Goal: Task Accomplishment & Management: Manage account settings

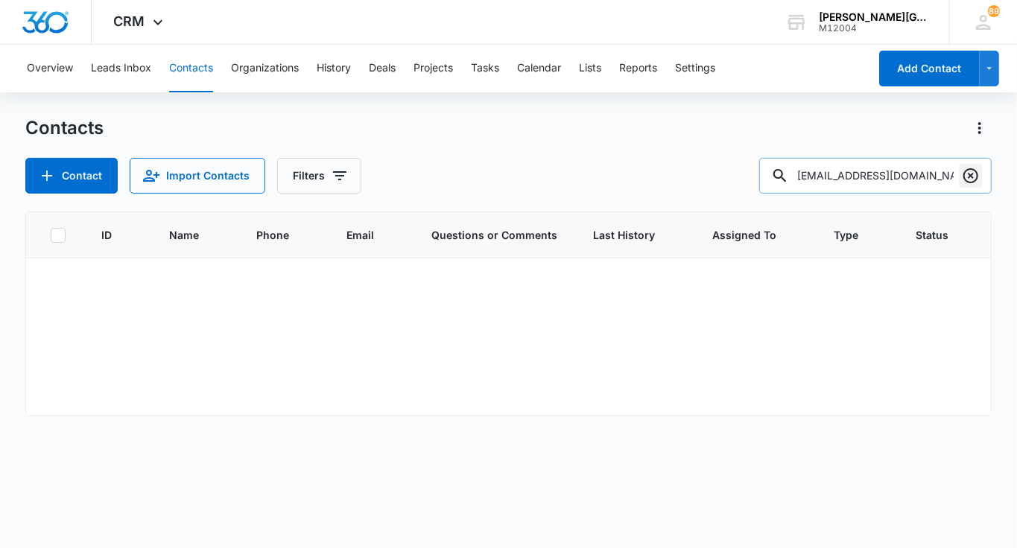
click at [965, 169] on icon "Clear" at bounding box center [970, 176] width 18 height 18
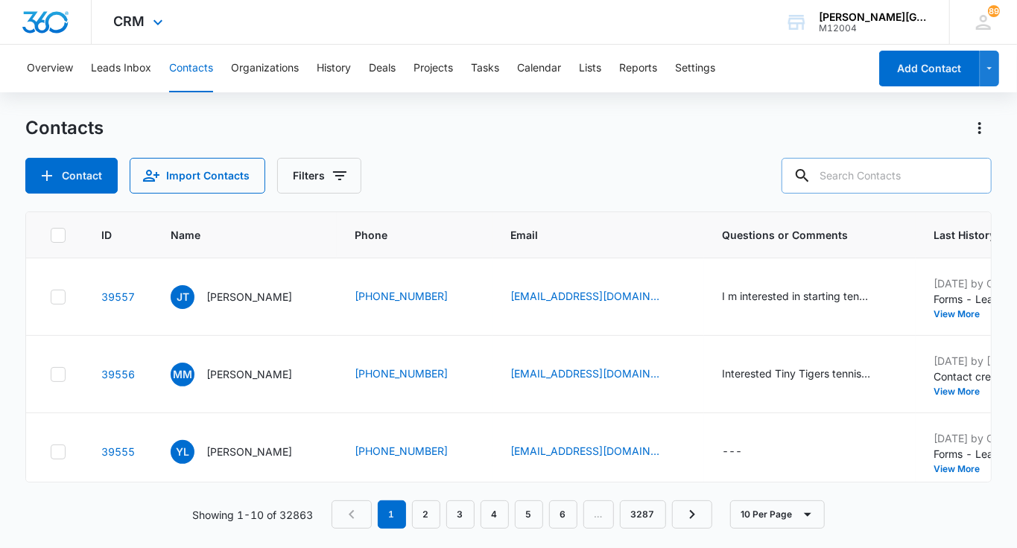
paste input "[EMAIL_ADDRESS][DOMAIN_NAME]"
type input "[EMAIL_ADDRESS][DOMAIN_NAME]"
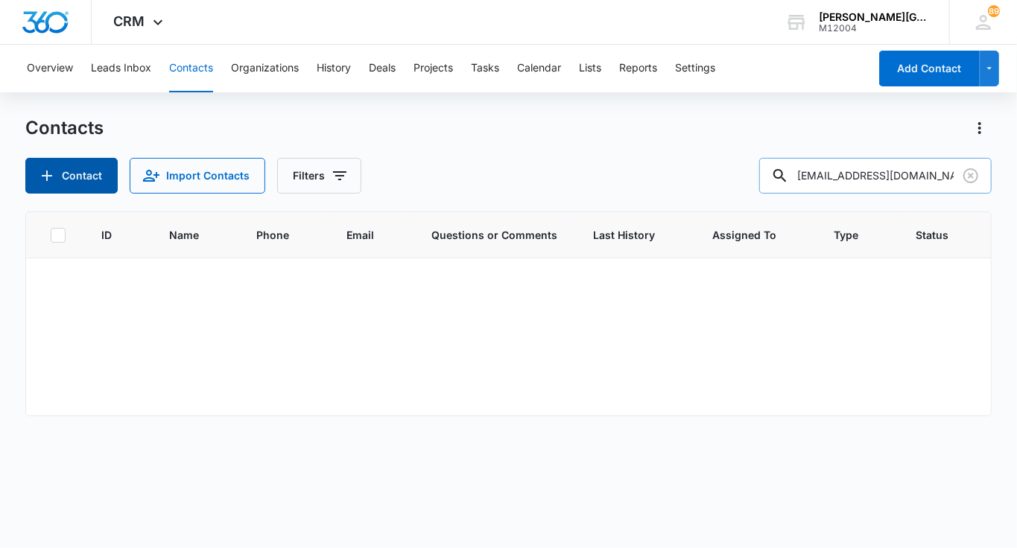
click at [93, 167] on button "Contact" at bounding box center [71, 176] width 92 height 36
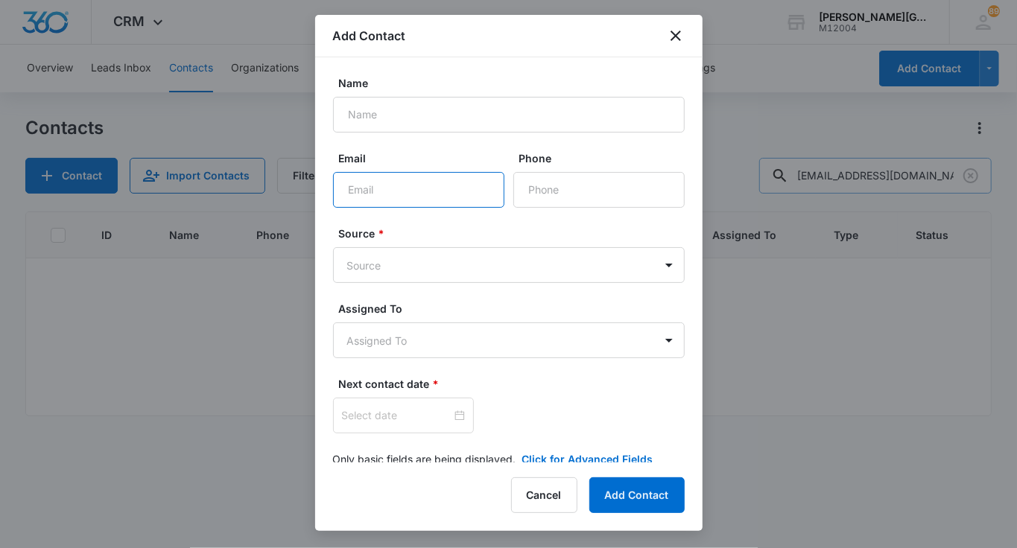
click at [416, 183] on input "Email" at bounding box center [418, 190] width 171 height 36
paste input "sreeram6@gmail.com"
type input "sreeram6@gmail.com"
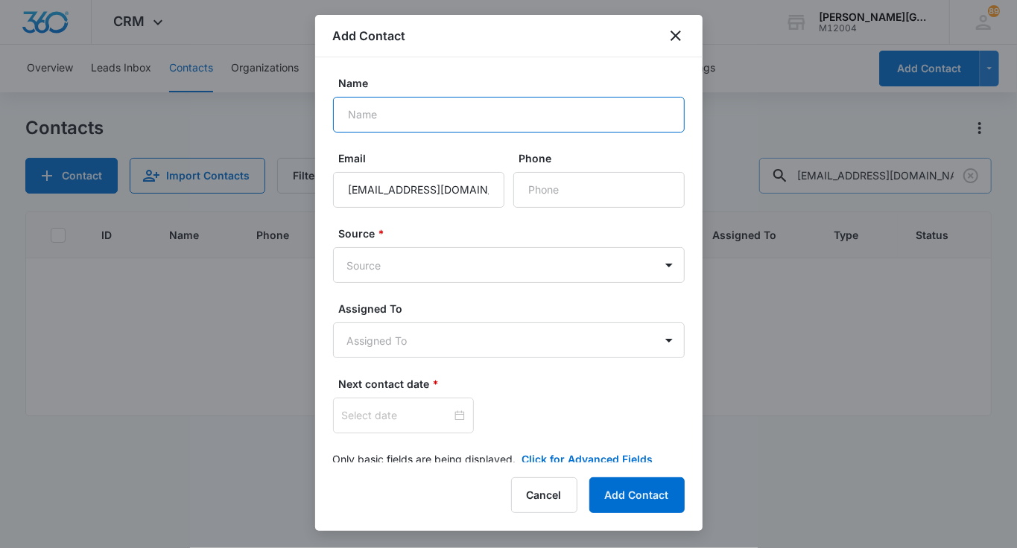
click at [409, 118] on input "Name" at bounding box center [509, 115] width 352 height 36
paste input "Aparna Sreeraman"
type input "Aparna Sreeraman"
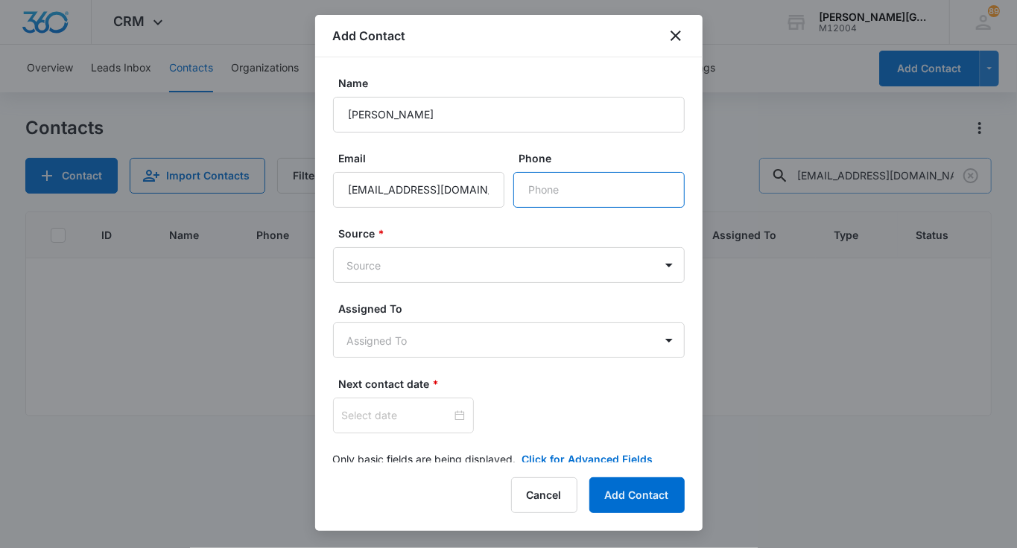
click at [553, 191] on input "Phone" at bounding box center [598, 190] width 171 height 36
paste input "(408) 204-3308"
type input "(408) 204-3308"
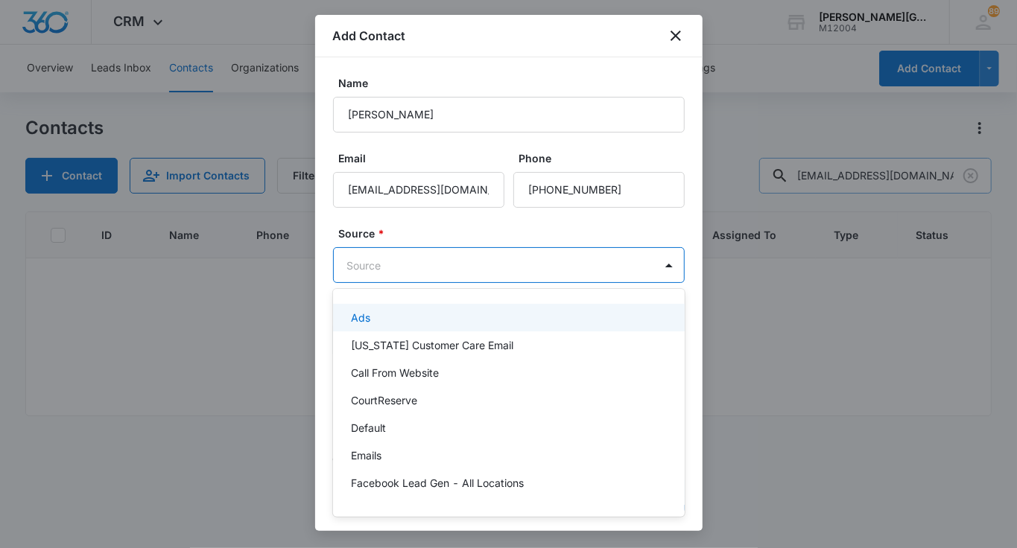
click at [463, 261] on body "CRM Apps Reputation Websites Forms CRM Email Social Shop Payments POS Content A…" at bounding box center [508, 274] width 1017 height 548
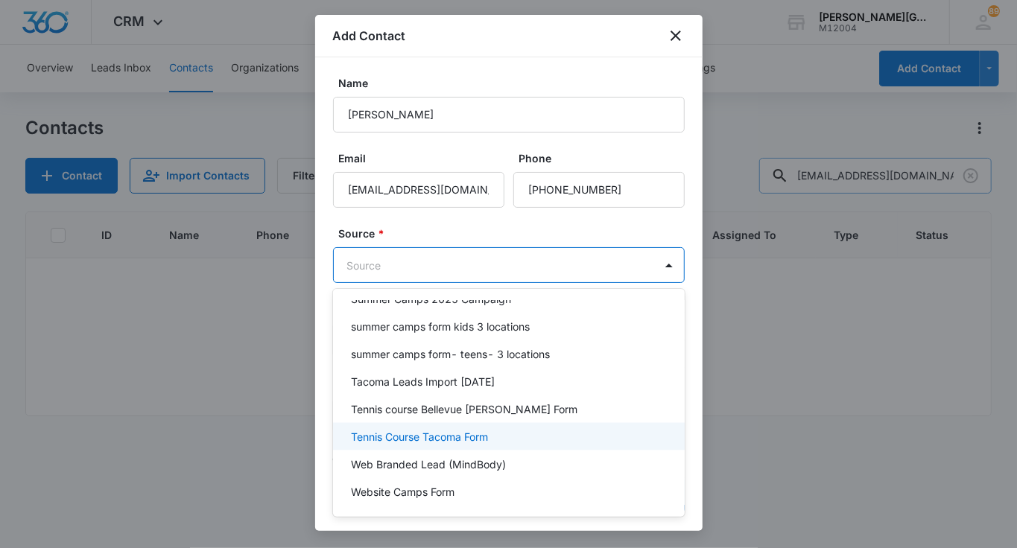
scroll to position [1222, 0]
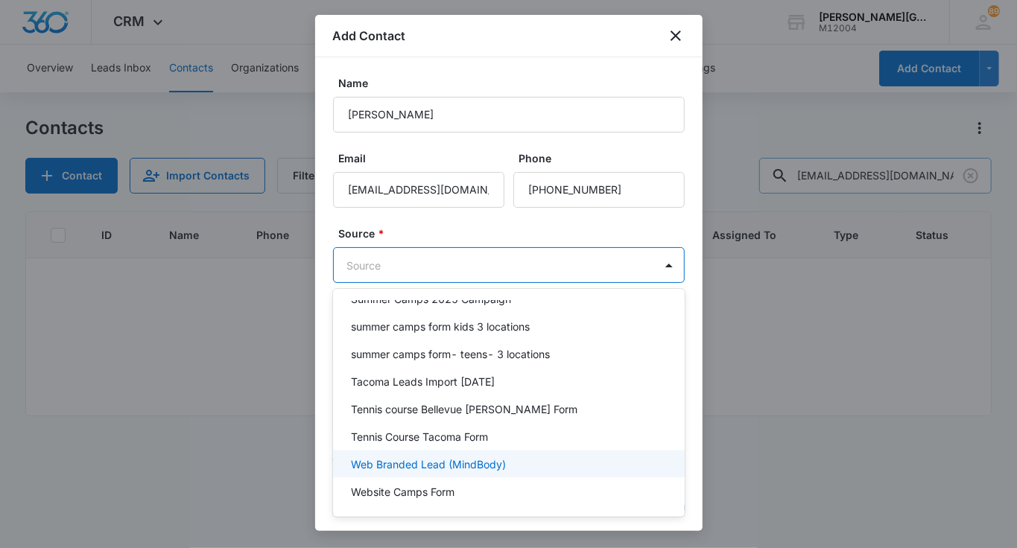
click at [465, 457] on p "Web Branded Lead (MindBody)" at bounding box center [428, 465] width 155 height 16
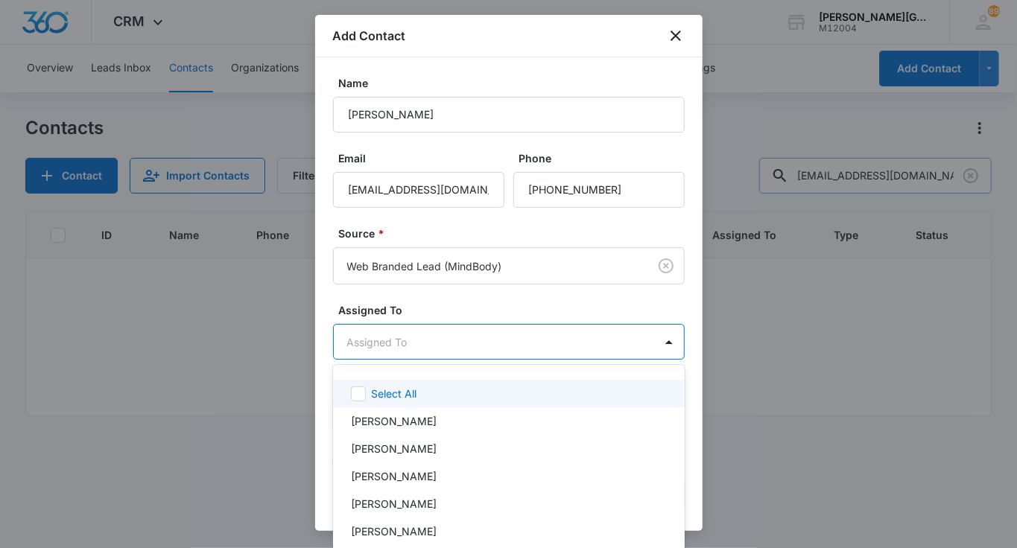
click at [448, 357] on body "CRM Apps Reputation Websites Forms CRM Email Social Shop Payments POS Content A…" at bounding box center [508, 274] width 1017 height 548
type input "eli"
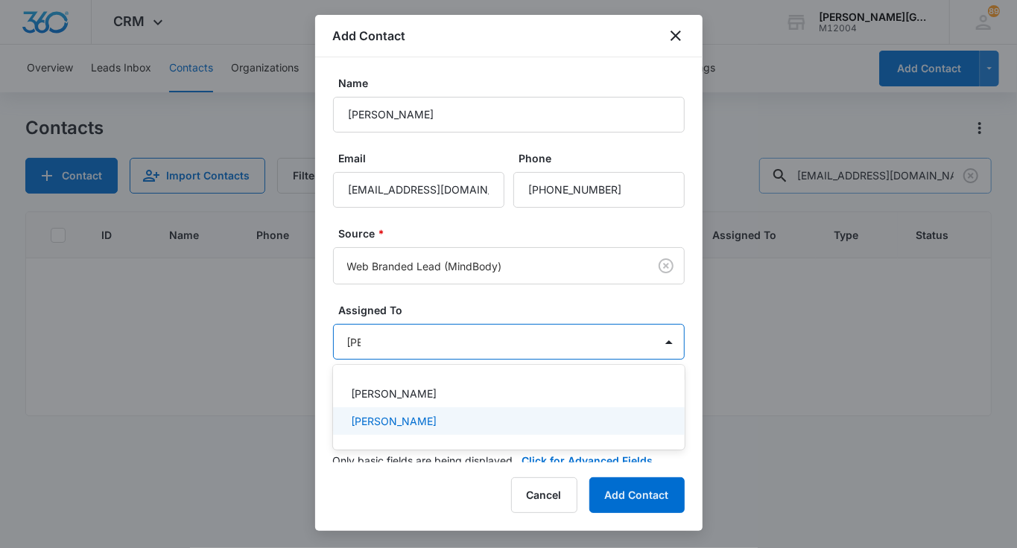
click at [409, 422] on p "[PERSON_NAME]" at bounding box center [394, 421] width 86 height 16
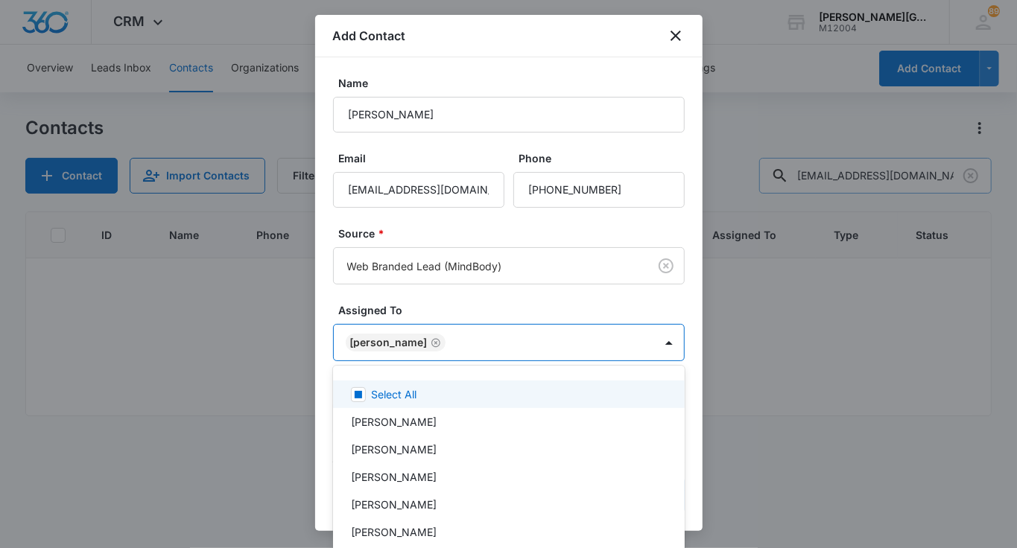
click at [443, 297] on div at bounding box center [508, 274] width 1017 height 548
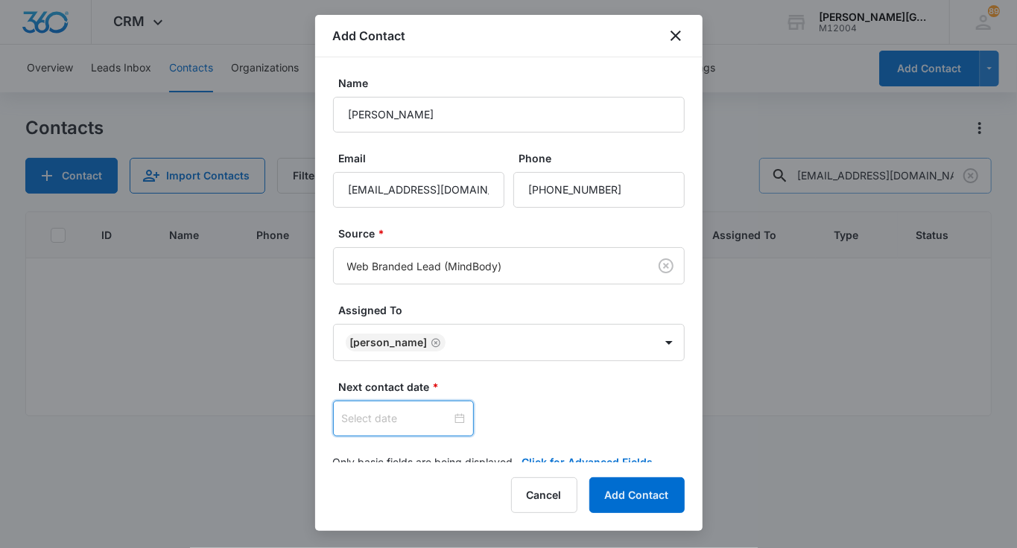
click at [375, 422] on input at bounding box center [396, 418] width 109 height 16
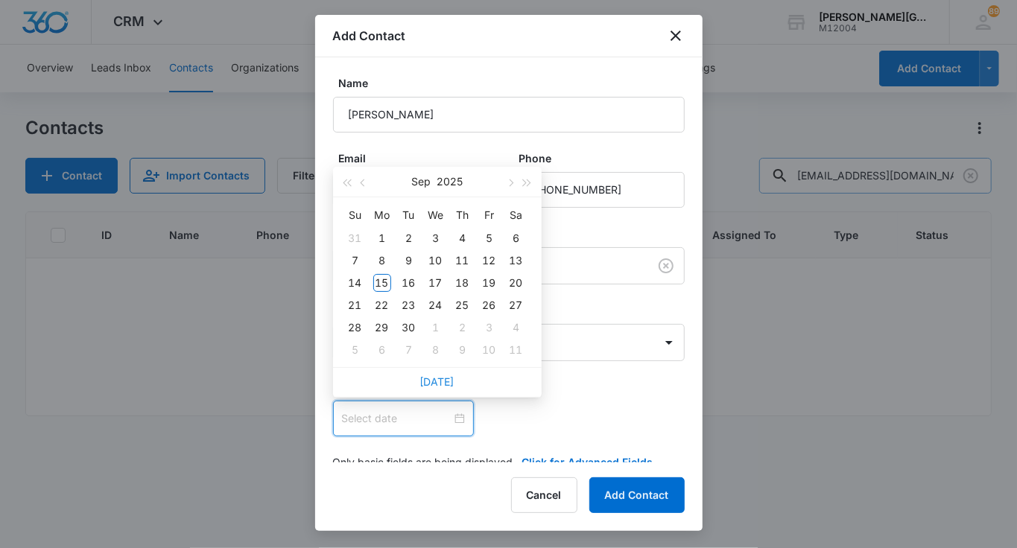
click at [427, 381] on link "Today" at bounding box center [437, 381] width 34 height 13
type input "Sep 15, 2025"
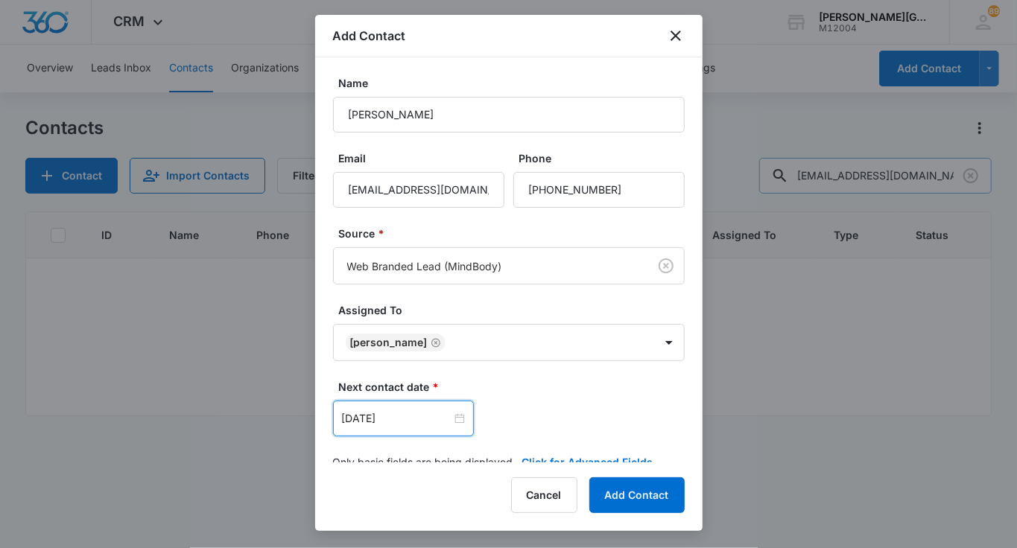
scroll to position [24, 0]
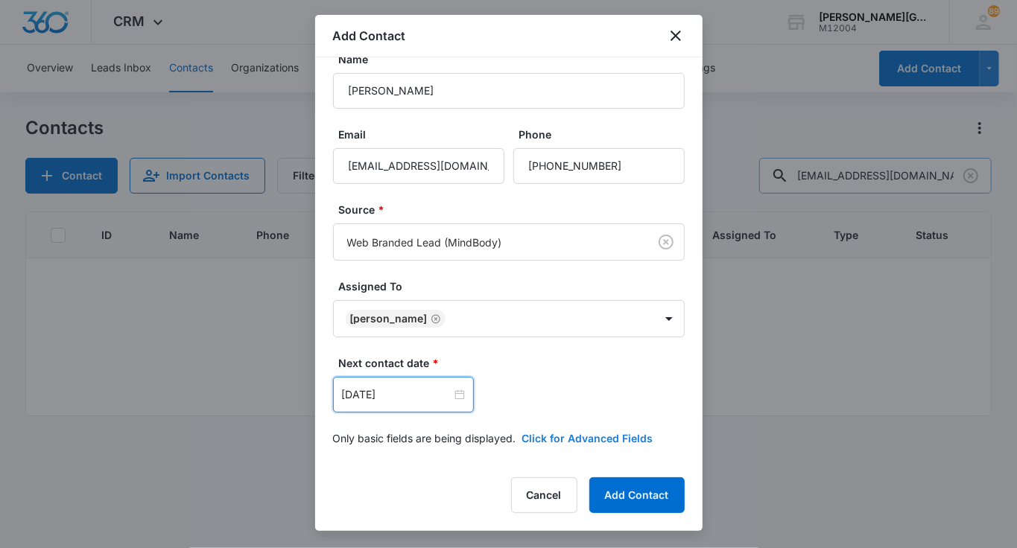
click at [552, 433] on button "Click for Advanced Fields" at bounding box center [587, 438] width 131 height 16
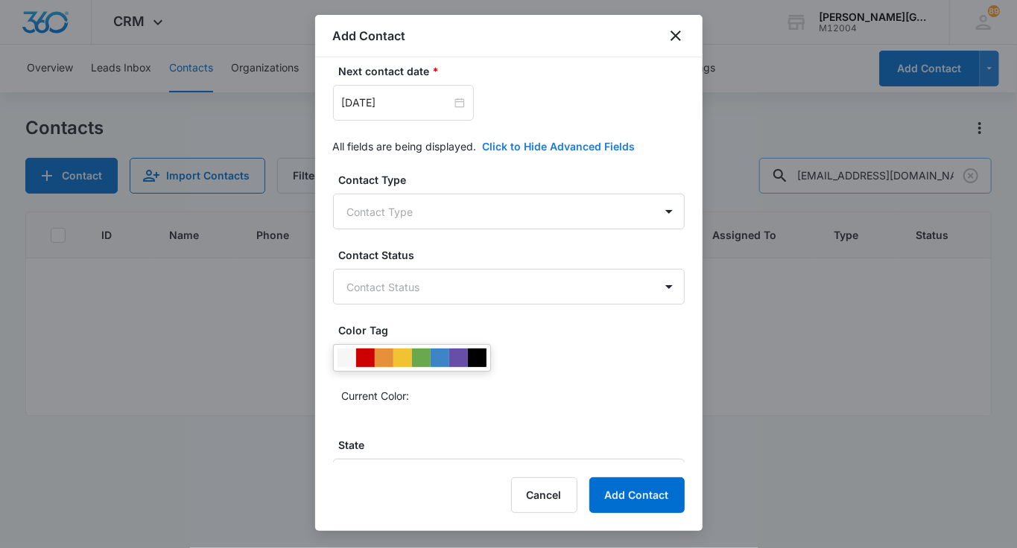
scroll to position [349, 0]
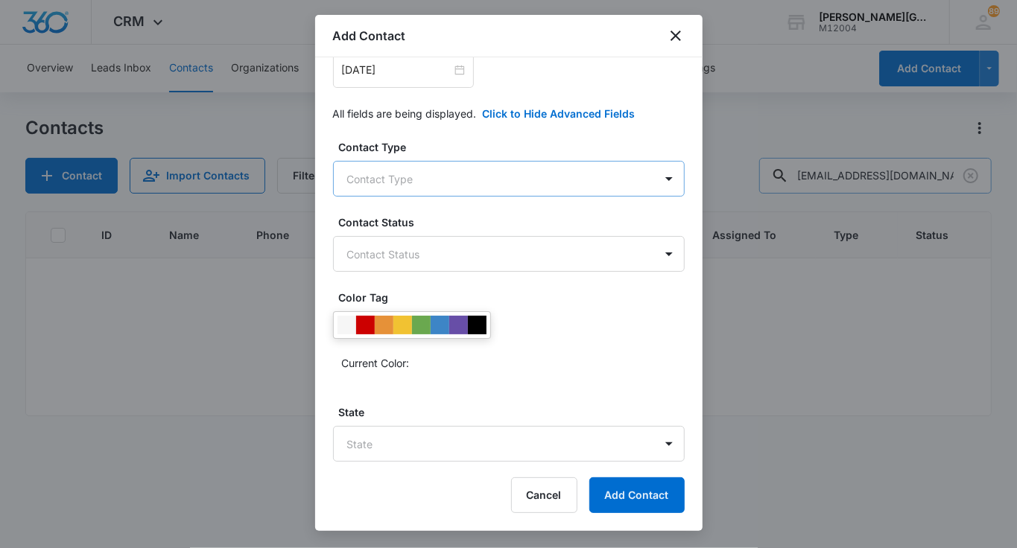
click at [398, 172] on body "CRM Apps Reputation Websites Forms CRM Email Social Shop Payments POS Content A…" at bounding box center [508, 274] width 1017 height 548
type input "w"
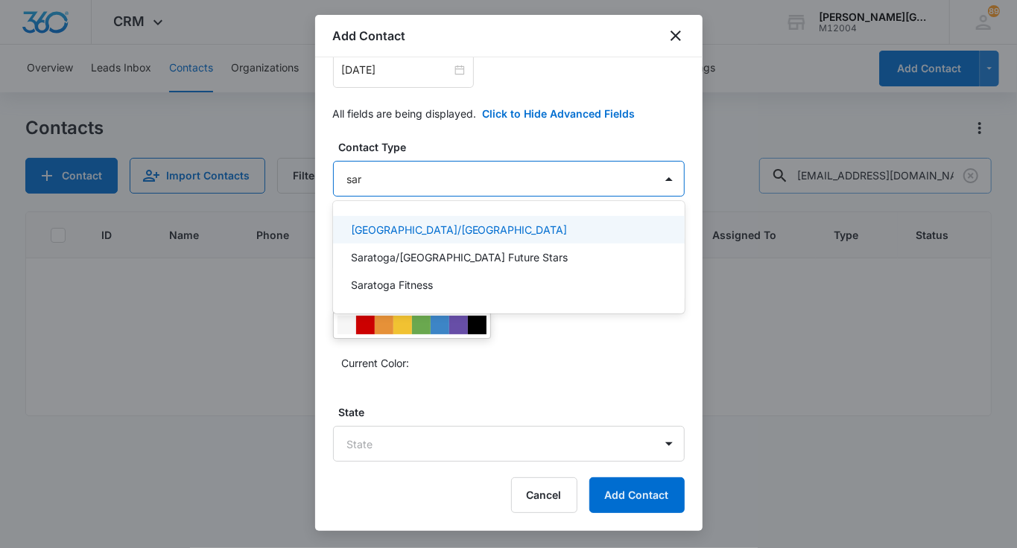
type input "sara"
click at [389, 224] on p "Saratoga/West Valley College" at bounding box center [459, 230] width 217 height 16
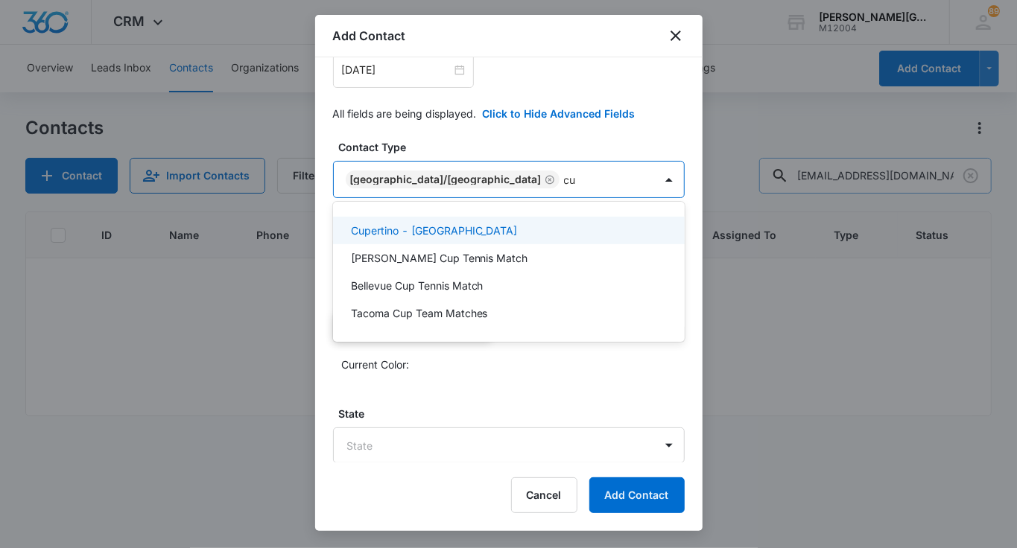
type input "cup"
click at [372, 229] on p "Cupertino - De Anza College" at bounding box center [434, 231] width 167 height 16
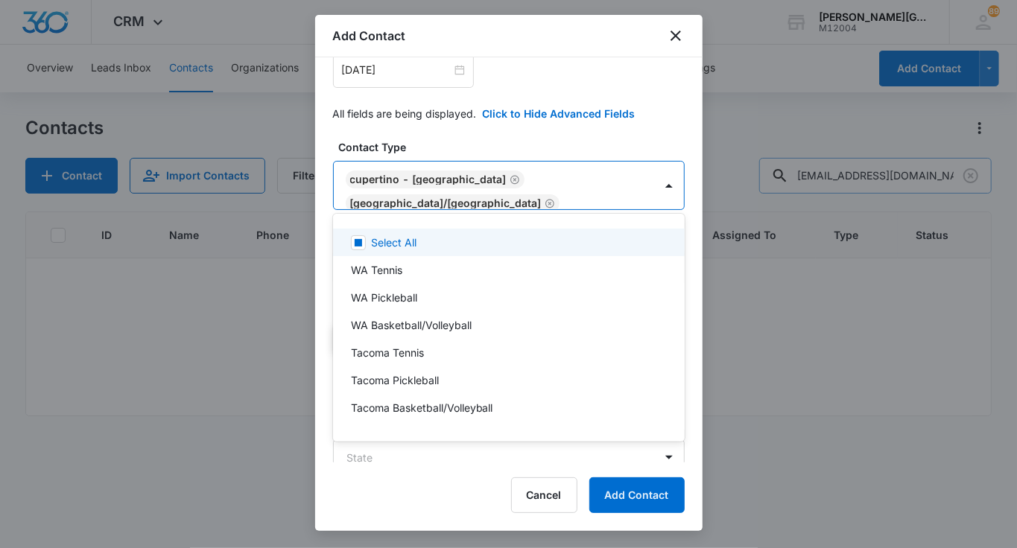
click at [446, 147] on div at bounding box center [508, 274] width 1017 height 548
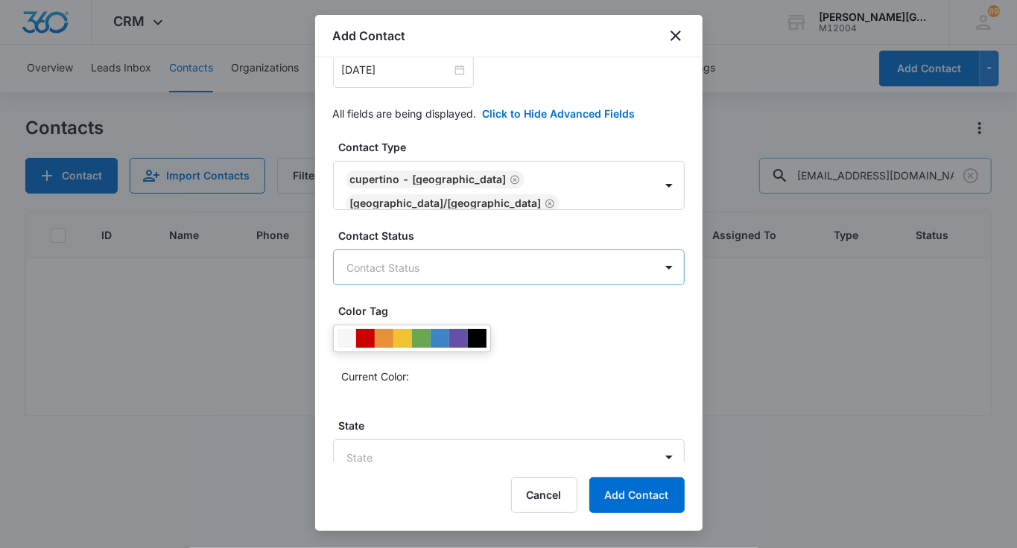
click at [433, 268] on body "CRM Apps Reputation Websites Forms CRM Email Social Shop Payments POS Content A…" at bounding box center [508, 274] width 1017 height 548
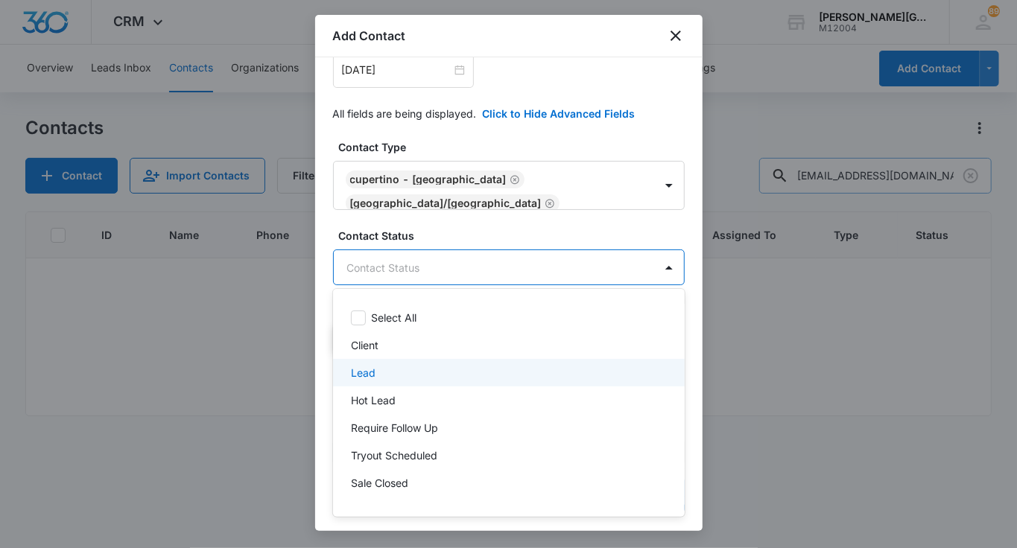
click at [405, 369] on div "Lead" at bounding box center [507, 373] width 313 height 16
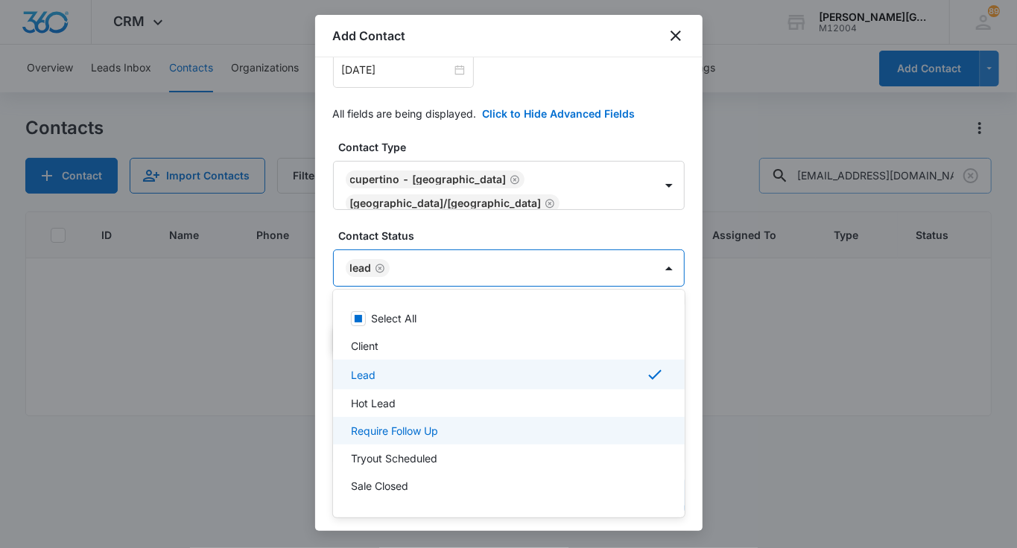
click at [426, 430] on p "Require Follow Up" at bounding box center [394, 431] width 87 height 16
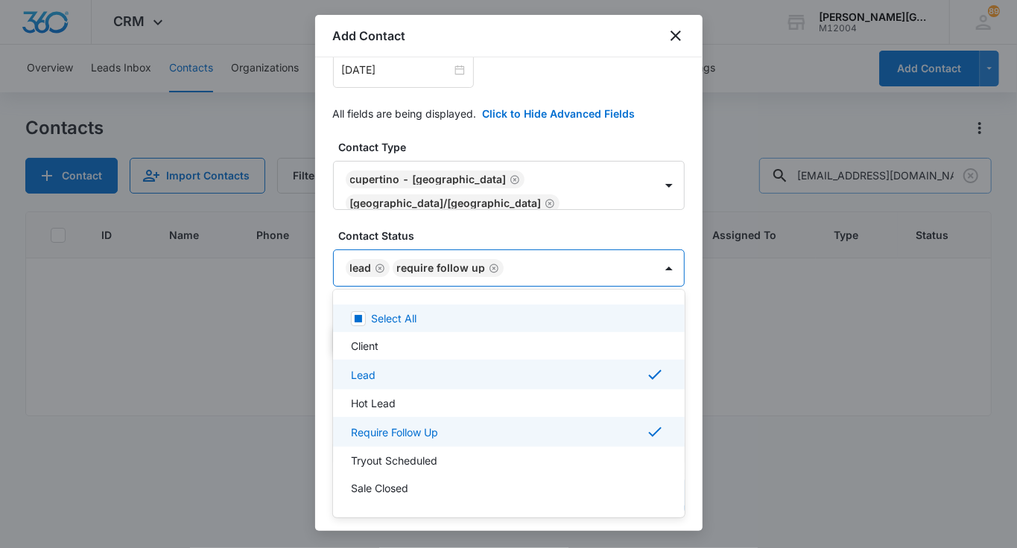
click at [526, 129] on div at bounding box center [508, 274] width 1017 height 548
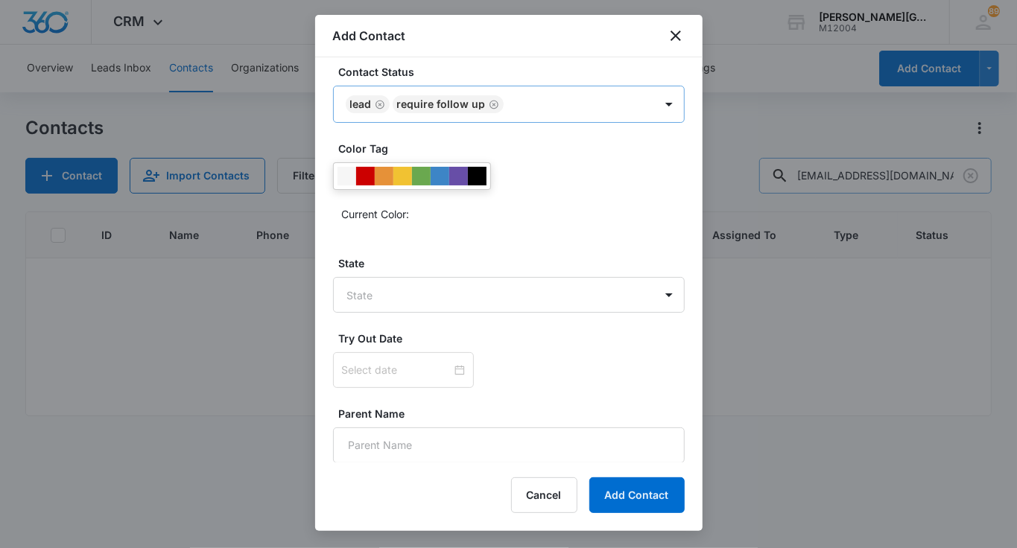
scroll to position [541, 0]
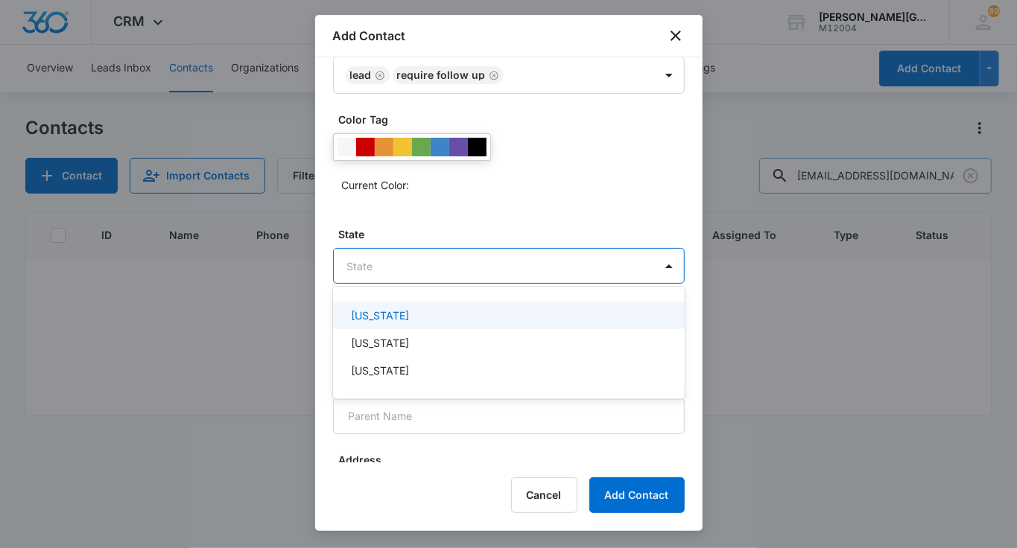
click at [465, 261] on body "CRM Apps Reputation Websites Forms CRM Email Social Shop Payments POS Content A…" at bounding box center [508, 274] width 1017 height 548
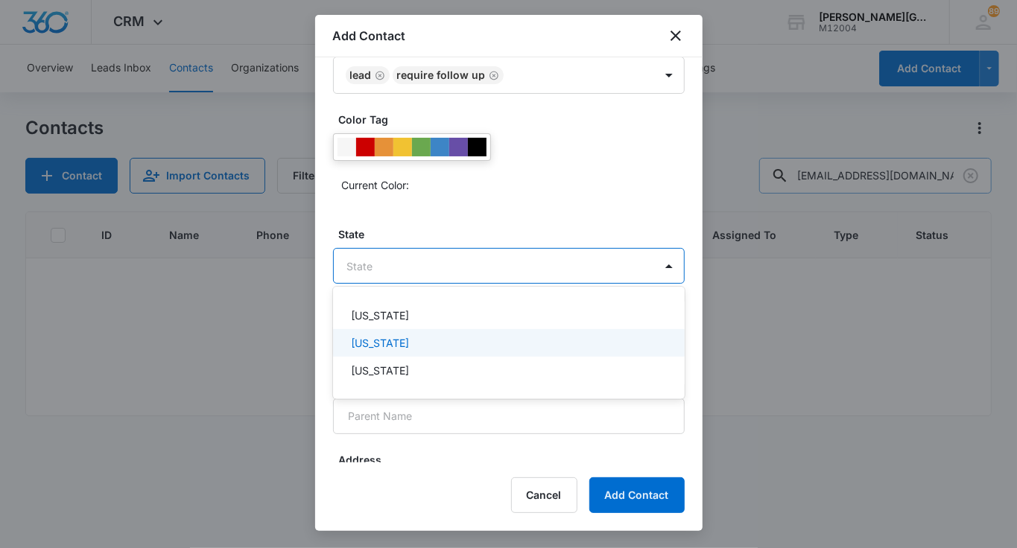
click at [398, 336] on div "California" at bounding box center [507, 343] width 313 height 16
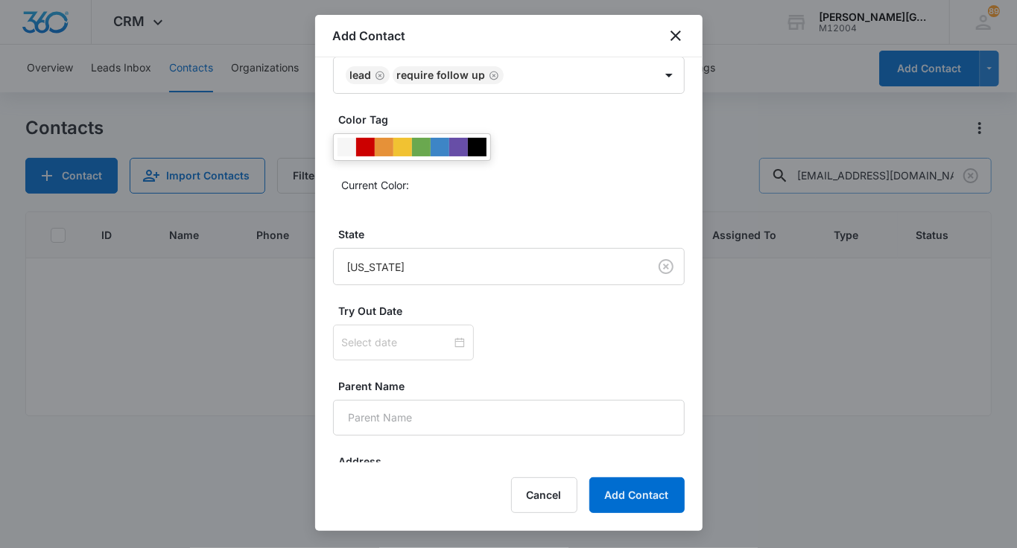
click at [524, 168] on div "Current Color:" at bounding box center [509, 164] width 352 height 63
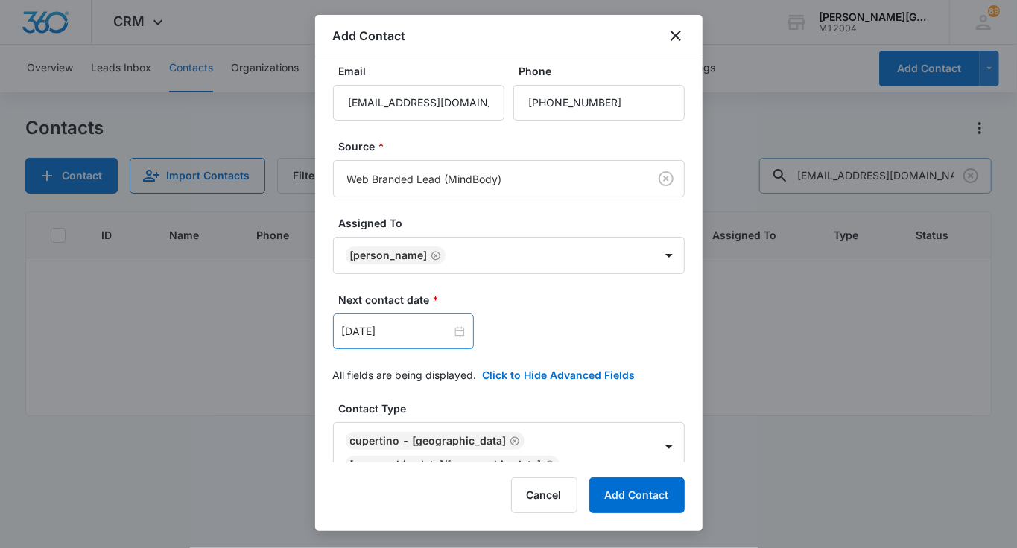
scroll to position [0, 0]
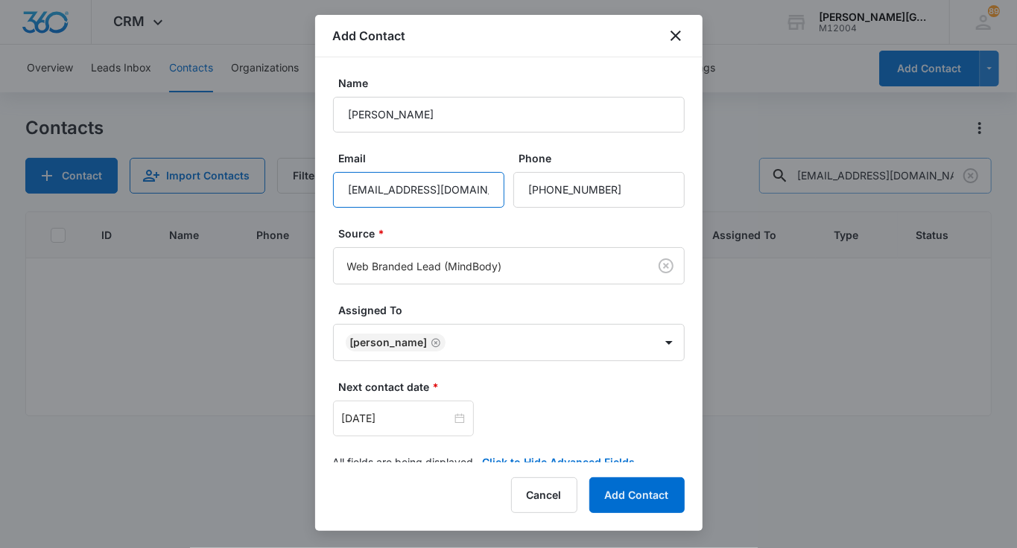
click at [384, 182] on input "sreeram6@gmail.com" at bounding box center [418, 190] width 171 height 36
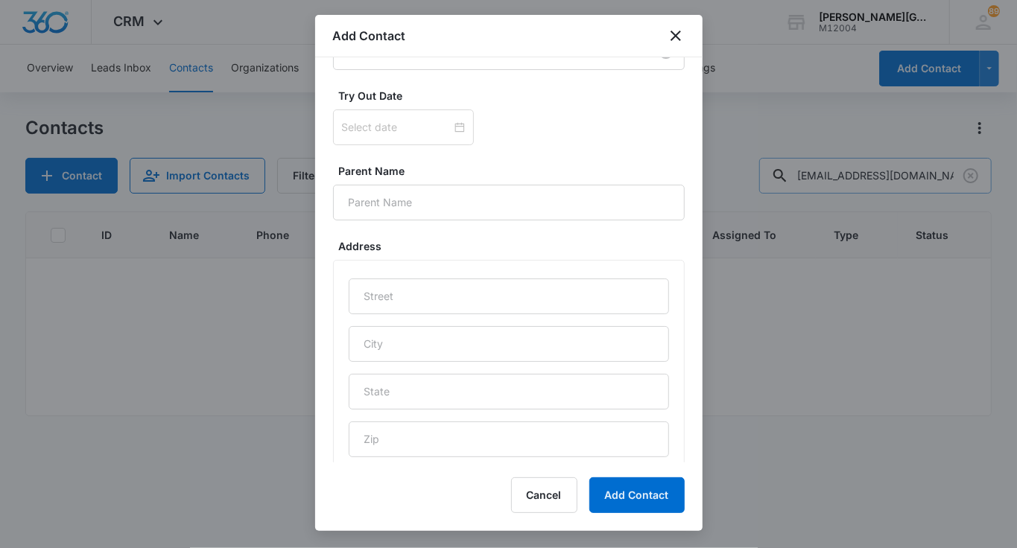
scroll to position [772, 0]
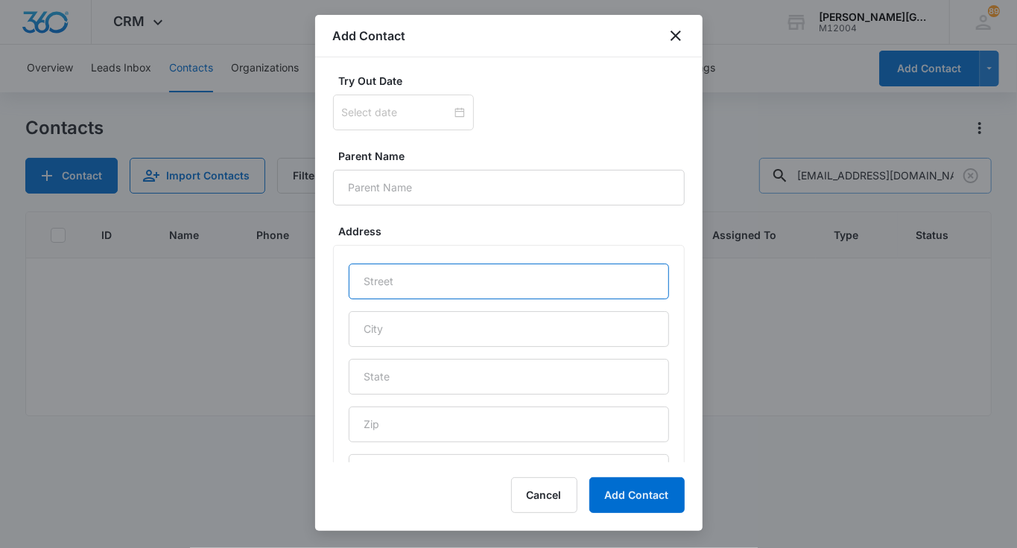
click at [404, 275] on input "text" at bounding box center [509, 282] width 320 height 36
paste input "76 Catalpa drive"
type input "76 Catalpa drive"
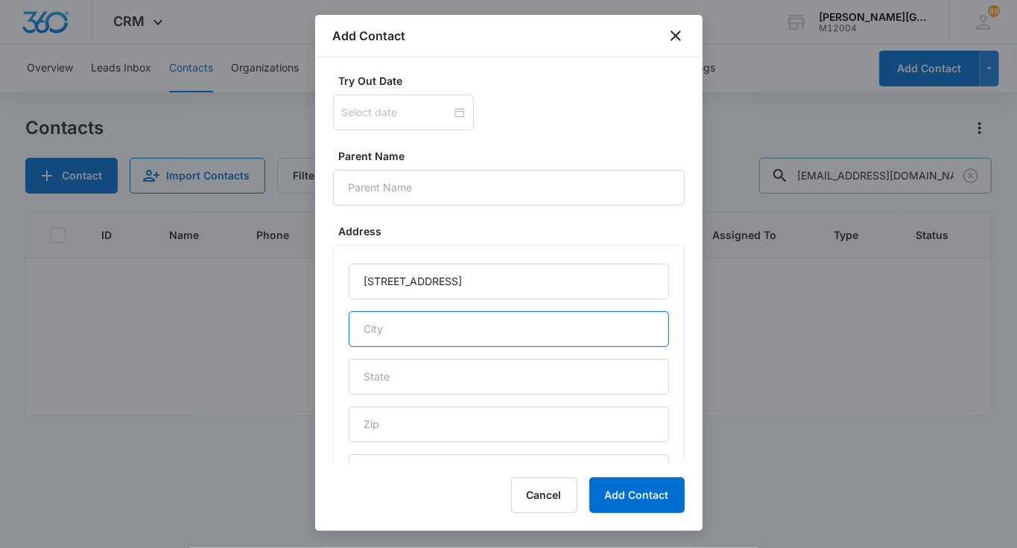
click at [389, 328] on input "text" at bounding box center [509, 329] width 320 height 36
type input "A"
paste input "Atherton"
type input "Atherton"
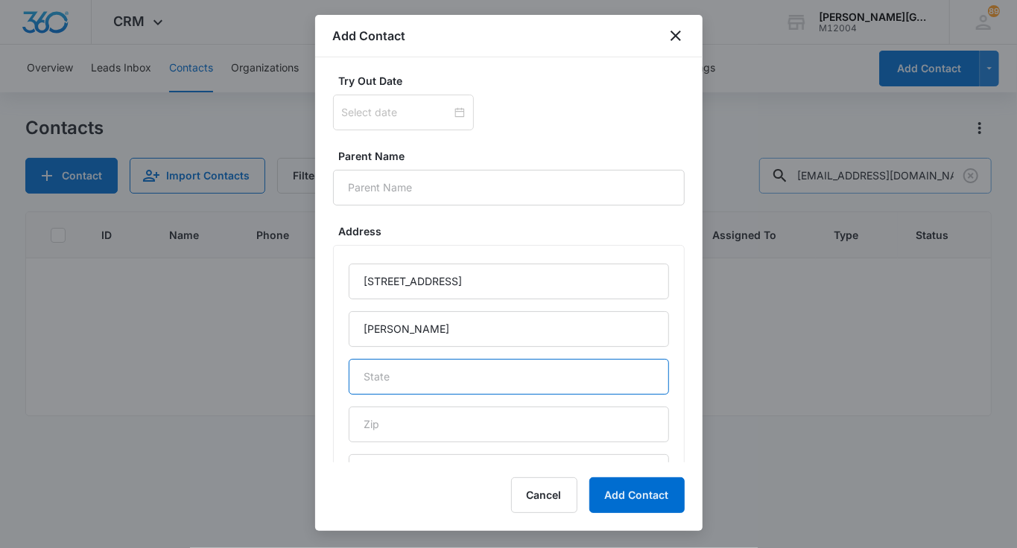
click at [387, 378] on input "text" at bounding box center [509, 377] width 320 height 36
type input "CA"
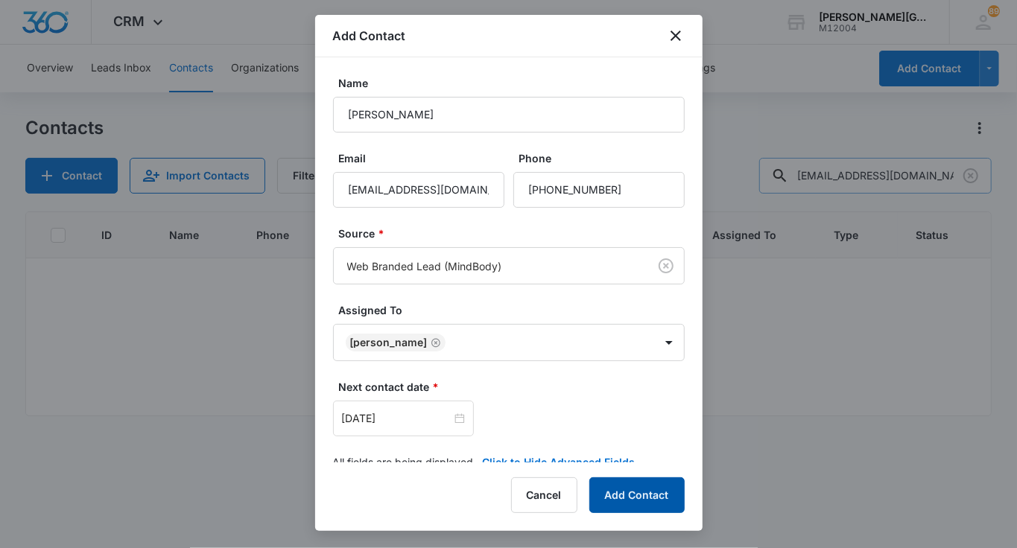
click at [657, 496] on button "Add Contact" at bounding box center [636, 495] width 95 height 36
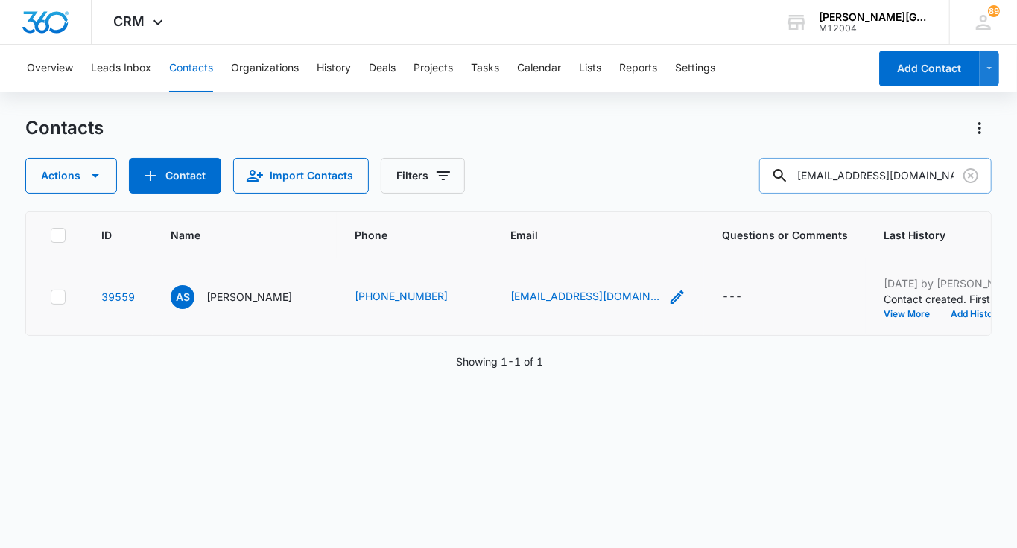
click at [668, 306] on icon "Email - sreeram6@gmail.com - Select to Edit Field" at bounding box center [677, 297] width 18 height 18
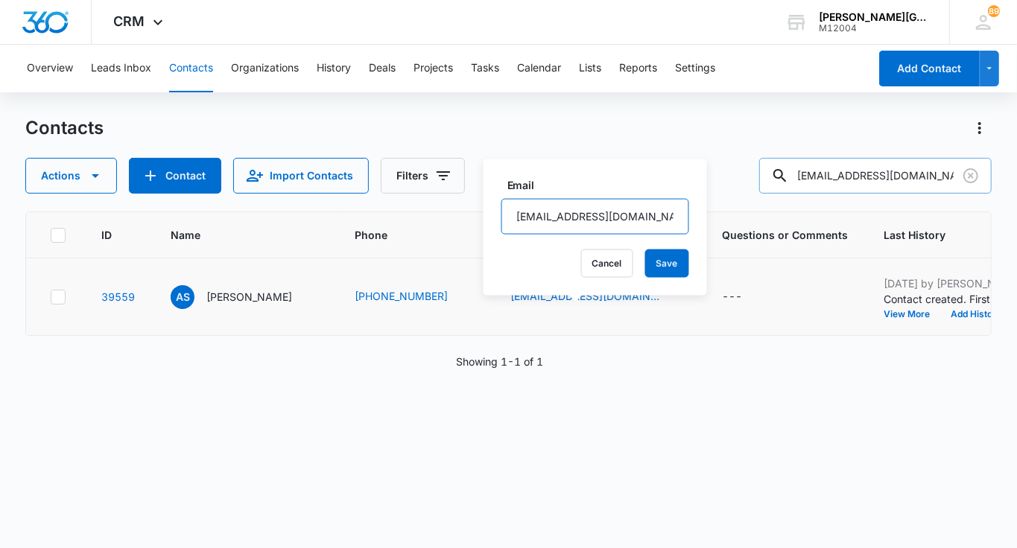
click at [574, 220] on input "sreeram6@gmail.com" at bounding box center [595, 217] width 188 height 36
click at [940, 319] on button "Add History" at bounding box center [975, 314] width 71 height 9
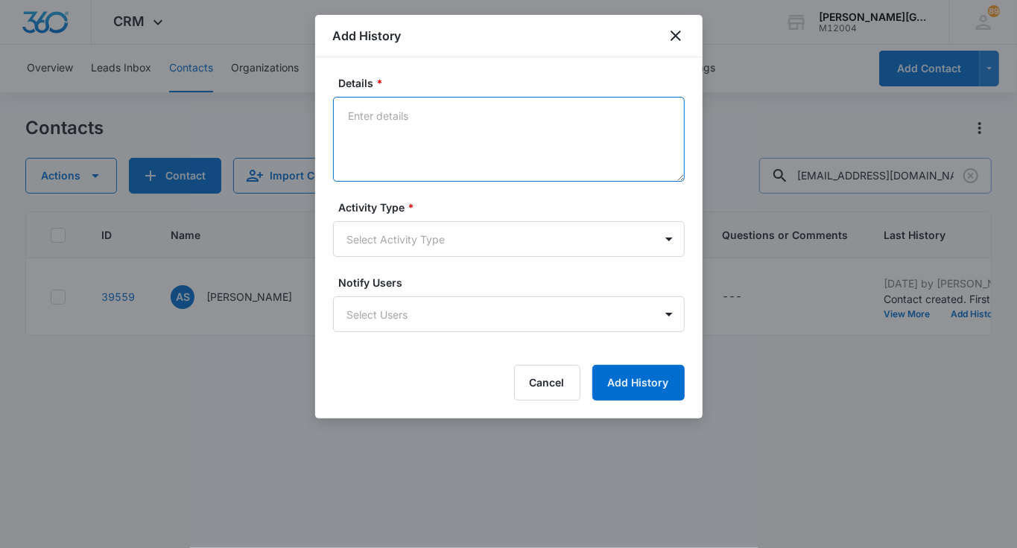
click at [439, 163] on textarea "Details *" at bounding box center [509, 139] width 352 height 85
paste textarea "Hello Aparna, Hope this email finds you well! We noticed that you created an ac…"
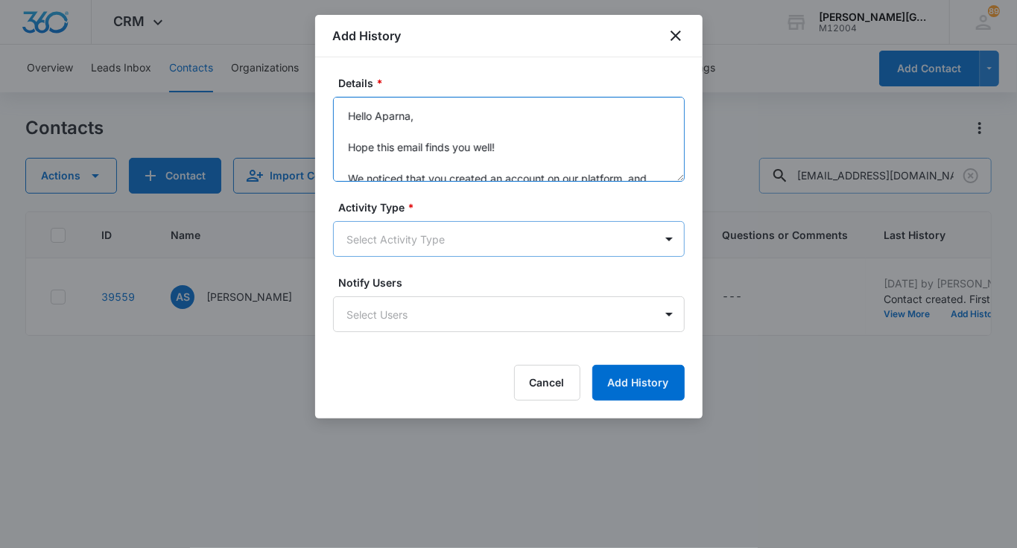
type textarea "Hello Aparna, Hope this email finds you well! We noticed that you created an ac…"
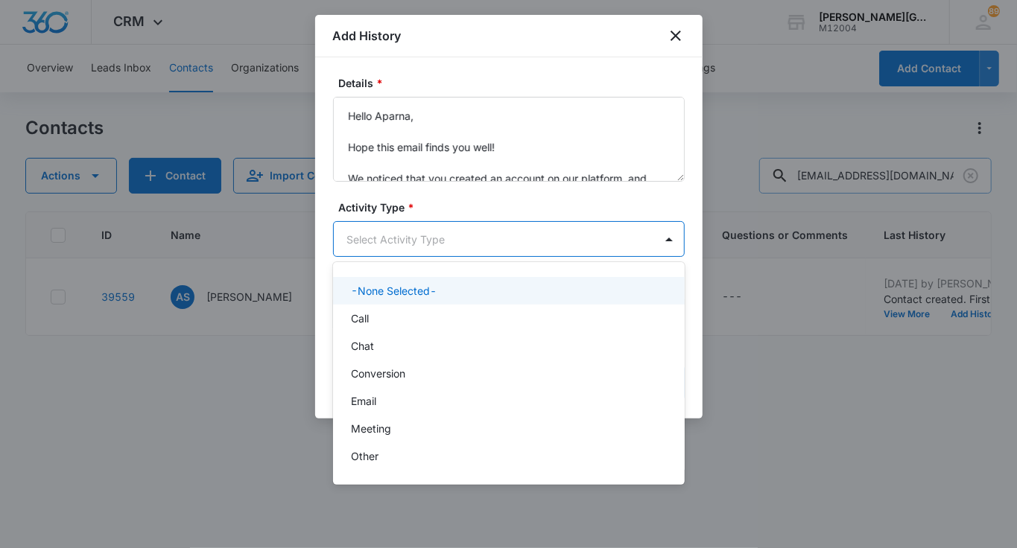
click at [415, 232] on body "CRM Apps Reputation Websites Forms CRM Email Social Shop Payments POS Content A…" at bounding box center [508, 274] width 1017 height 548
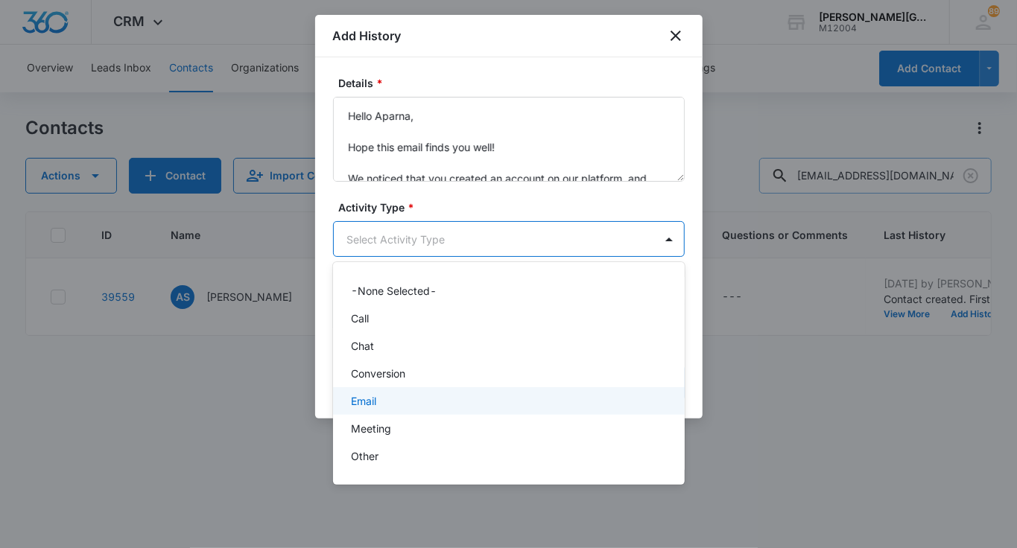
click at [401, 396] on div "Email" at bounding box center [507, 401] width 313 height 16
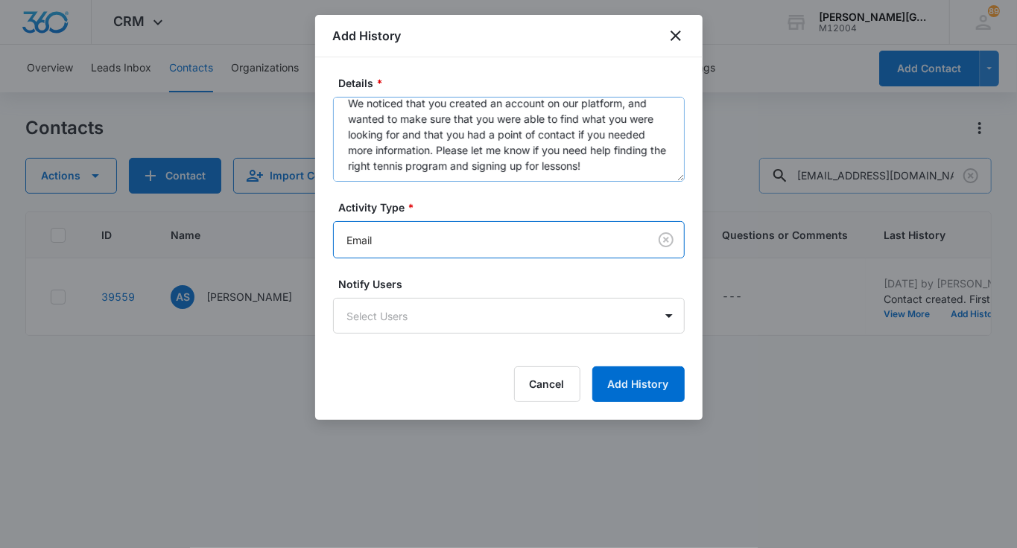
scroll to position [156, 0]
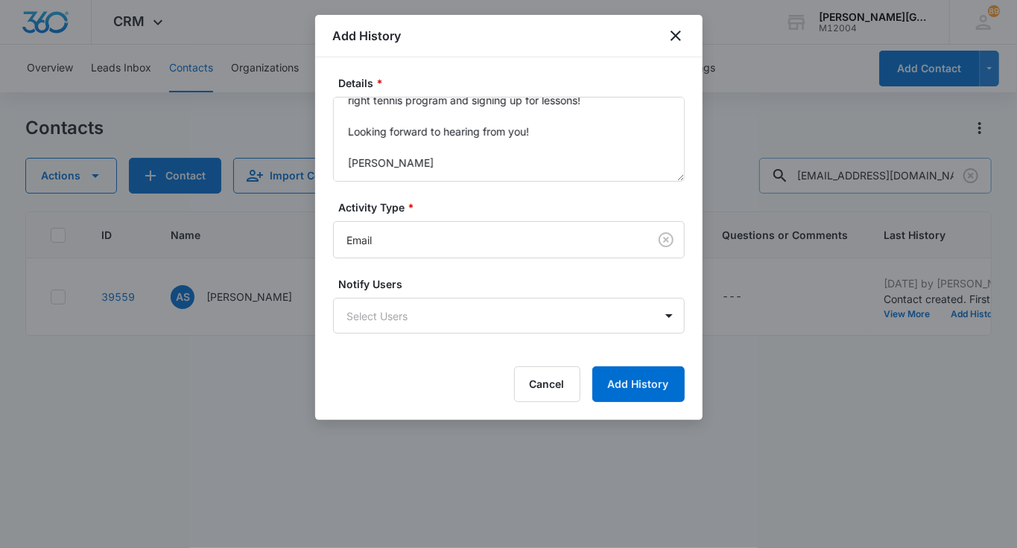
click at [664, 413] on div "Details * Hello Aparna, Hope this email finds you well! We noticed that you cre…" at bounding box center [508, 238] width 387 height 363
click at [660, 398] on button "Add History" at bounding box center [638, 384] width 92 height 36
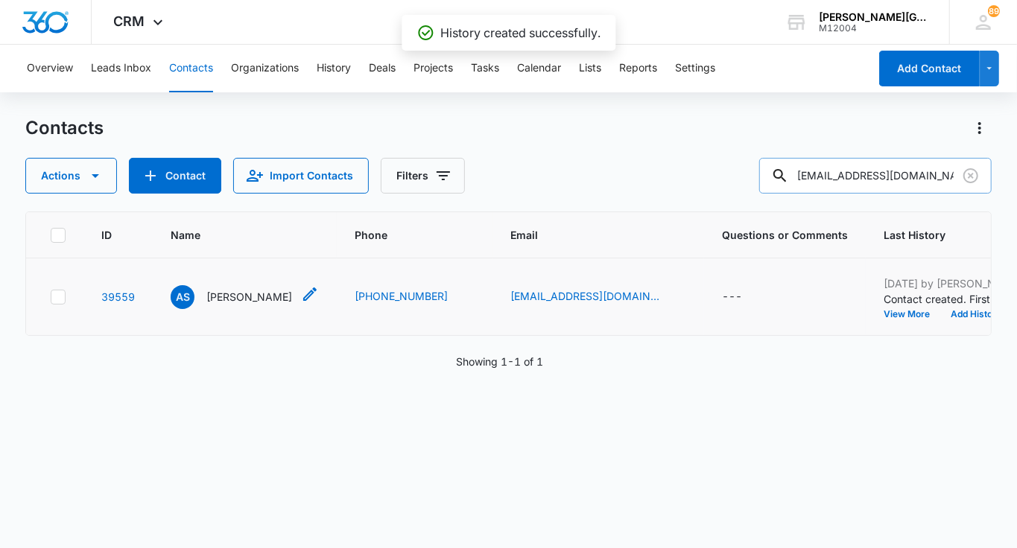
click at [257, 305] on p "Aparna Sreeraman" at bounding box center [249, 297] width 86 height 16
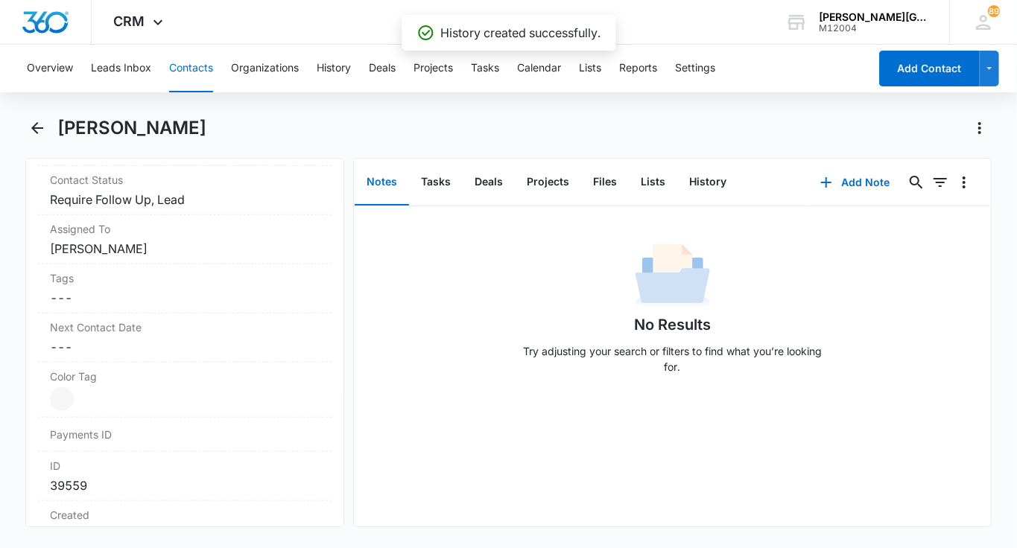
scroll to position [691, 0]
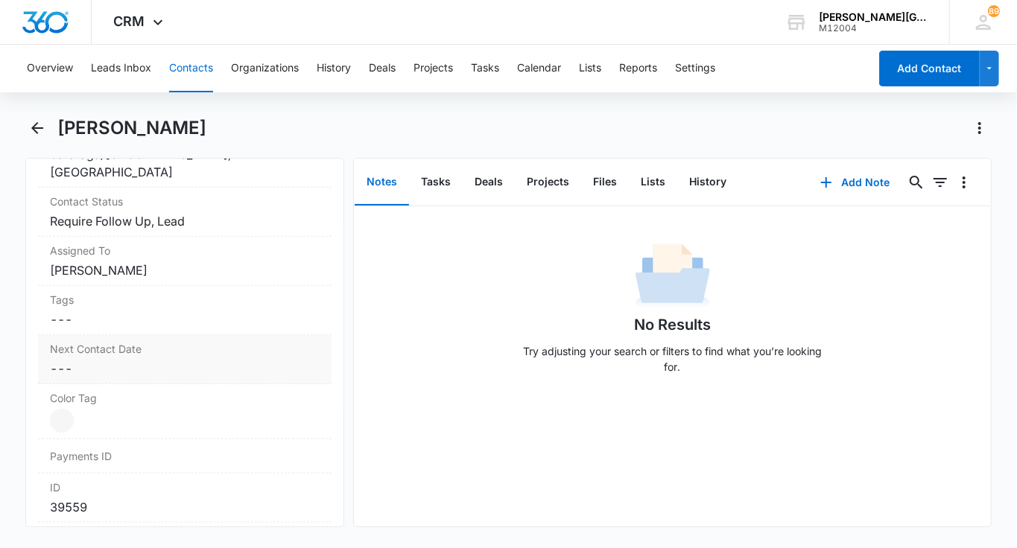
click at [165, 360] on dd "Cancel Save Changes ---" at bounding box center [185, 369] width 270 height 18
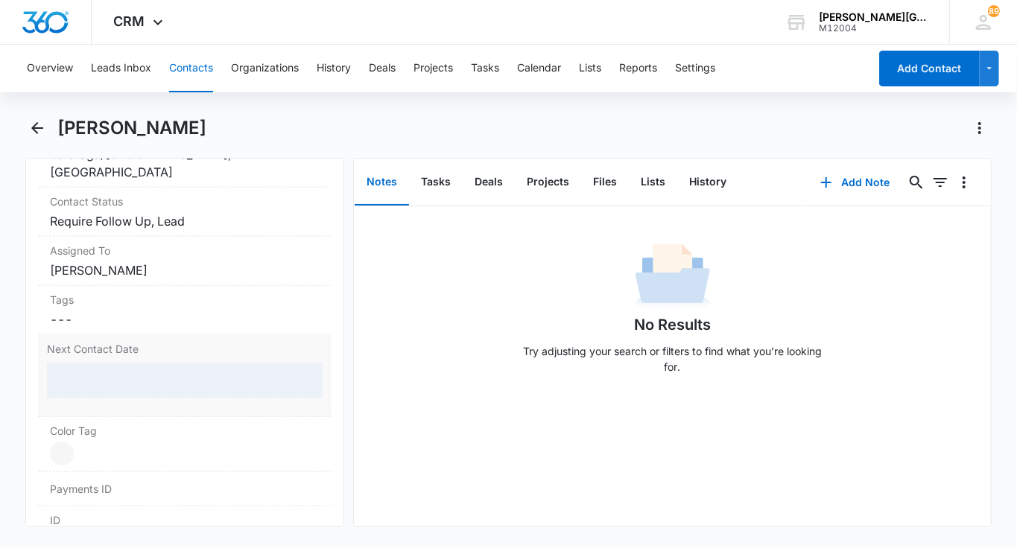
scroll to position [769, 0]
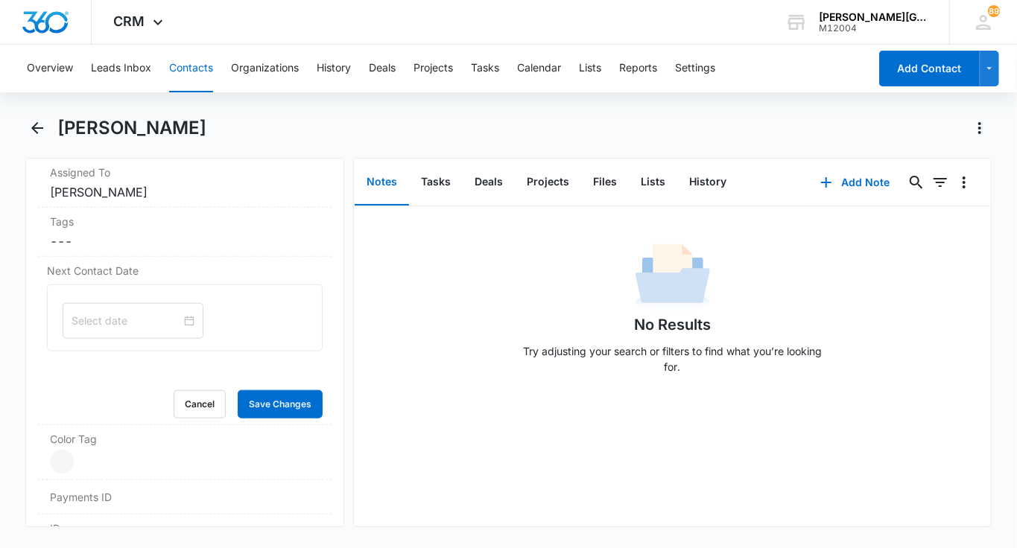
click at [122, 306] on div at bounding box center [133, 321] width 141 height 36
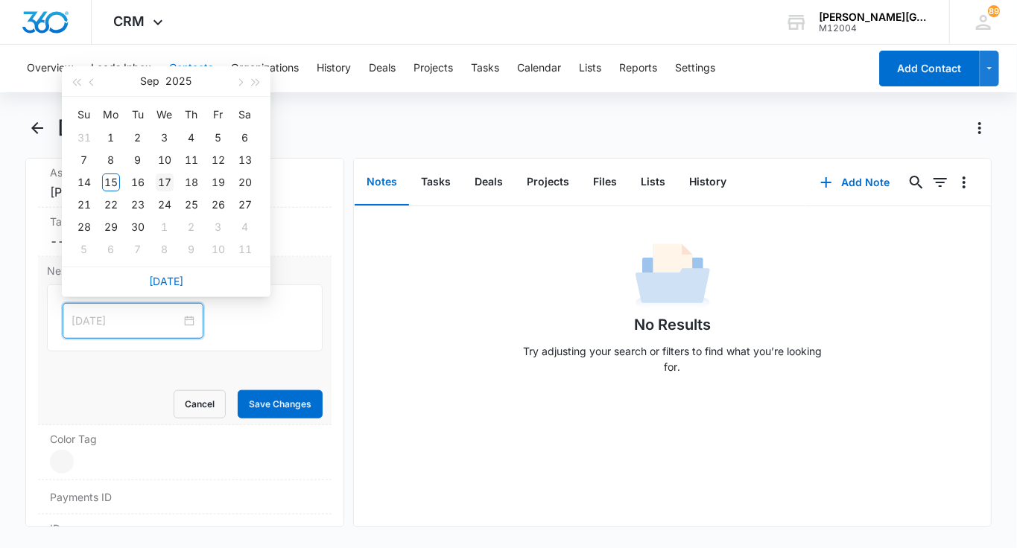
type input "Sep 17, 2025"
click at [162, 181] on div "17" at bounding box center [165, 183] width 18 height 18
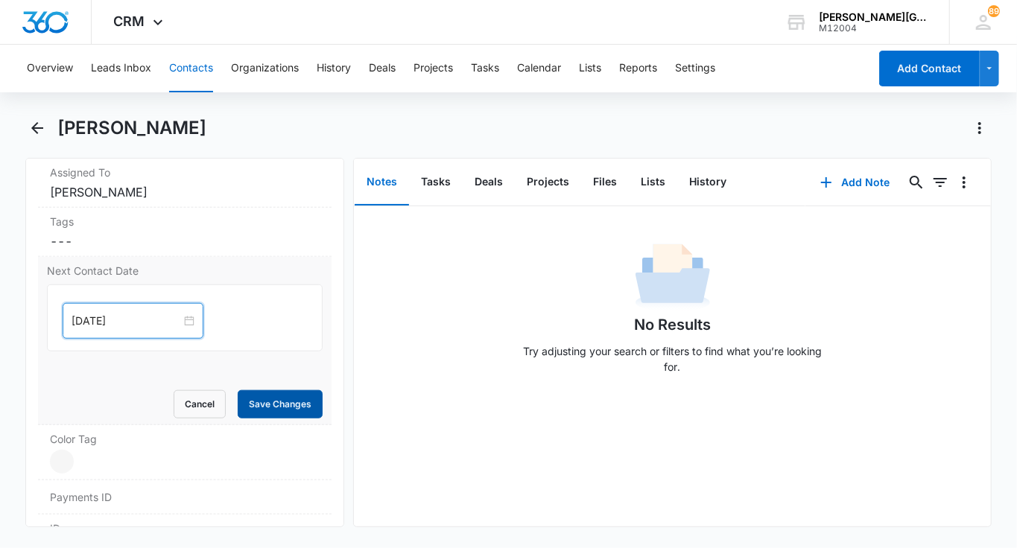
click at [285, 407] on button "Save Changes" at bounding box center [280, 404] width 85 height 28
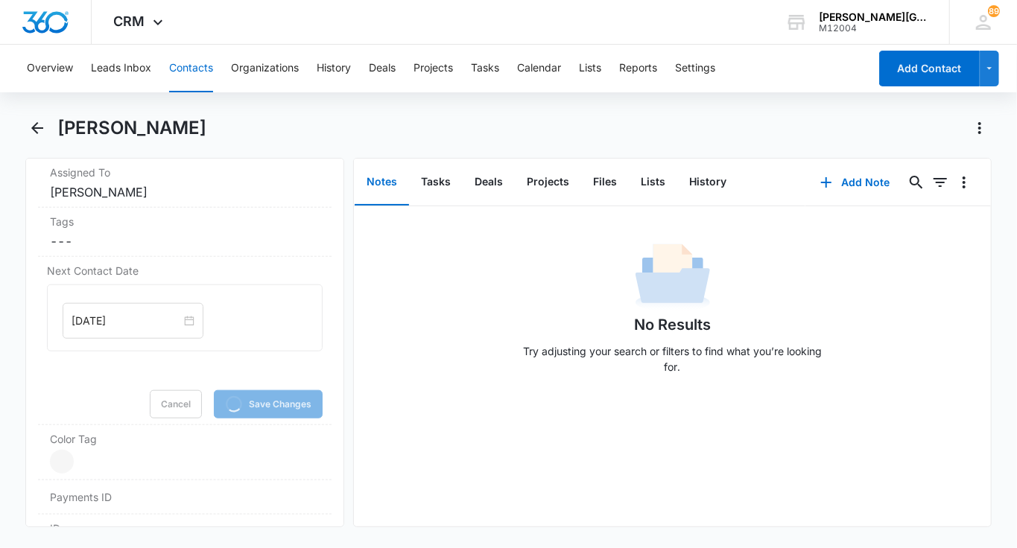
click at [201, 73] on button "Contacts" at bounding box center [191, 69] width 44 height 48
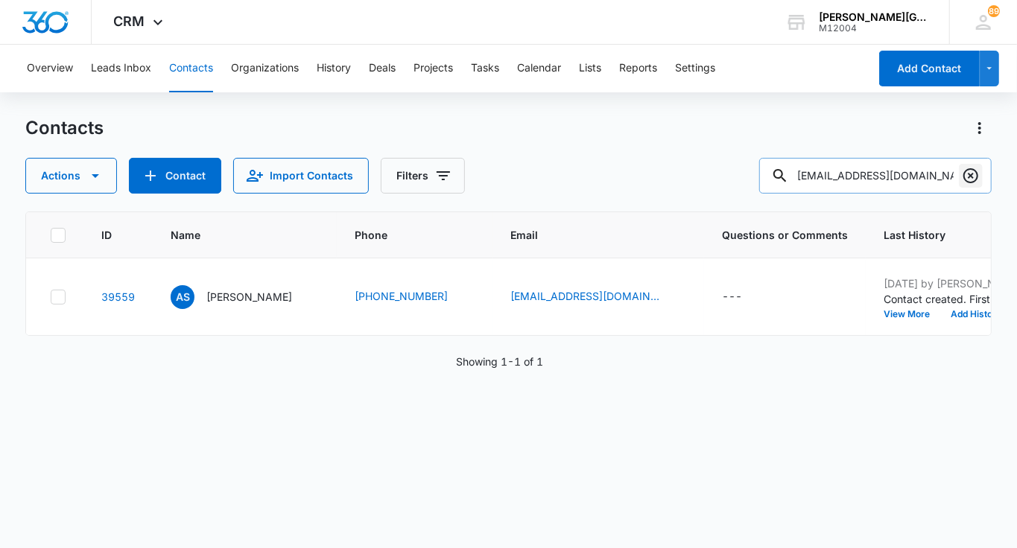
click at [972, 179] on icon "Clear" at bounding box center [970, 176] width 18 height 18
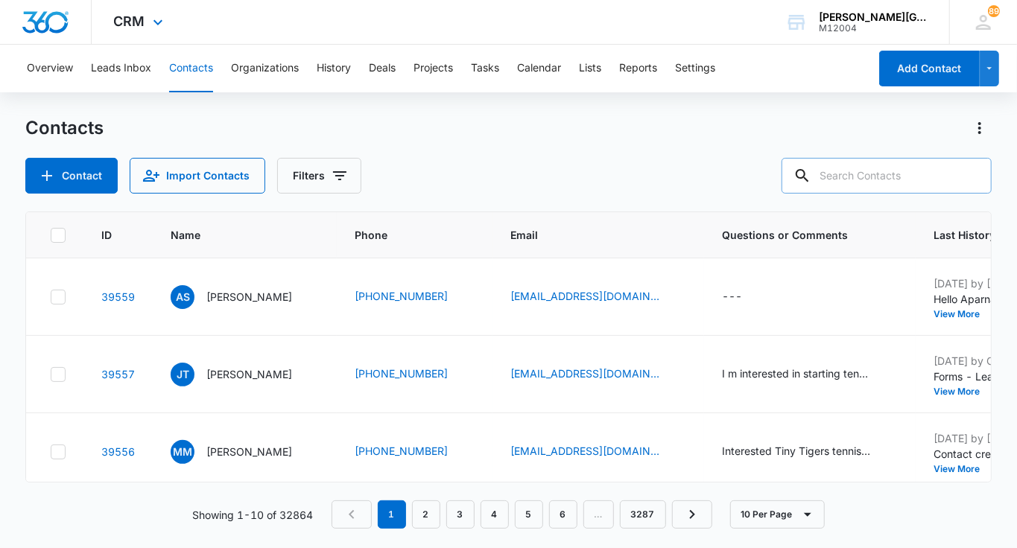
paste input "ilikesunshine222@gmail.com"
type input "ilikesunshine222@gmail.com"
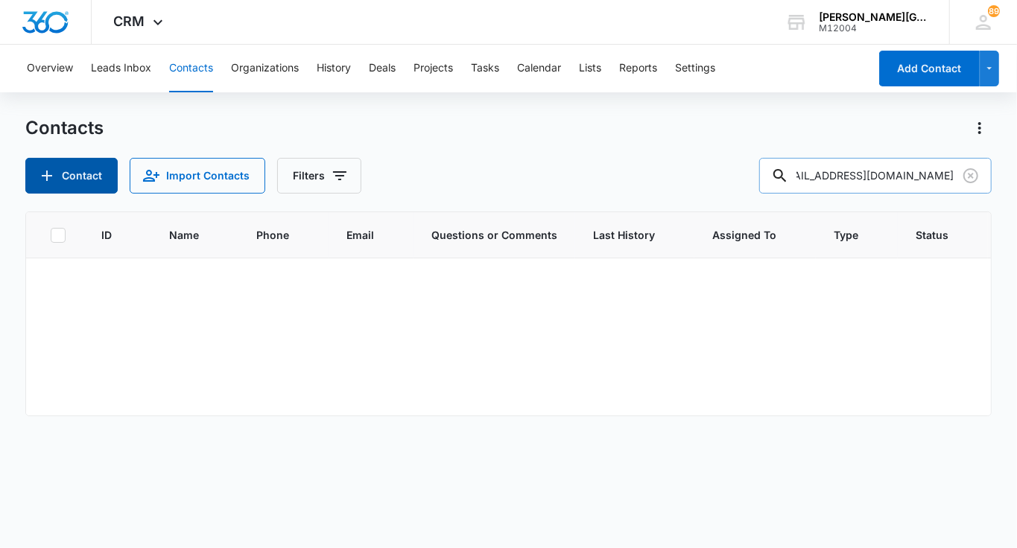
click at [35, 186] on button "Contact" at bounding box center [71, 176] width 92 height 36
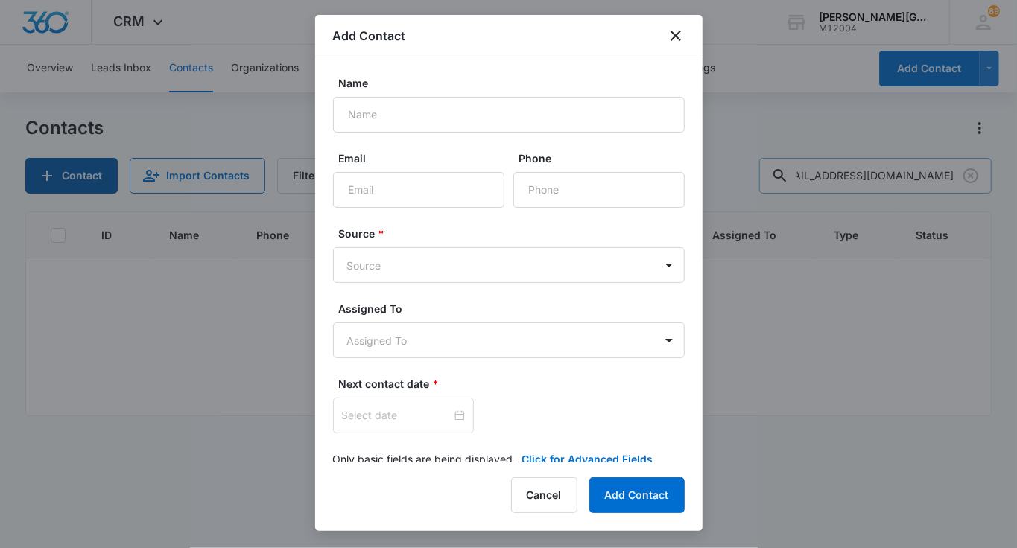
scroll to position [0, 0]
click at [417, 191] on input "Email" at bounding box center [418, 190] width 171 height 36
paste input "ilikesunshine222@gmail.com"
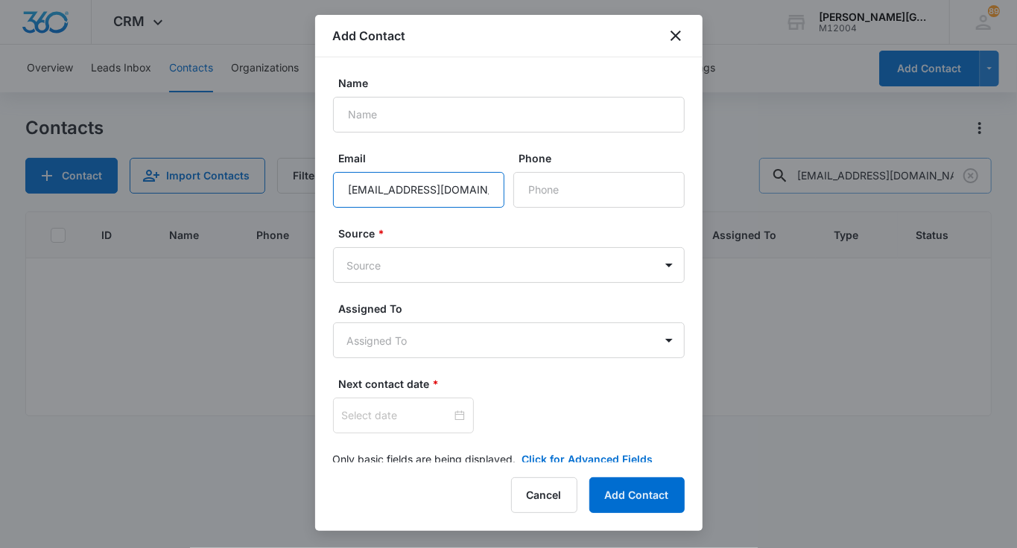
scroll to position [0, 2]
type input "ilikesunshine222@gmail.com"
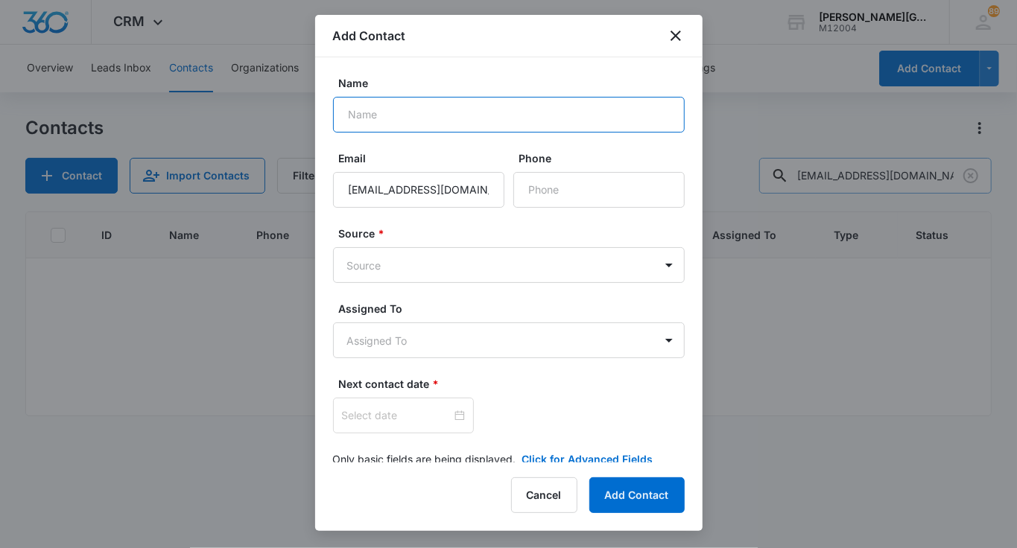
click at [365, 128] on input "Name" at bounding box center [509, 115] width 352 height 36
paste input "Sarah Liang"
click at [369, 115] on input "Sarah Liang" at bounding box center [509, 115] width 352 height 36
click at [380, 120] on input "Sarah Liang" at bounding box center [509, 115] width 352 height 36
click at [500, 107] on input "Sarah & Neo Liang" at bounding box center [509, 115] width 352 height 36
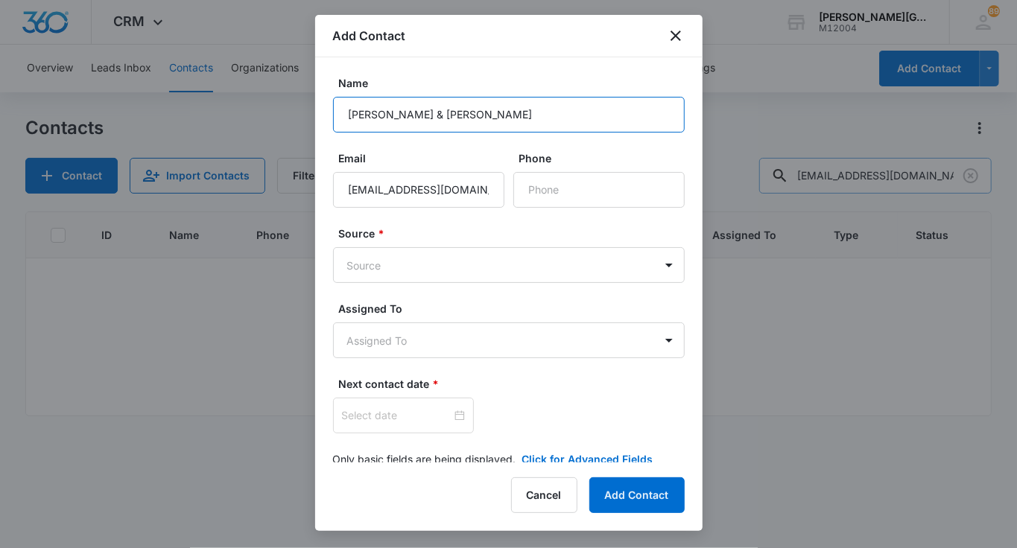
type input "Sarah & Neo Liang"
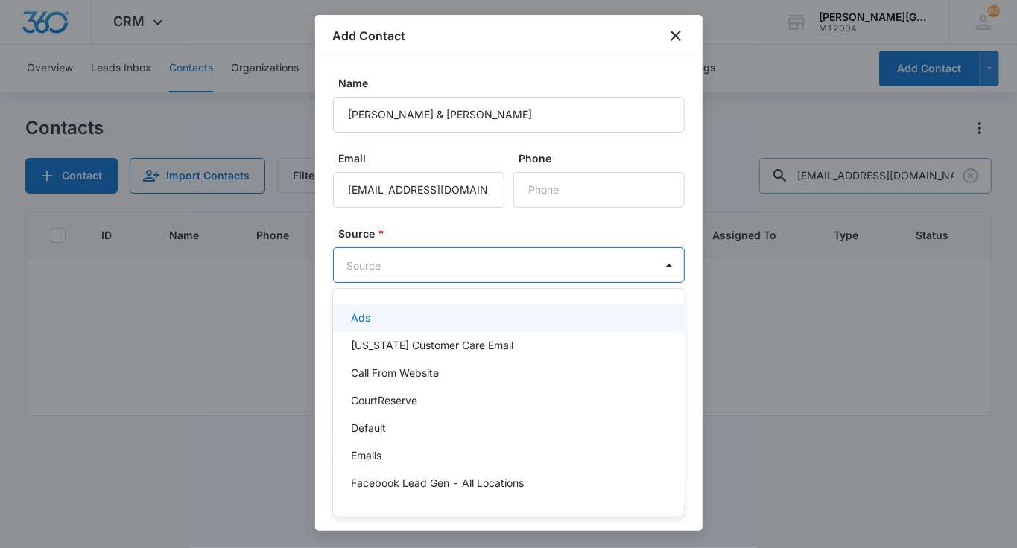
click at [437, 262] on body "CRM Apps Reputation Websites Forms CRM Email Social Shop Payments POS Content A…" at bounding box center [508, 274] width 1017 height 548
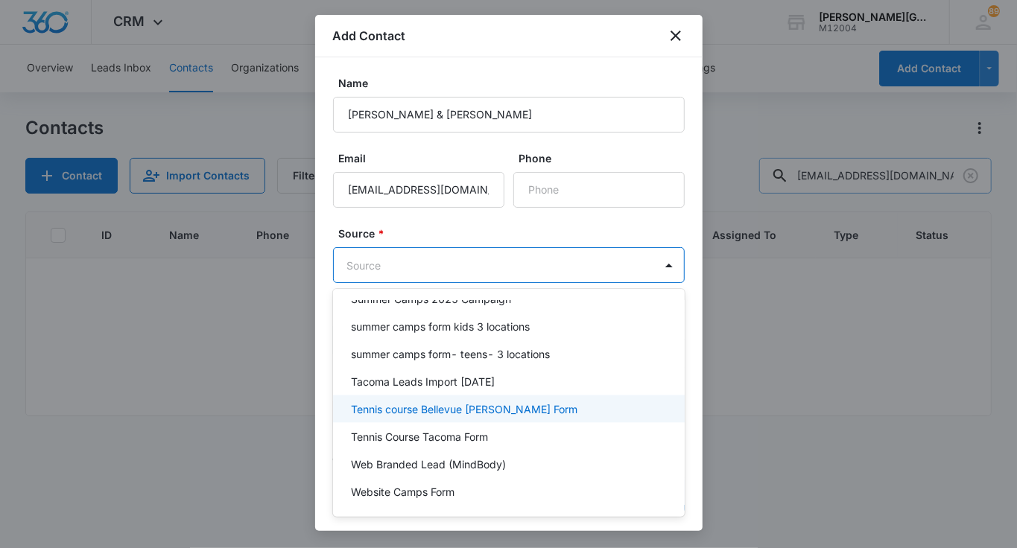
scroll to position [1222, 0]
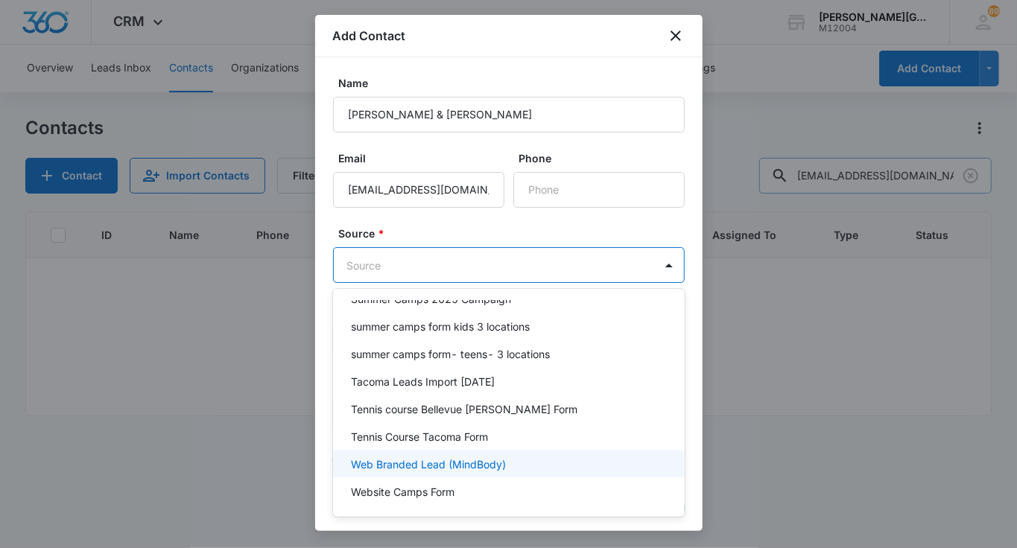
click at [436, 457] on p "Web Branded Lead (MindBody)" at bounding box center [428, 465] width 155 height 16
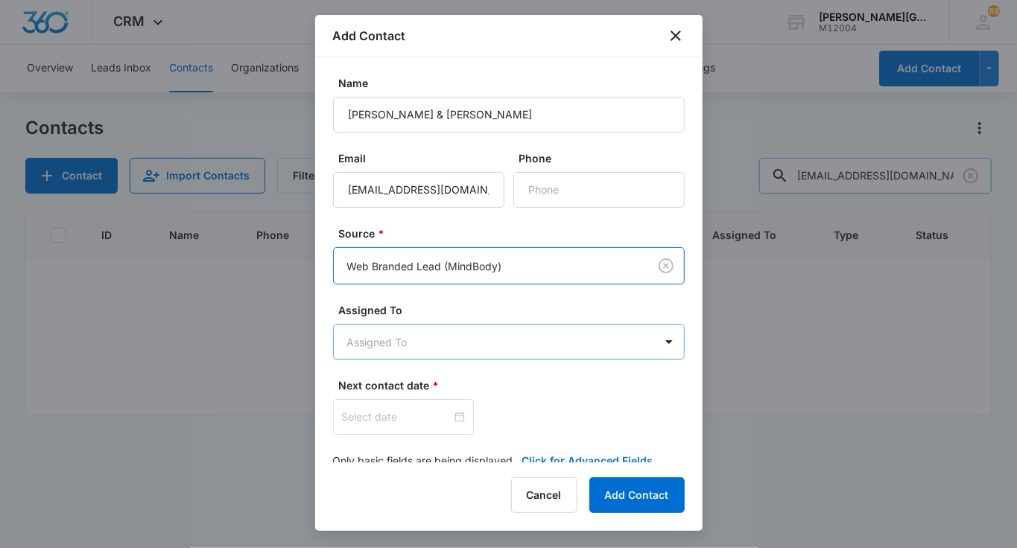
click at [413, 345] on body "CRM Apps Reputation Websites Forms CRM Email Social Shop Payments POS Content A…" at bounding box center [508, 274] width 1017 height 548
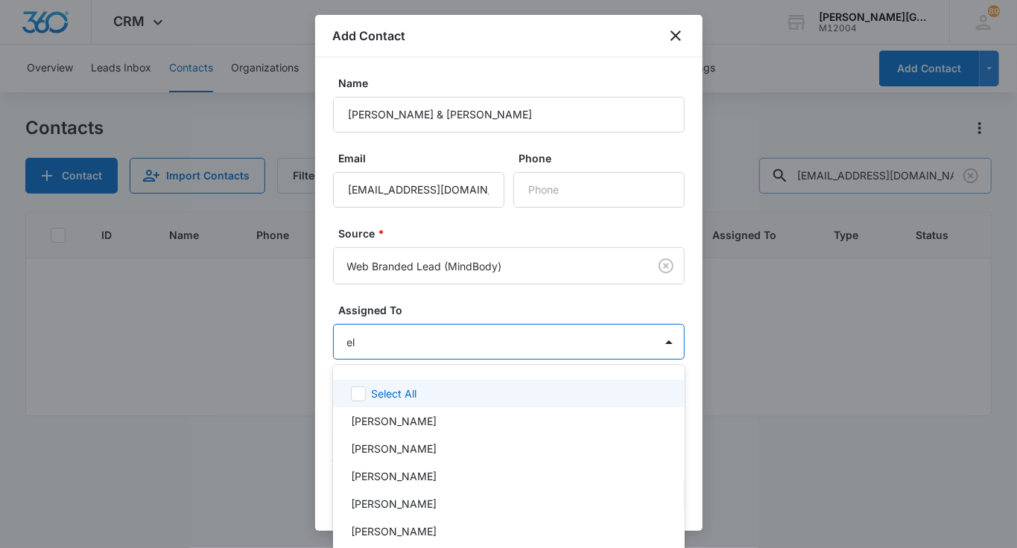
type input "eli"
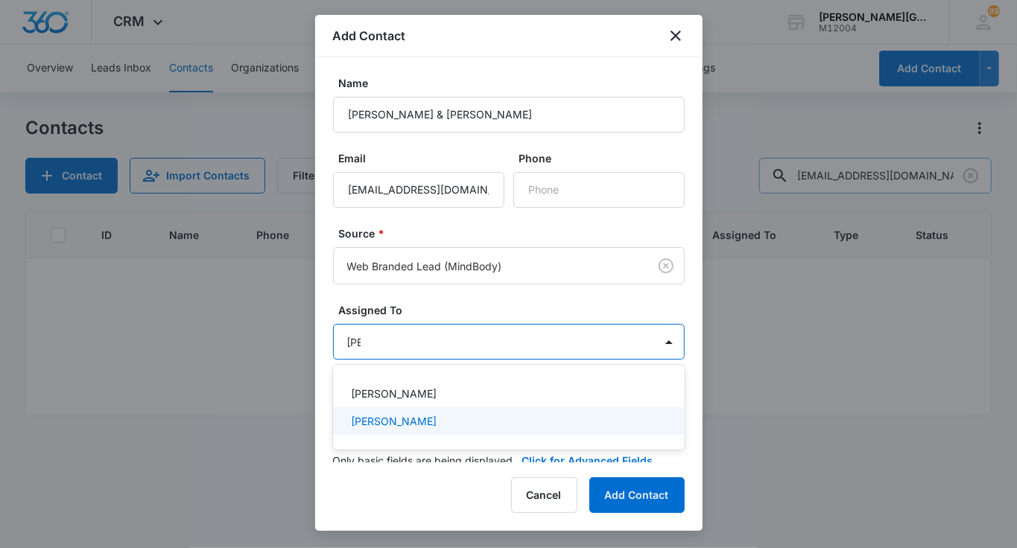
click at [415, 422] on p "[PERSON_NAME]" at bounding box center [394, 421] width 86 height 16
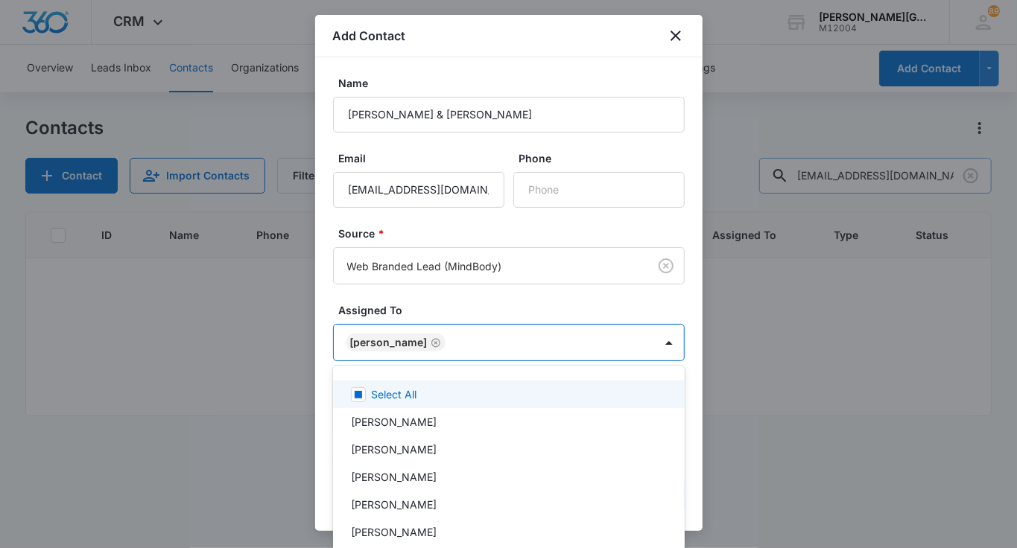
click at [454, 313] on div at bounding box center [508, 274] width 1017 height 548
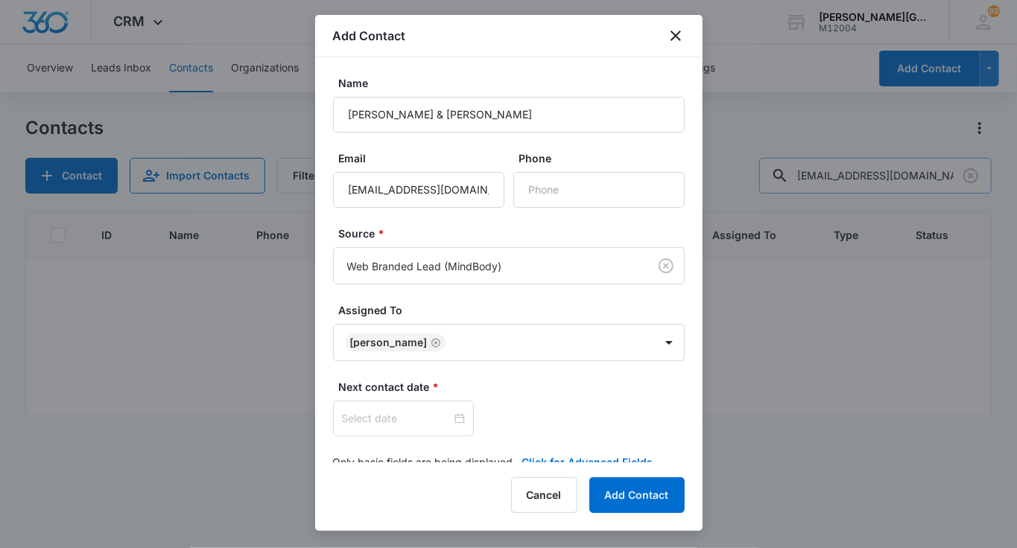
scroll to position [24, 0]
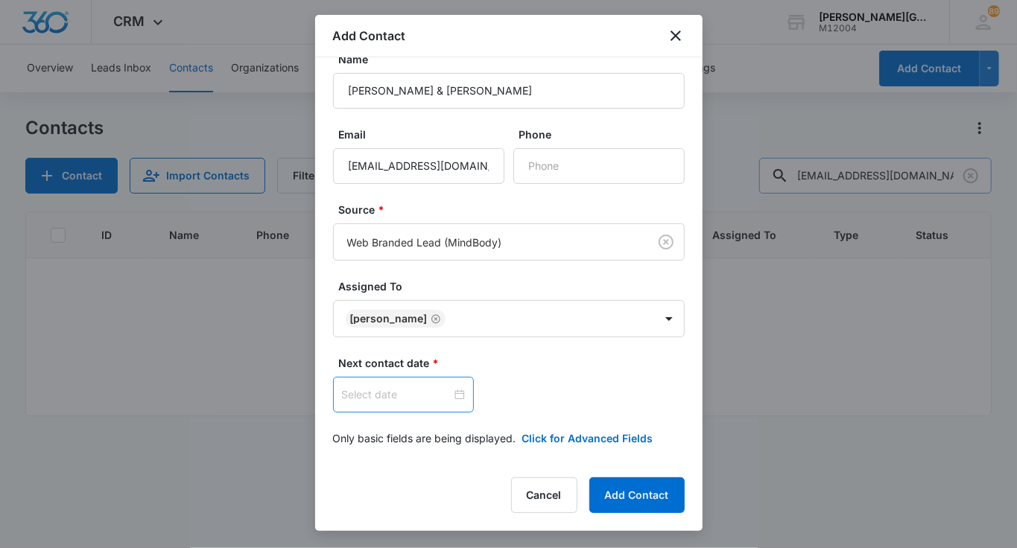
click at [387, 381] on div at bounding box center [403, 395] width 141 height 36
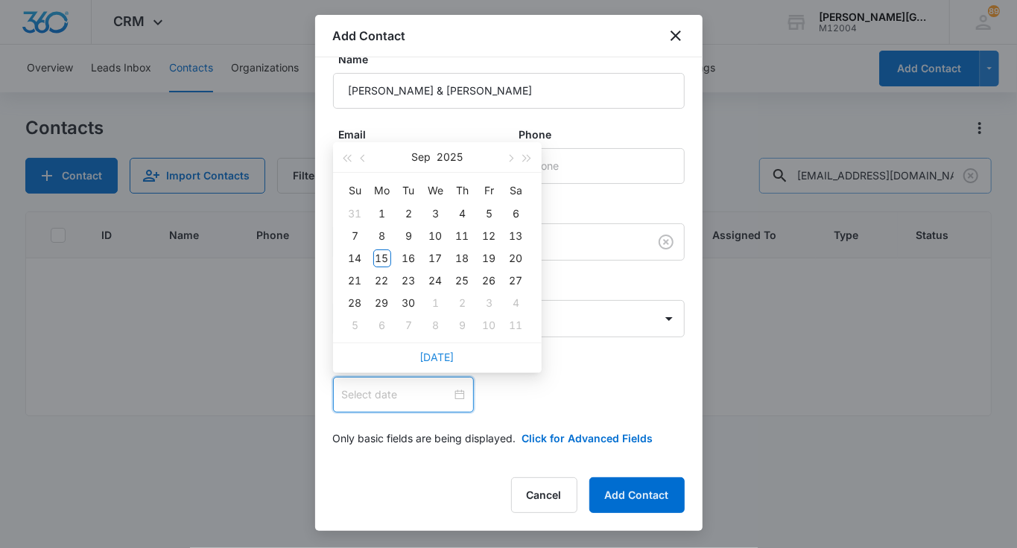
click at [434, 360] on link "Today" at bounding box center [437, 357] width 34 height 13
type input "Sep 15, 2025"
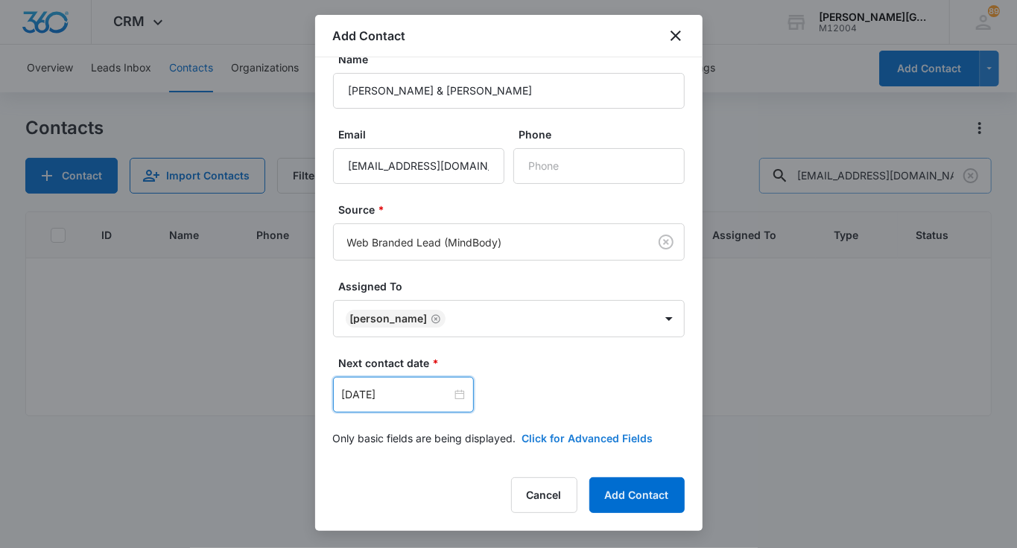
click at [540, 435] on button "Click for Advanced Fields" at bounding box center [587, 438] width 131 height 16
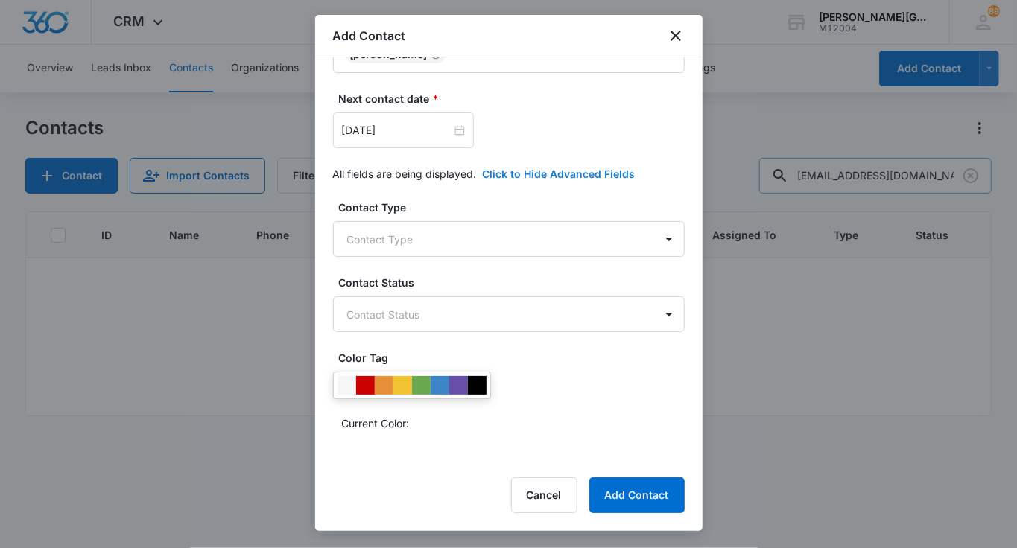
scroll to position [307, 0]
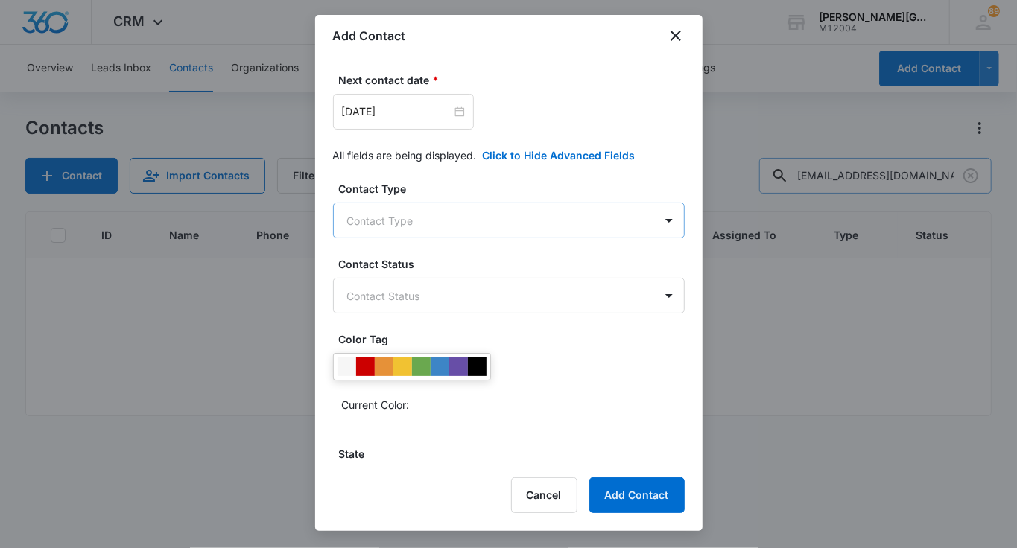
click at [439, 206] on body "CRM Apps Reputation Websites Forms CRM Email Social Shop Payments POS Content A…" at bounding box center [508, 274] width 1017 height 548
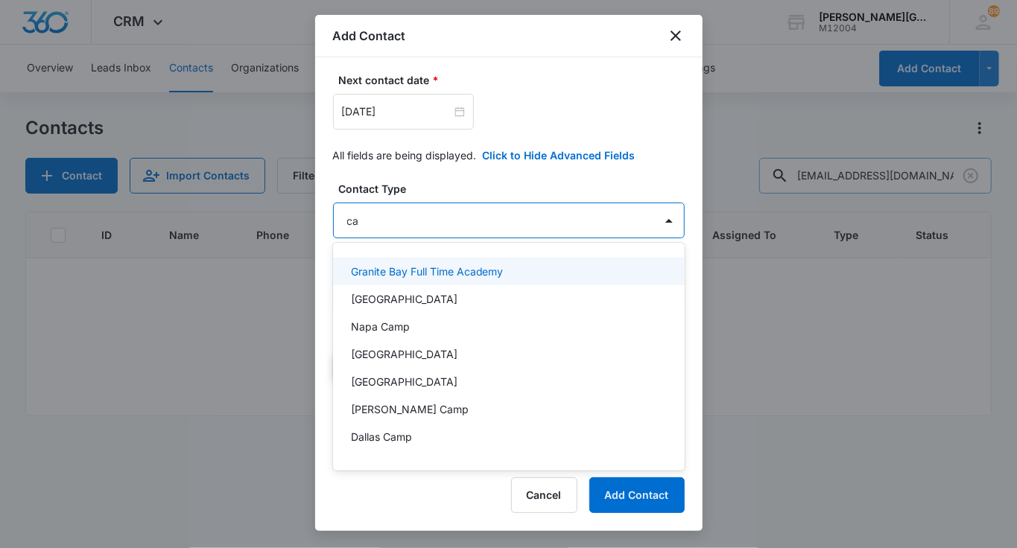
type input "c"
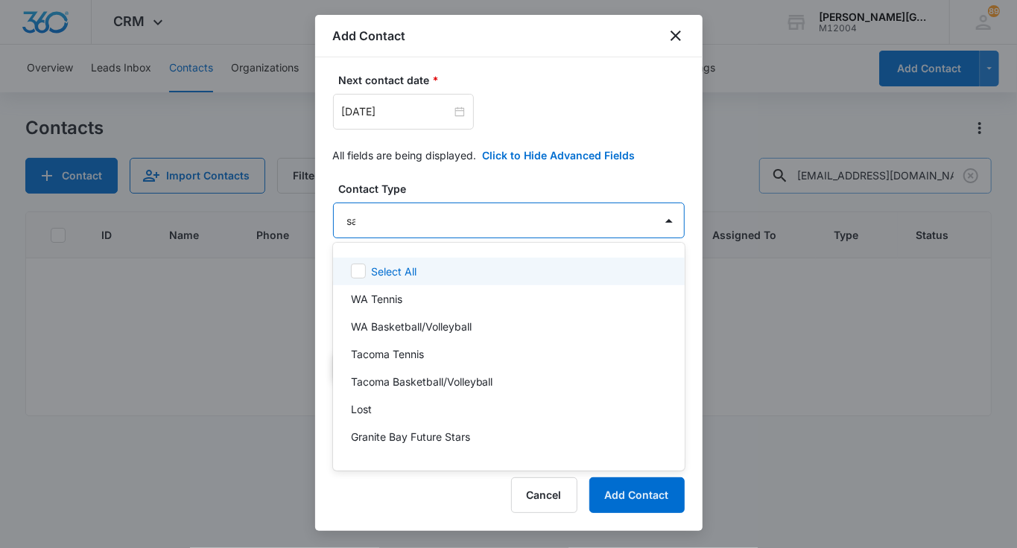
type input "sar"
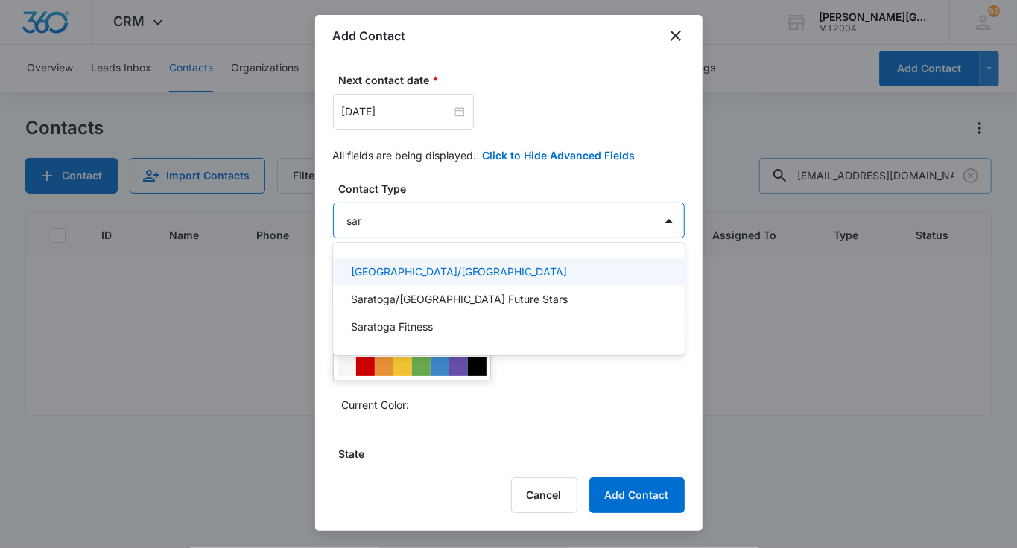
click at [431, 264] on p "Saratoga/West Valley College" at bounding box center [459, 272] width 217 height 16
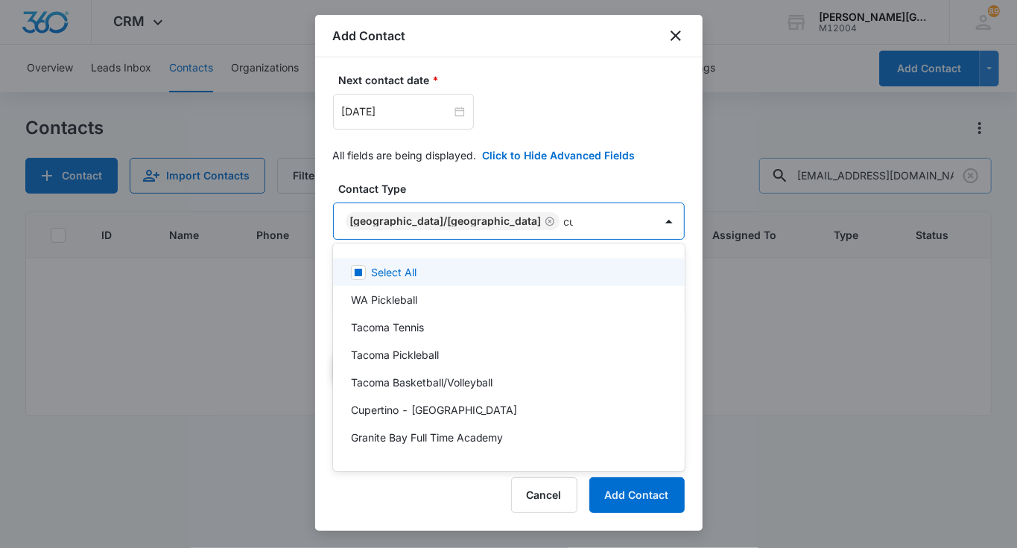
type input "cup"
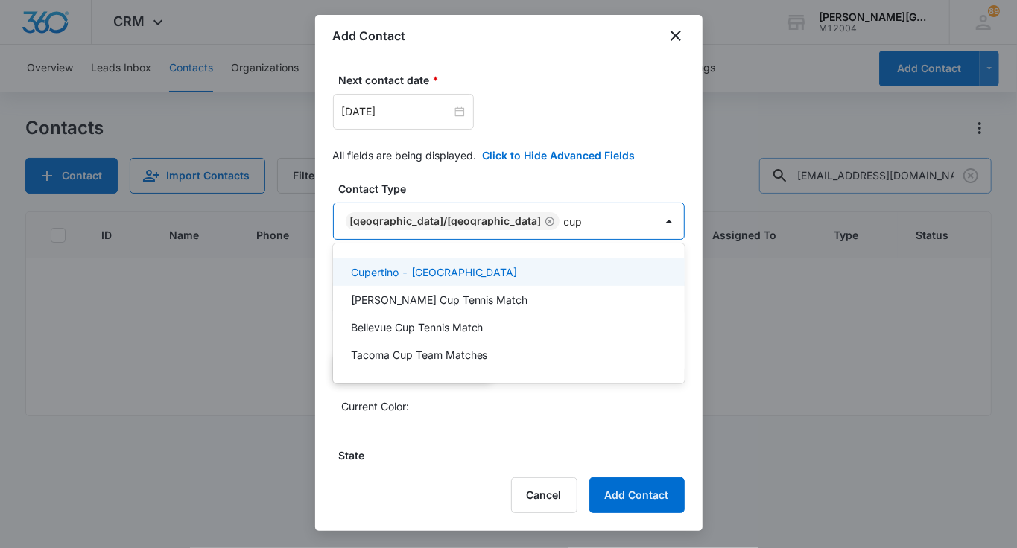
click at [436, 276] on p "Cupertino - De Anza College" at bounding box center [434, 272] width 167 height 16
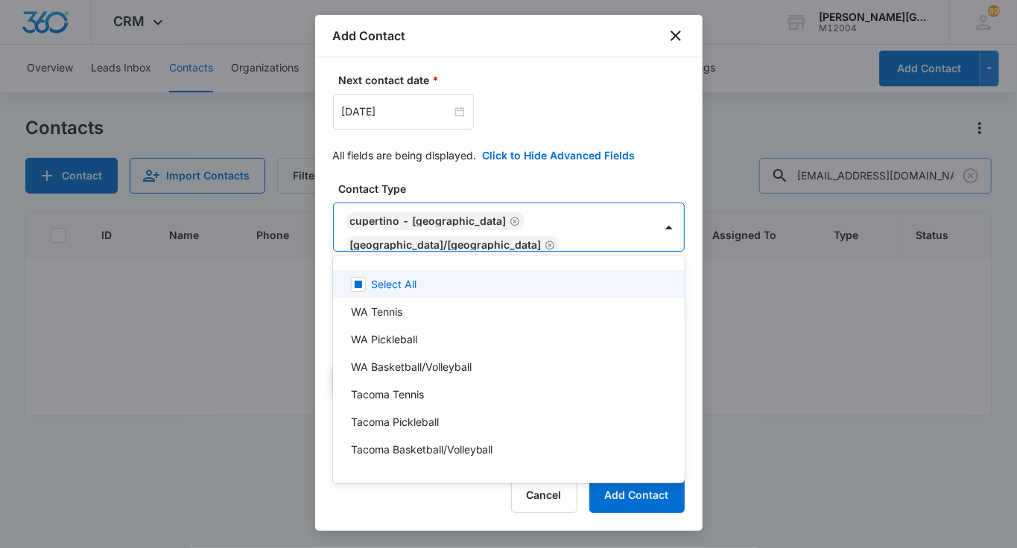
click at [494, 168] on div at bounding box center [508, 274] width 1017 height 548
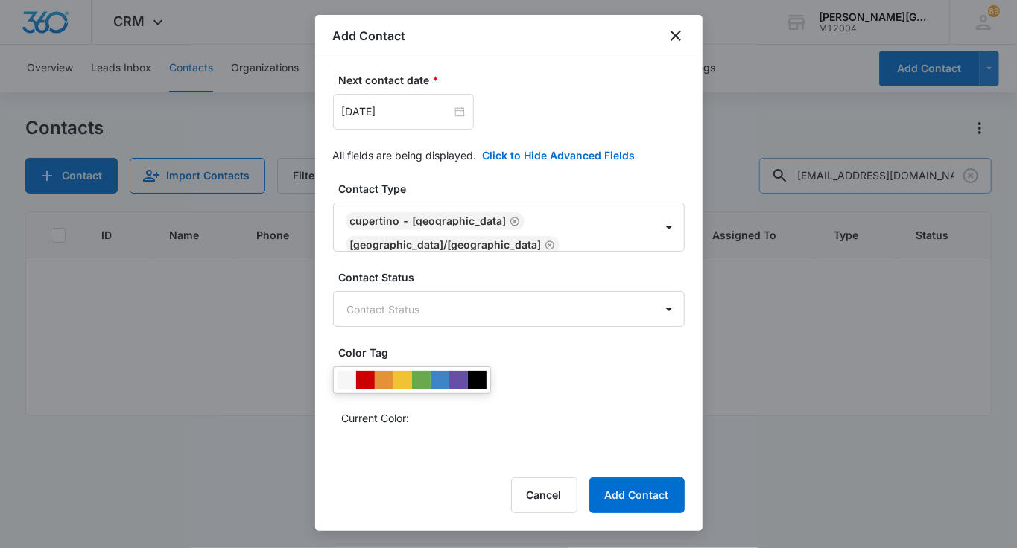
scroll to position [490, 0]
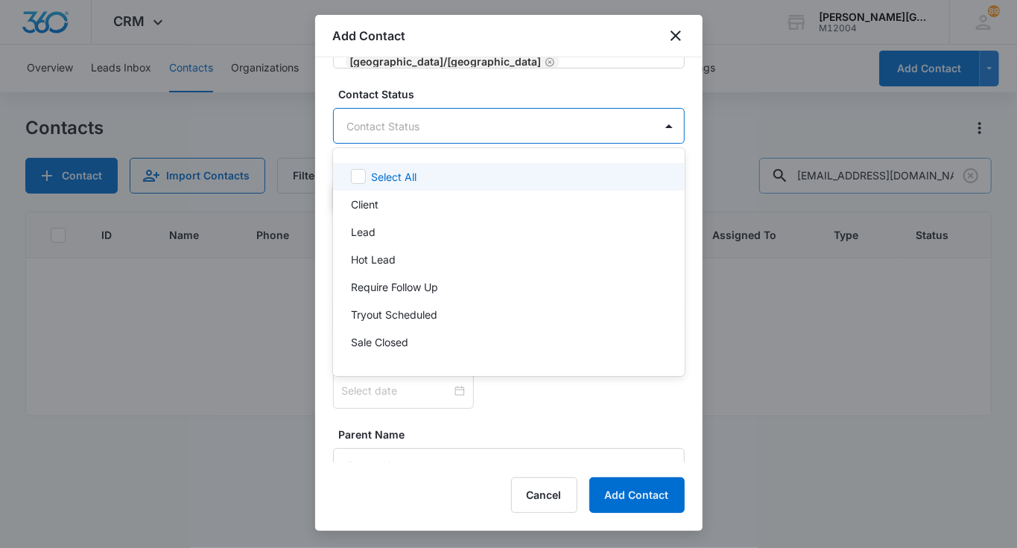
click at [452, 126] on body "CRM Apps Reputation Websites Forms CRM Email Social Shop Payments POS Content A…" at bounding box center [508, 274] width 1017 height 548
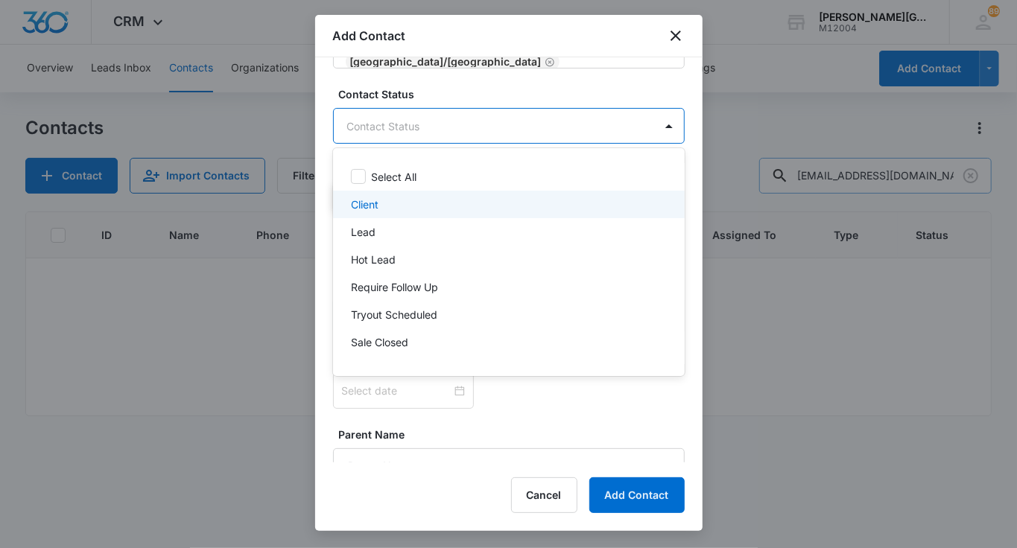
click at [399, 198] on div "Client" at bounding box center [507, 205] width 313 height 16
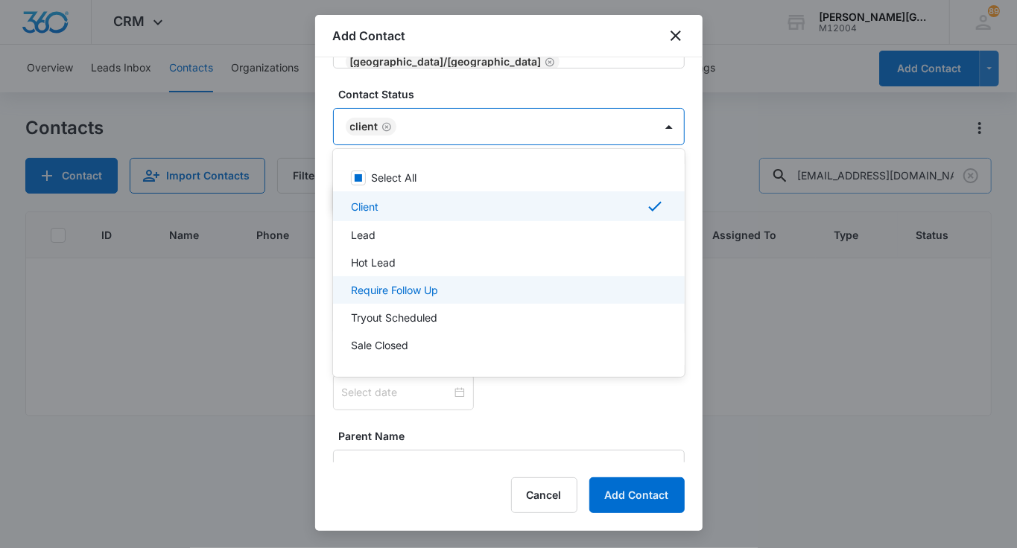
click at [420, 289] on p "Require Follow Up" at bounding box center [394, 290] width 87 height 16
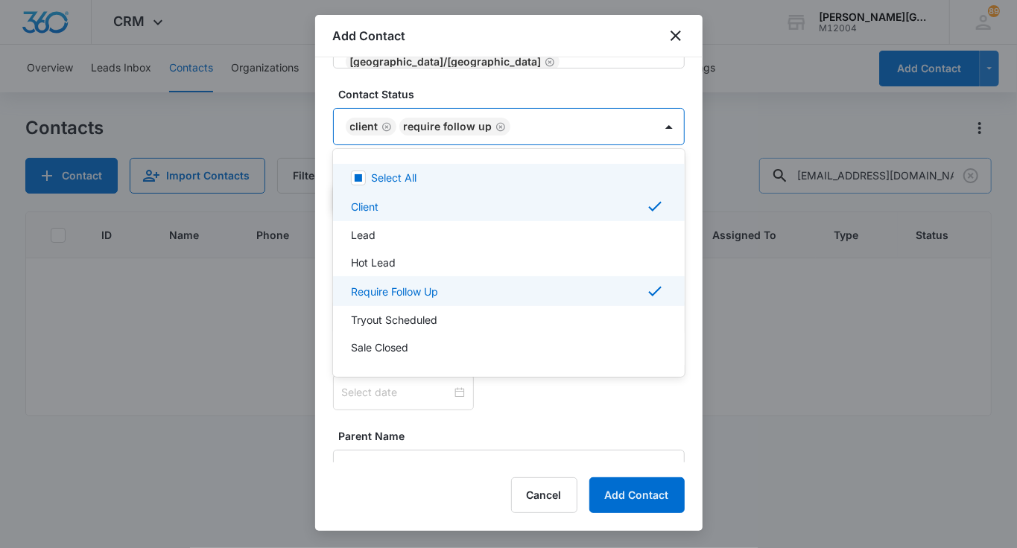
click at [500, 45] on div at bounding box center [508, 274] width 1017 height 548
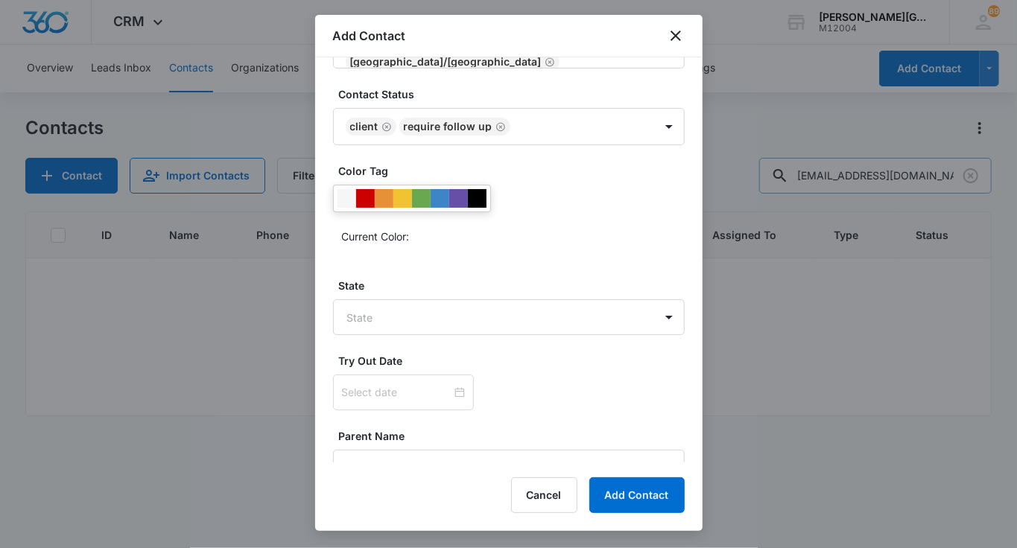
scroll to position [544, 0]
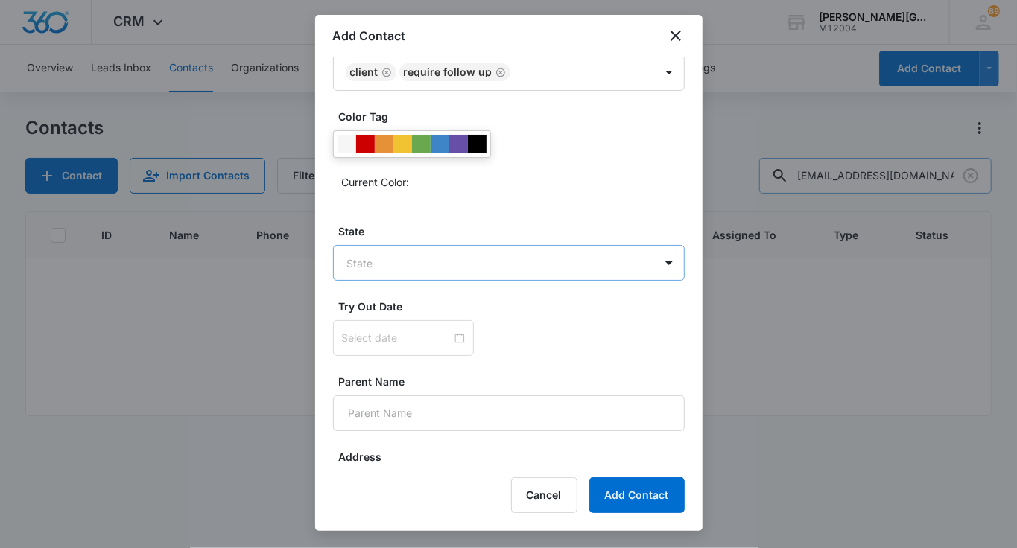
click at [431, 256] on body "CRM Apps Reputation Websites Forms CRM Email Social Shop Payments POS Content A…" at bounding box center [508, 274] width 1017 height 548
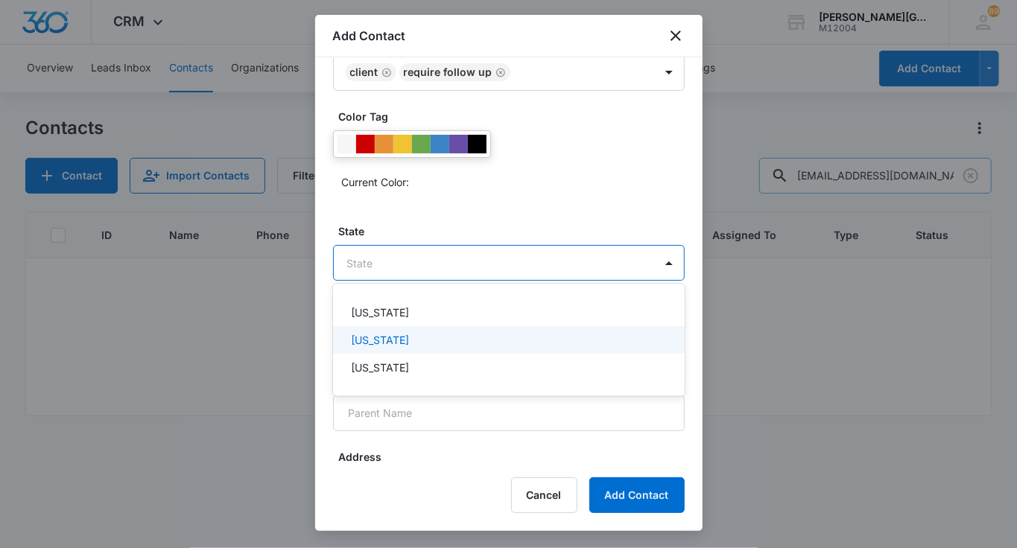
click at [398, 337] on div "California" at bounding box center [507, 340] width 313 height 16
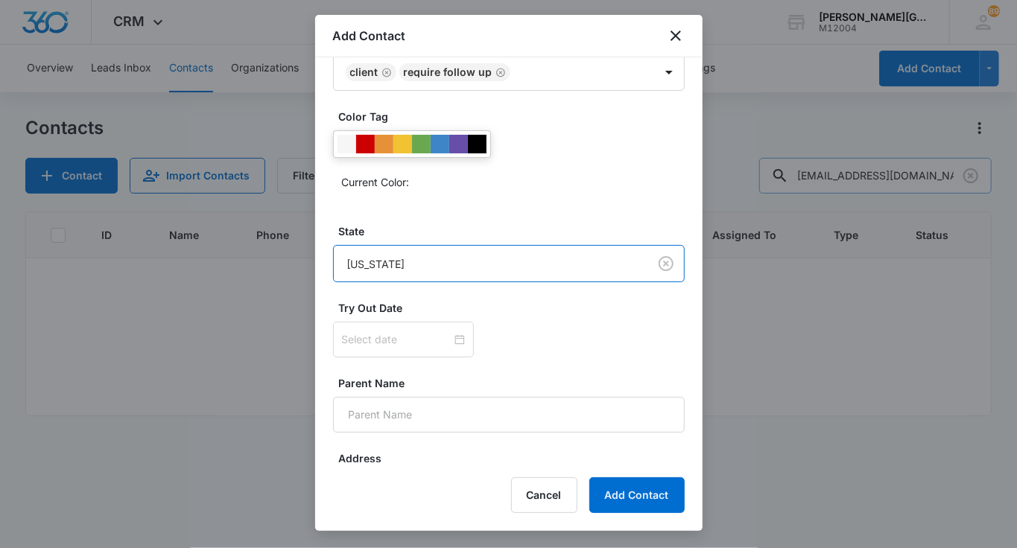
click at [418, 150] on div at bounding box center [412, 144] width 158 height 28
click at [420, 135] on div at bounding box center [421, 144] width 19 height 19
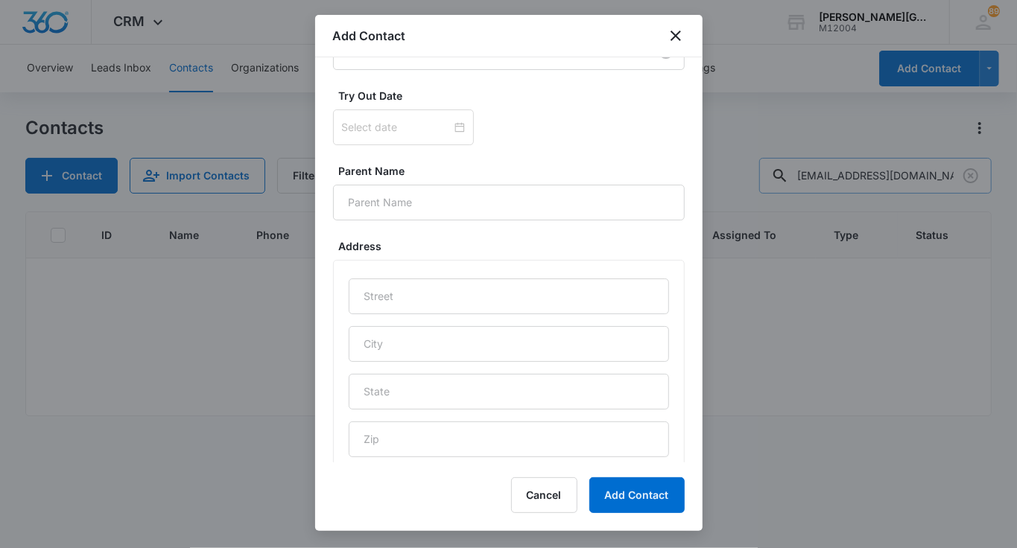
scroll to position [760, 0]
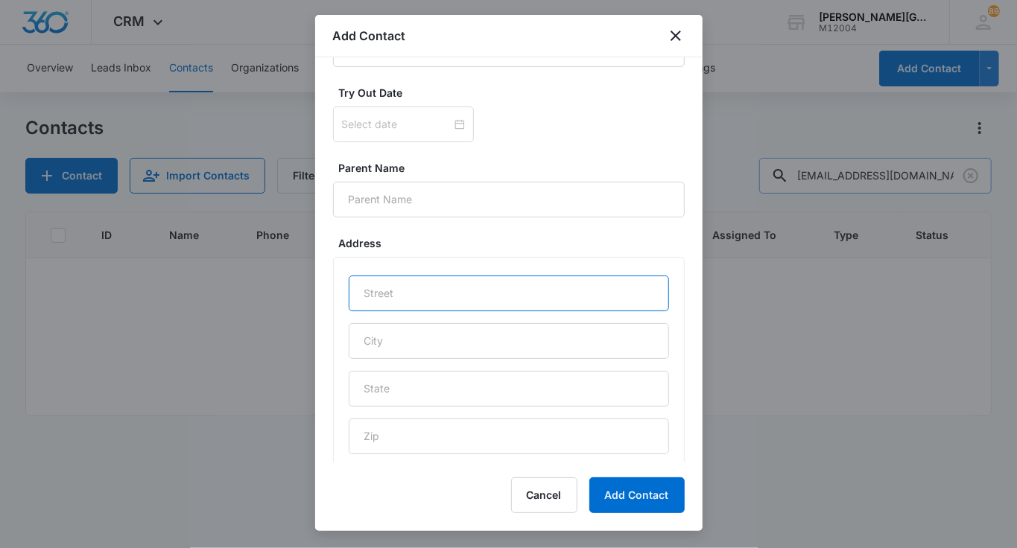
click at [399, 291] on input "text" at bounding box center [509, 294] width 320 height 36
paste input "#1083,21701 STEVENS CREEK BLVD,#1083"
type input "#1083,21701 STEVENS CREEK BLVD,#1083"
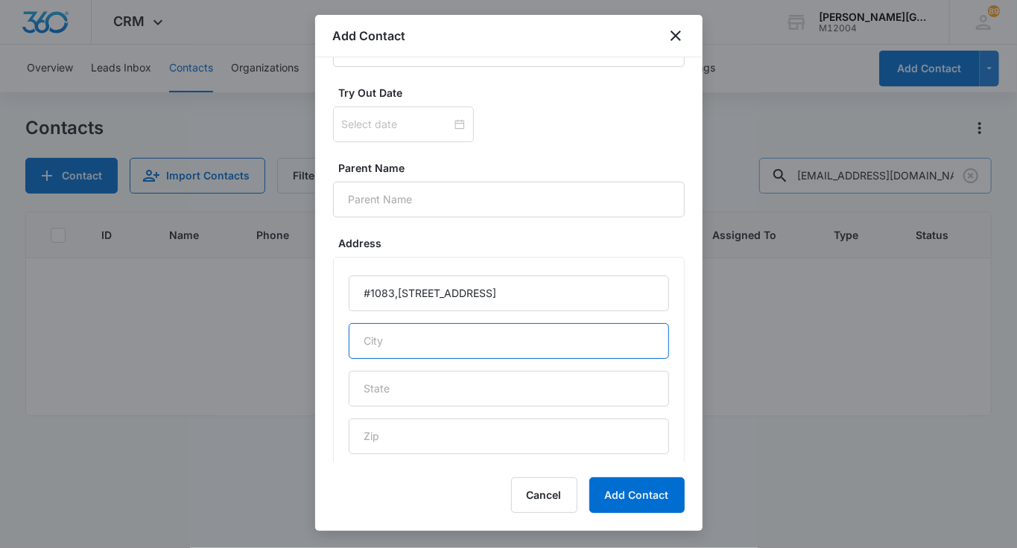
click at [392, 332] on input "text" at bounding box center [509, 341] width 320 height 36
type input "Cupertino"
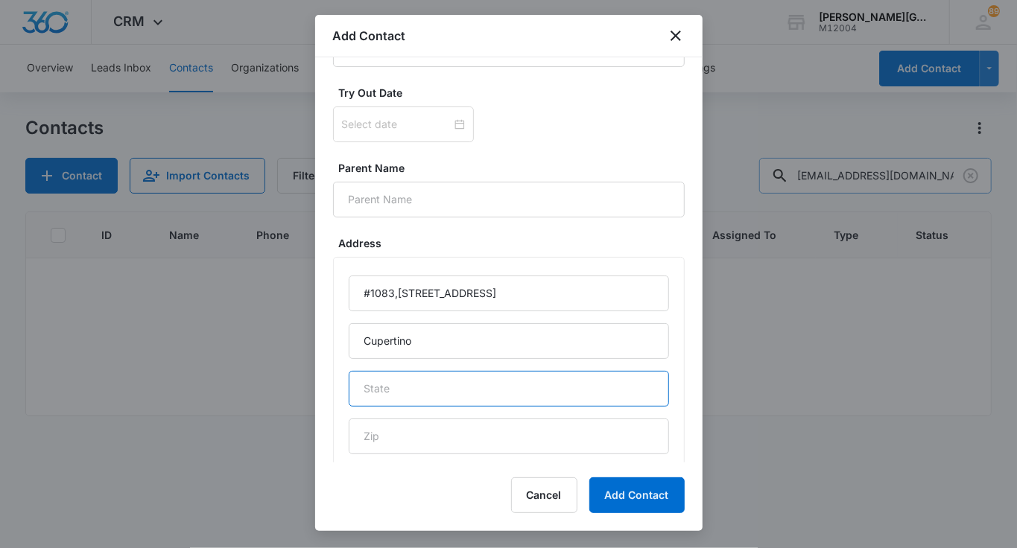
click at [453, 383] on input "text" at bounding box center [509, 389] width 320 height 36
type input "CA"
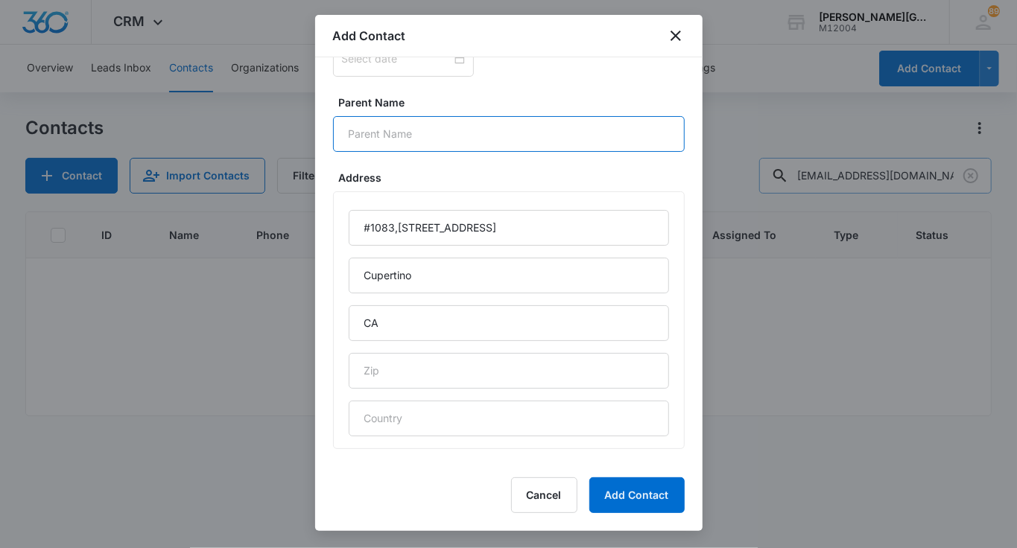
click at [423, 137] on input "Parent Name" at bounding box center [509, 134] width 352 height 36
paste input "Jenny Shen"
click at [385, 127] on input "Jenny Shen" at bounding box center [509, 134] width 352 height 36
click at [381, 124] on input "Jenny Shen" at bounding box center [509, 134] width 352 height 36
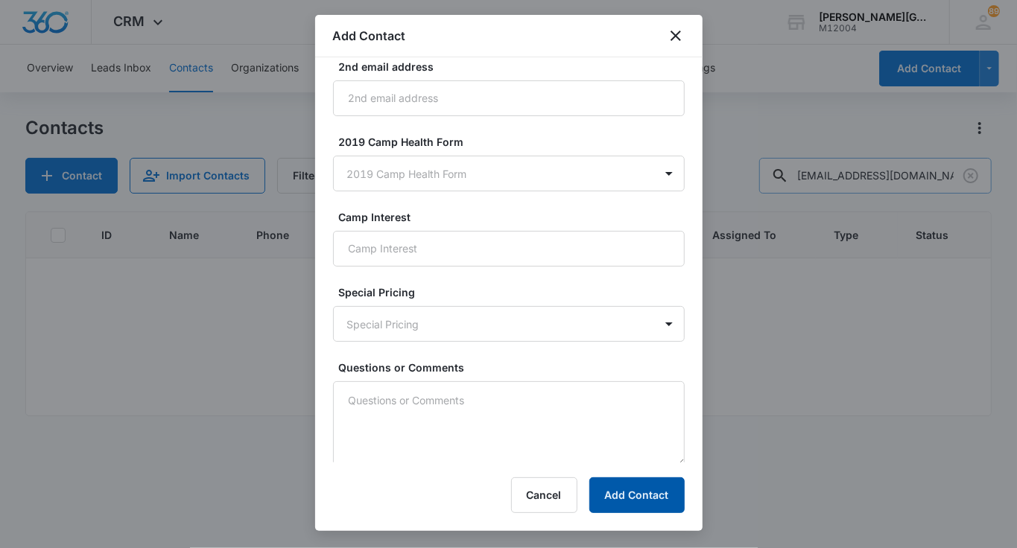
type input "Jenny (Xian) Shen"
click at [618, 490] on button "Add Contact" at bounding box center [636, 495] width 95 height 36
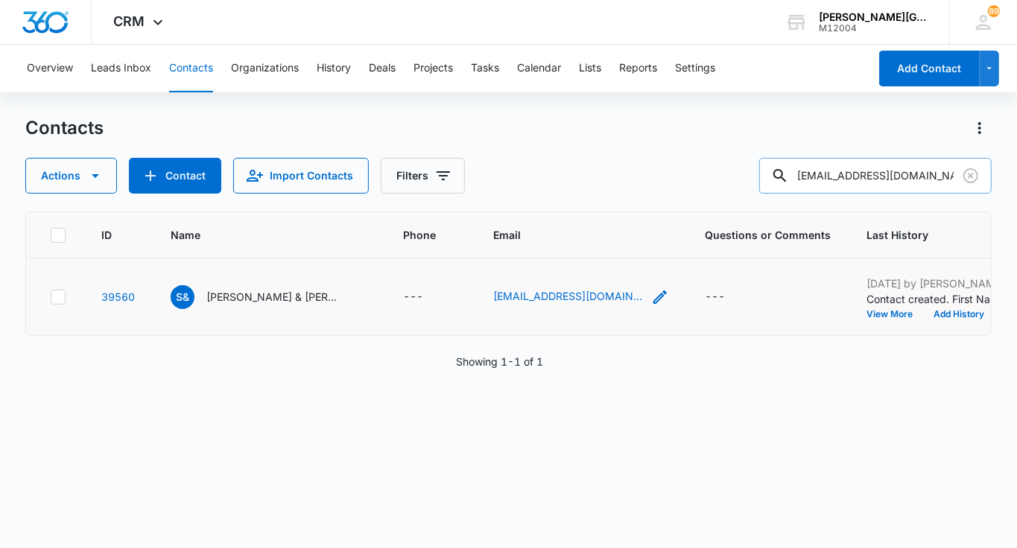
click at [651, 306] on icon "Email - ilikesunshine222@gmail.com - Select to Edit Field" at bounding box center [660, 297] width 18 height 18
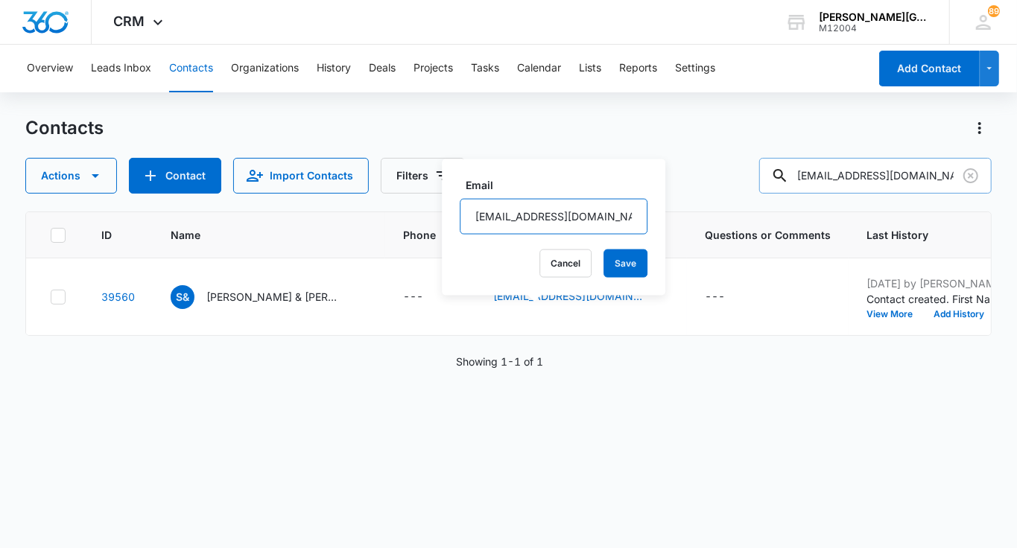
click at [501, 206] on input "ilikesunshine222@gmail.com" at bounding box center [554, 217] width 188 height 36
click at [539, 267] on button "Cancel" at bounding box center [565, 263] width 52 height 28
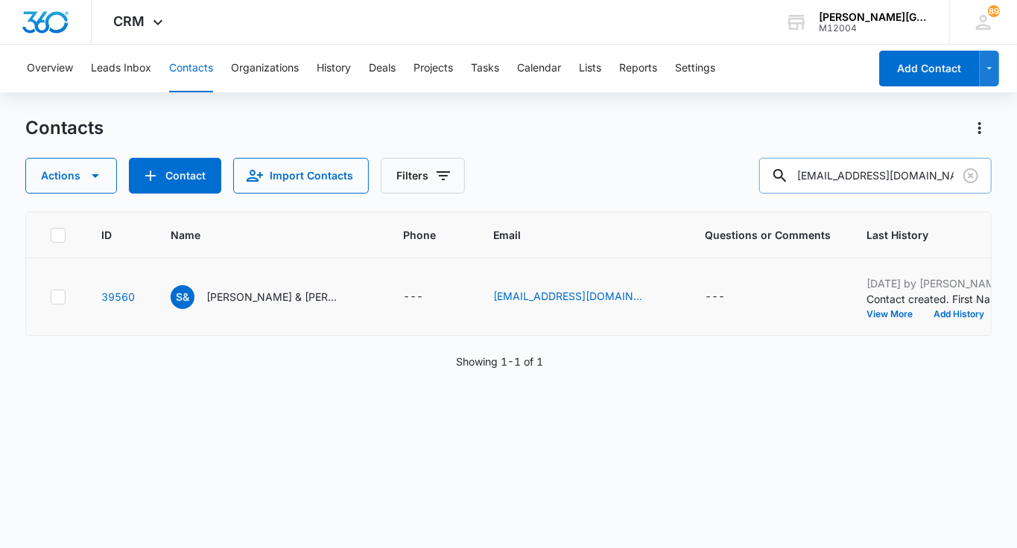
click at [918, 334] on td "Sep 15, 2025 by Elizabeth Vankova Contact created. First Name: Sarah Last Name:…" at bounding box center [959, 296] width 222 height 77
click at [923, 319] on button "Add History" at bounding box center [958, 314] width 71 height 9
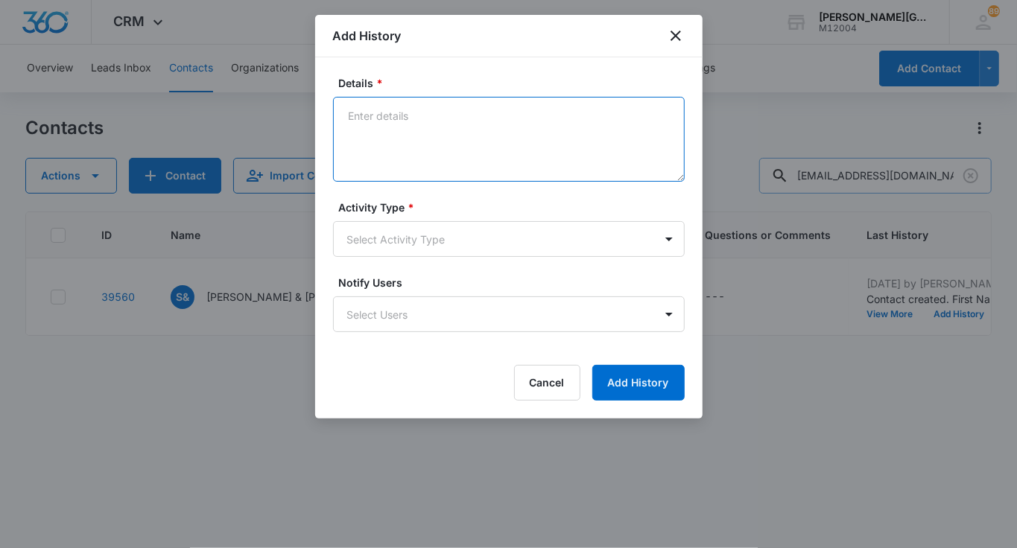
click at [452, 137] on textarea "Details *" at bounding box center [509, 139] width 352 height 85
paste textarea "Hello Jenny, Hope this email finds you well! We noticed that you created accoun…"
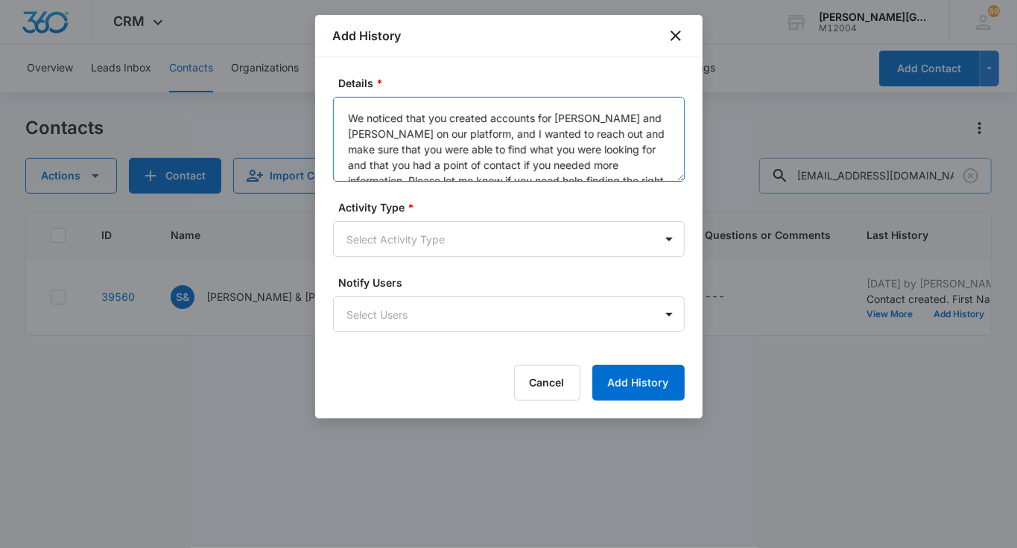
scroll to position [64, 0]
type textarea "Hello Jenny, Hope this email finds you well! We noticed that you created accoun…"
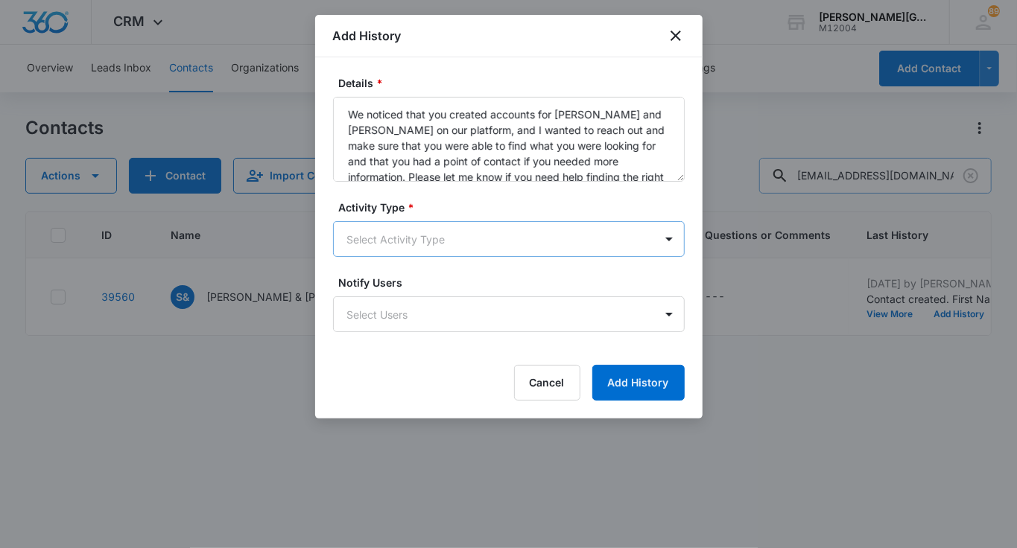
click at [430, 233] on body "CRM Apps Reputation Websites Forms CRM Email Social Shop Payments POS Content A…" at bounding box center [508, 274] width 1017 height 548
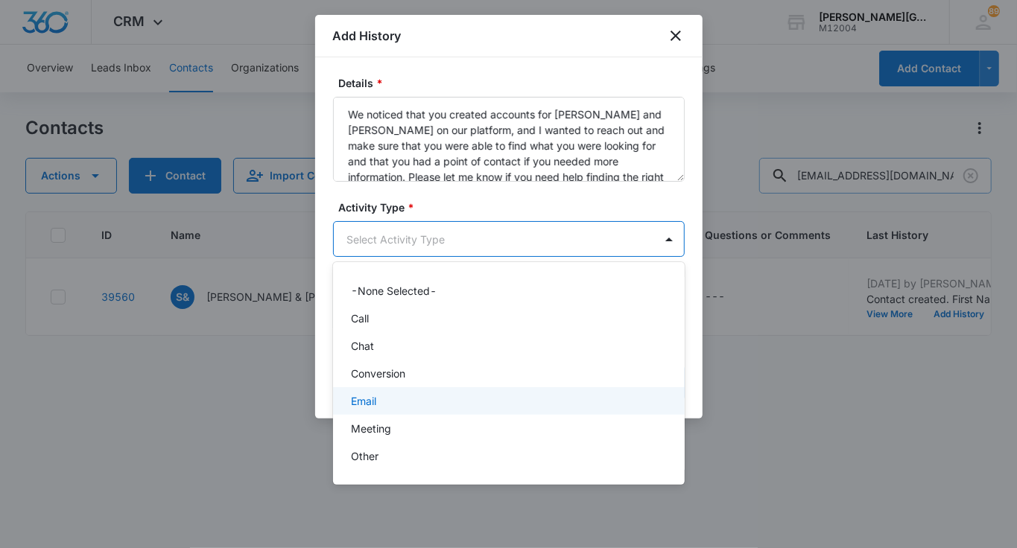
click at [404, 409] on div "Email" at bounding box center [509, 401] width 352 height 28
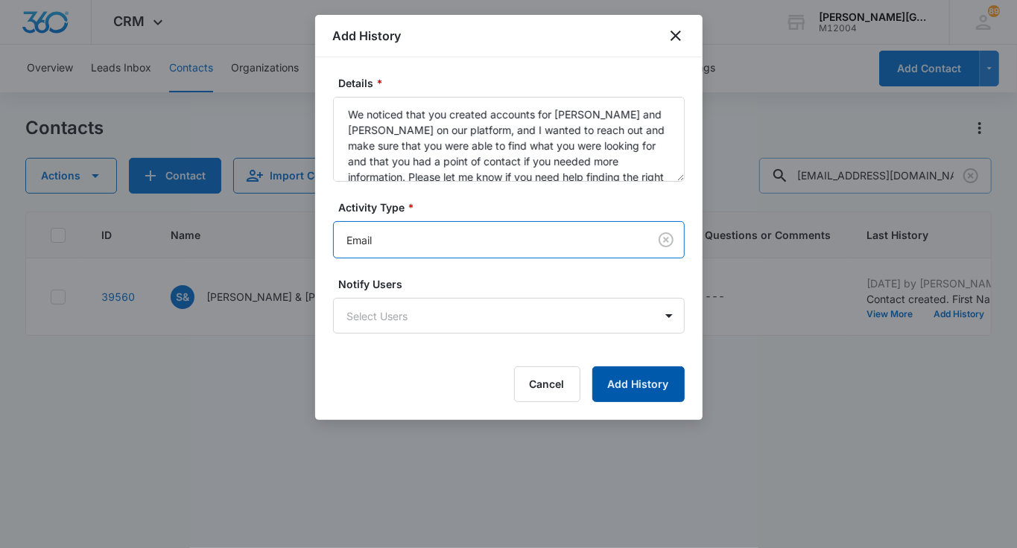
click at [664, 382] on button "Add History" at bounding box center [638, 384] width 92 height 36
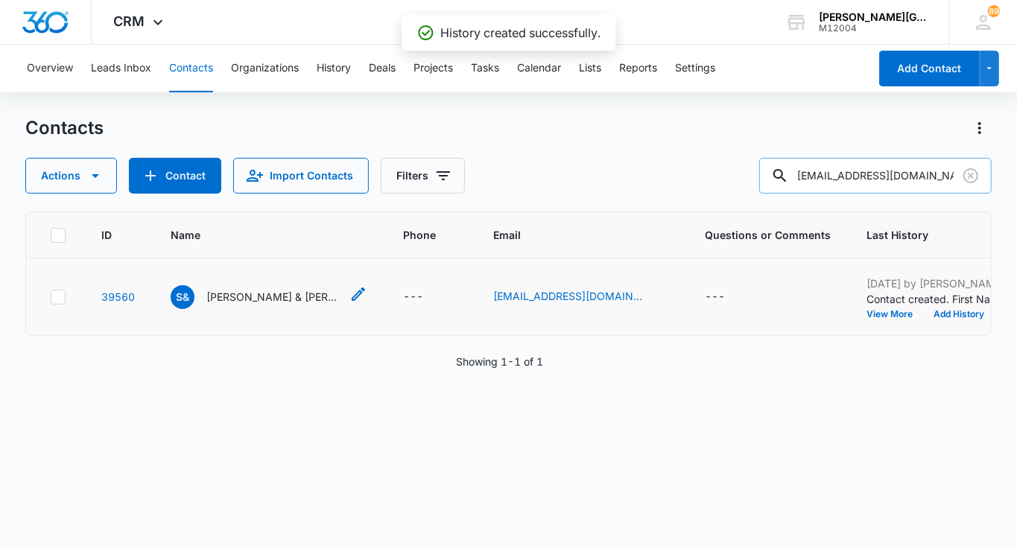
click at [223, 305] on p "Sarah & Neo Liang" at bounding box center [273, 297] width 134 height 16
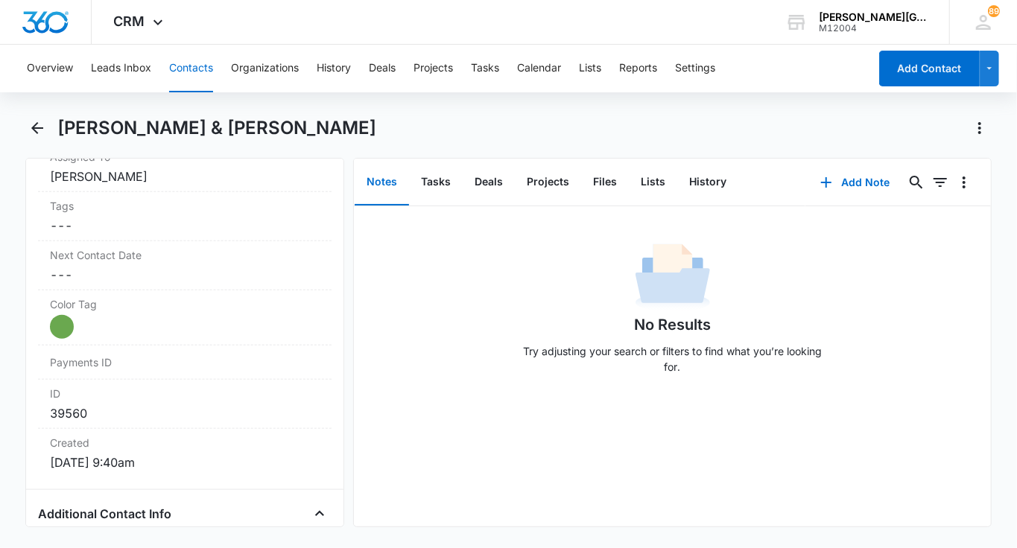
scroll to position [808, 0]
click at [133, 247] on label "Next Contact Date" at bounding box center [185, 255] width 270 height 16
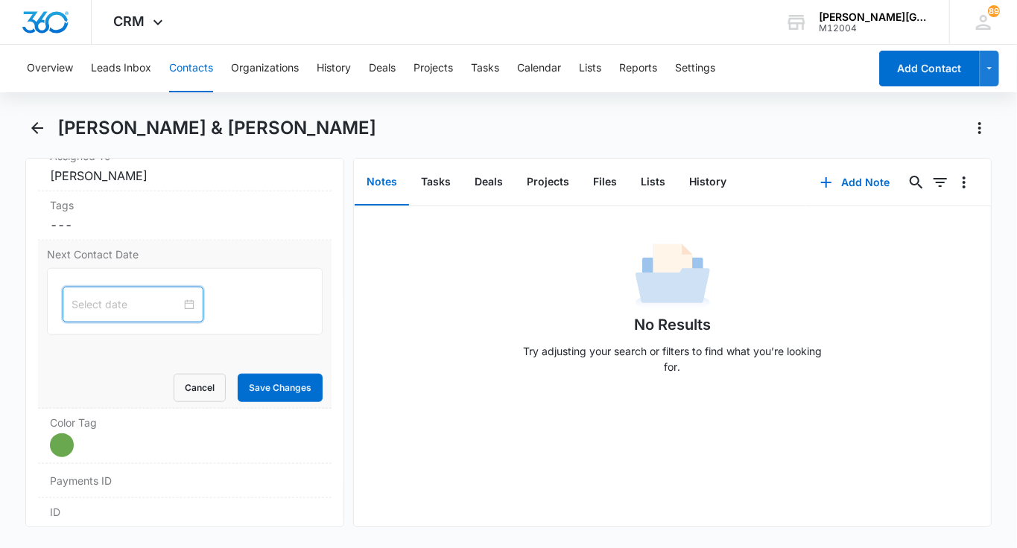
click at [106, 304] on input at bounding box center [125, 304] width 109 height 16
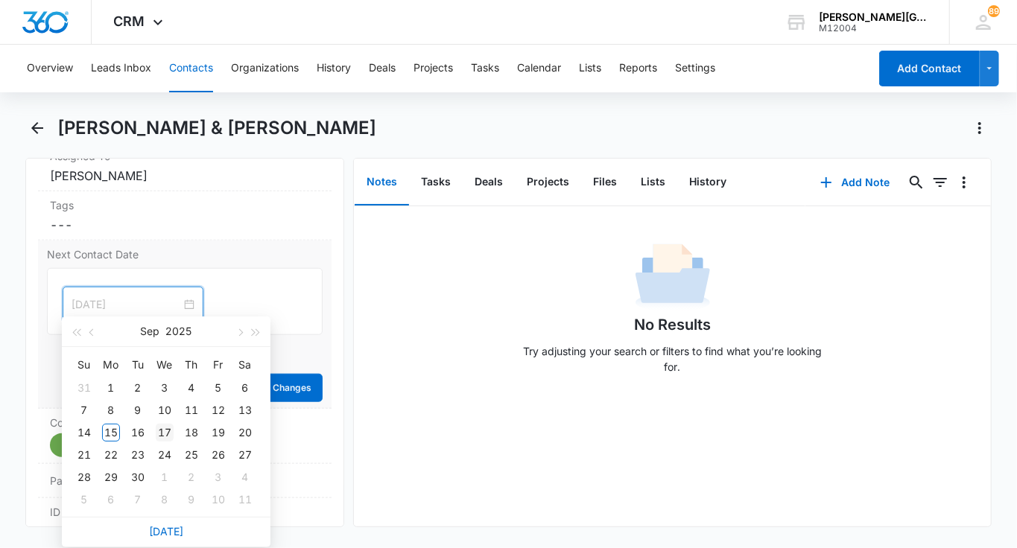
type input "Sep 17, 2025"
click at [166, 430] on div "17" at bounding box center [165, 433] width 18 height 18
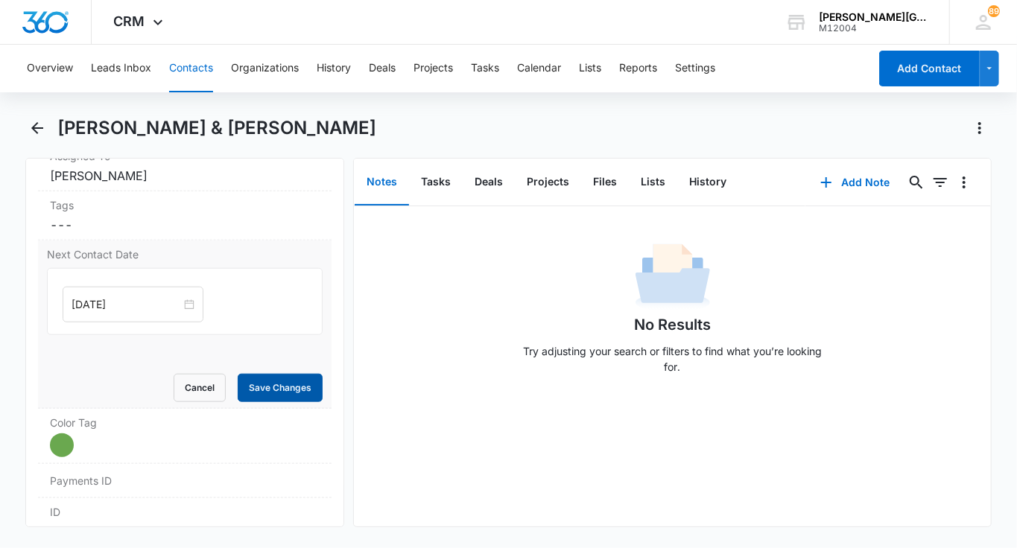
click at [289, 374] on button "Save Changes" at bounding box center [280, 388] width 85 height 28
click at [190, 75] on button "Contacts" at bounding box center [191, 69] width 44 height 48
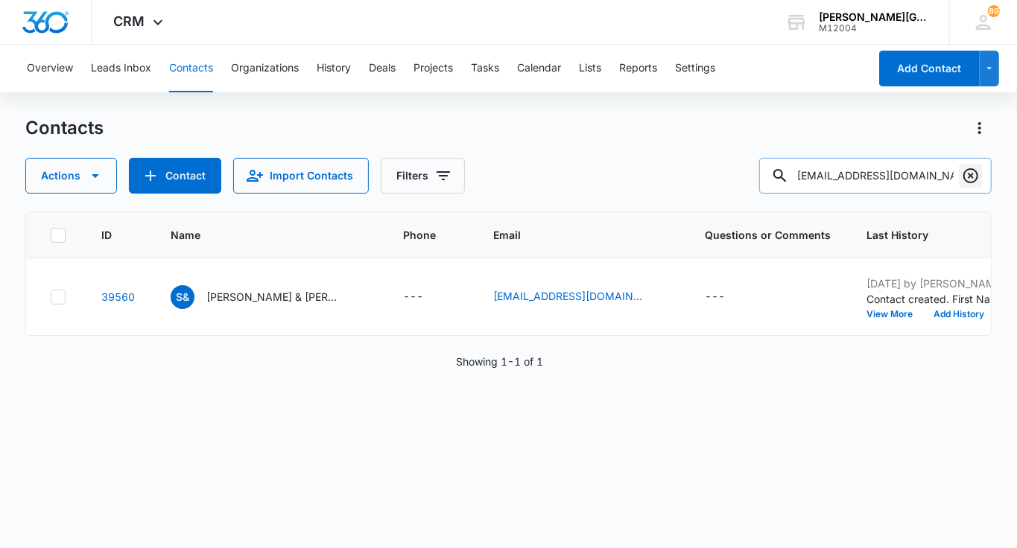
click at [973, 179] on icon "Clear" at bounding box center [970, 176] width 18 height 18
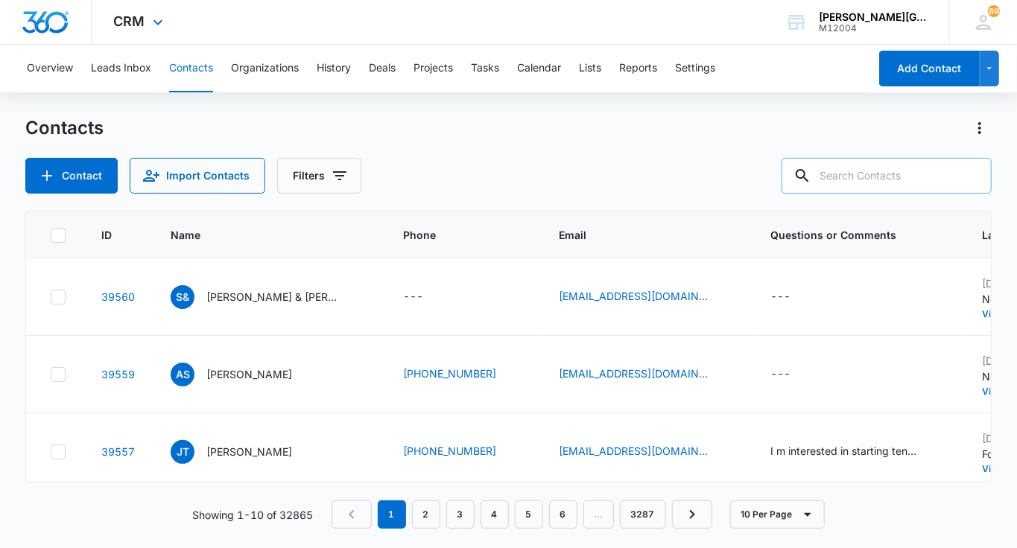
paste input "cleonascimentopinheiro@gmail.com"
type input "cleonascimentopinheiro@gmail.com"
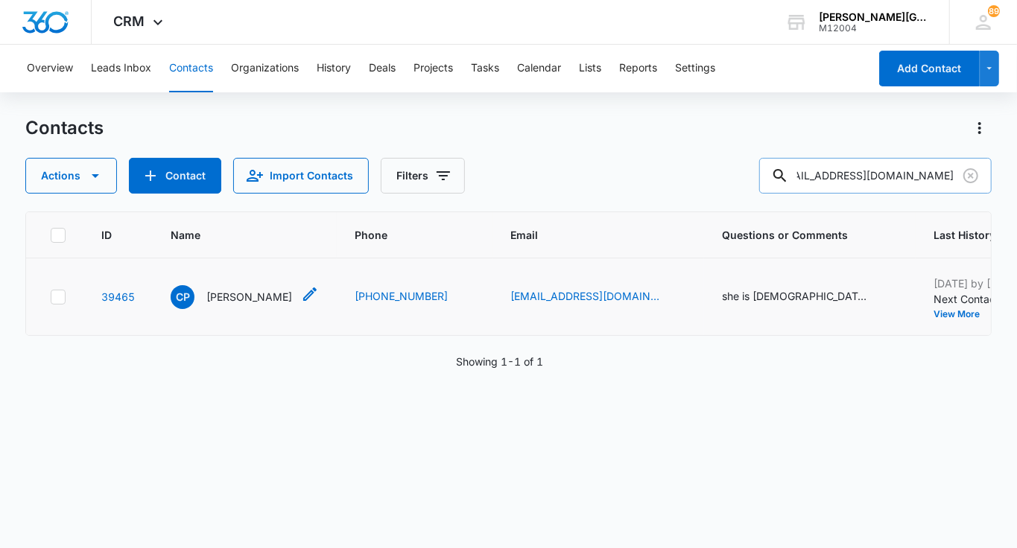
click at [216, 296] on p "Cleo Pinheiro" at bounding box center [249, 297] width 86 height 16
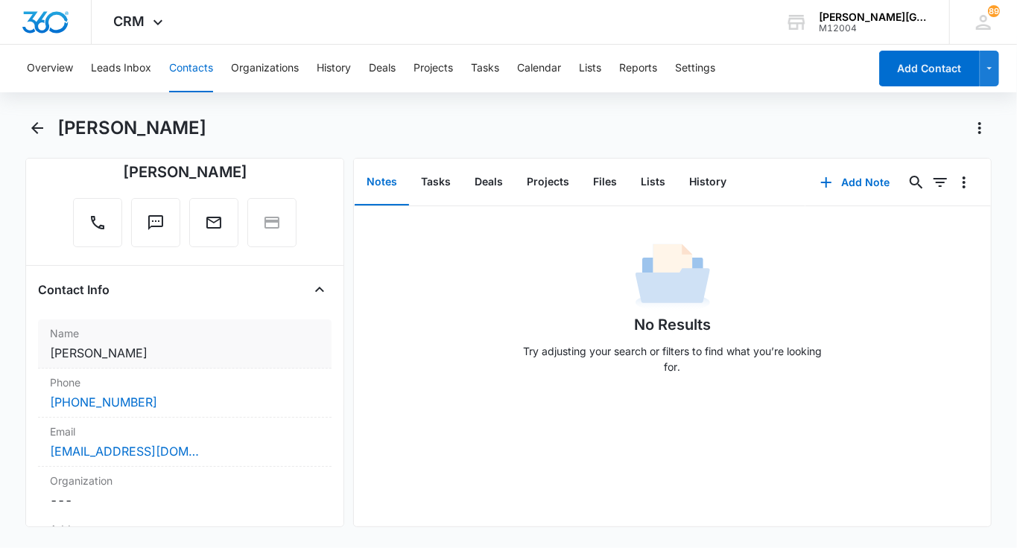
scroll to position [147, 0]
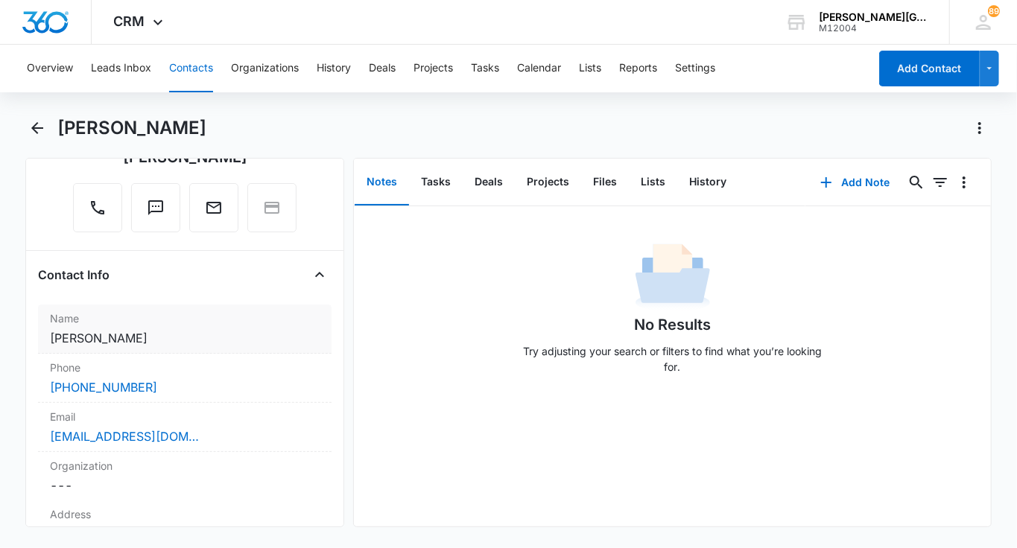
click at [168, 314] on label "Name" at bounding box center [185, 319] width 270 height 16
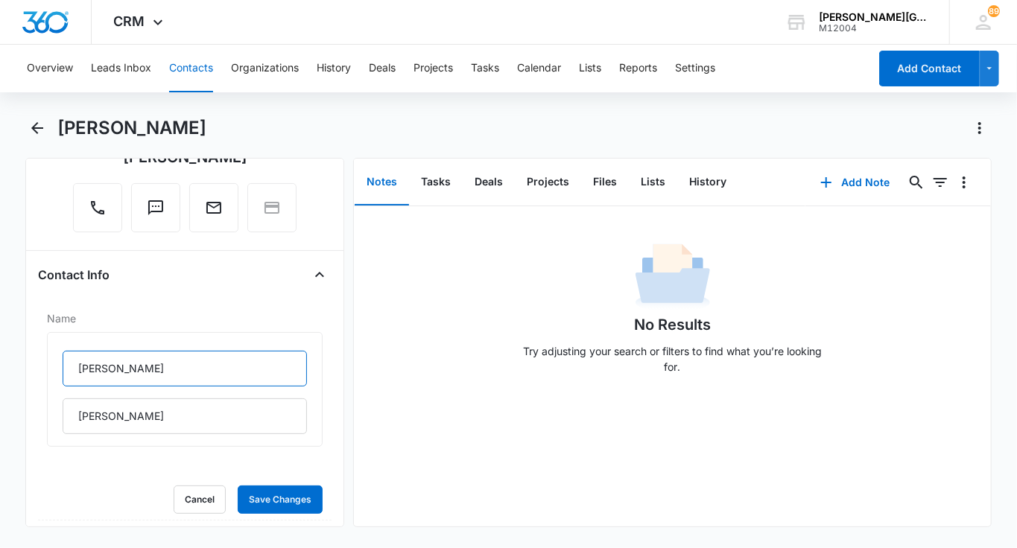
click at [124, 351] on input "Cleo" at bounding box center [185, 369] width 244 height 36
paste input "Mariana Do Nasciment"
click at [166, 365] on input "Mariana Do Nascimento" at bounding box center [185, 369] width 244 height 36
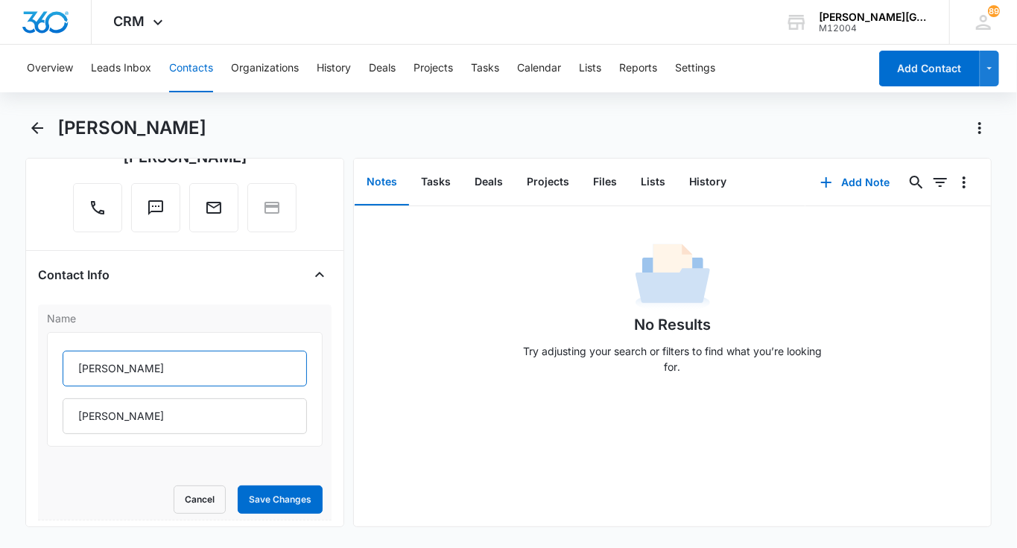
click at [166, 365] on input "Mariana Do Nascimento" at bounding box center [185, 369] width 244 height 36
type input "Mariana Do"
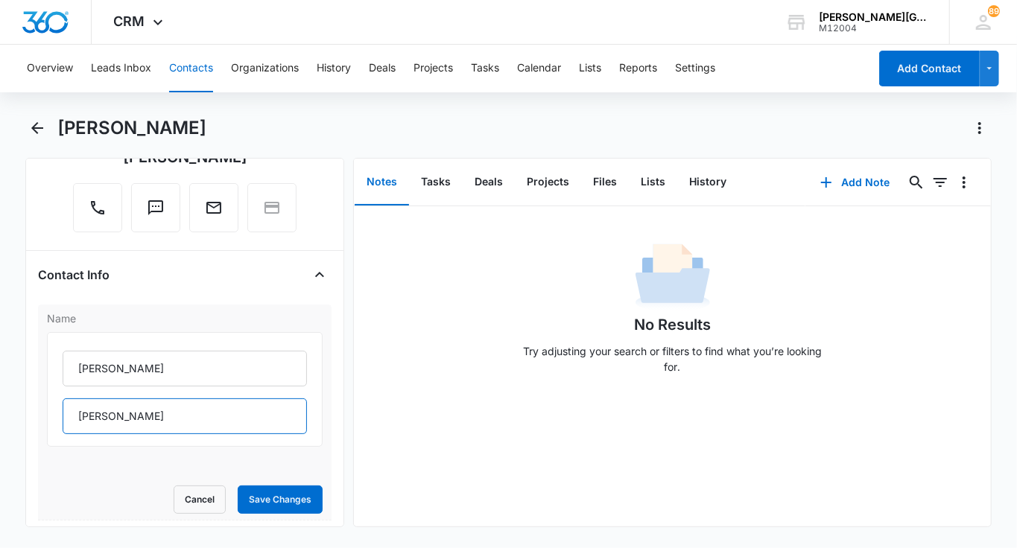
click at [114, 428] on input "Pinheiro" at bounding box center [185, 416] width 244 height 36
paste input "Nasciment"
type input "Nascimento"
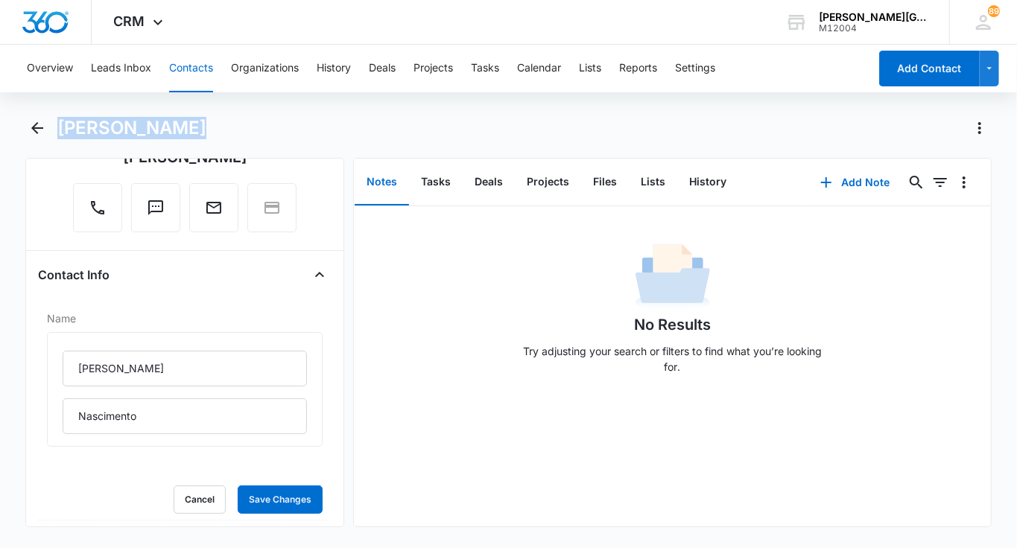
drag, startPoint x: 62, startPoint y: 124, endPoint x: 177, endPoint y: 130, distance: 115.6
click at [177, 130] on div "Cleo Pinheiro" at bounding box center [524, 128] width 934 height 24
copy h1 "Cleo Pinheiro"
click at [279, 509] on button "Save Changes" at bounding box center [280, 500] width 85 height 28
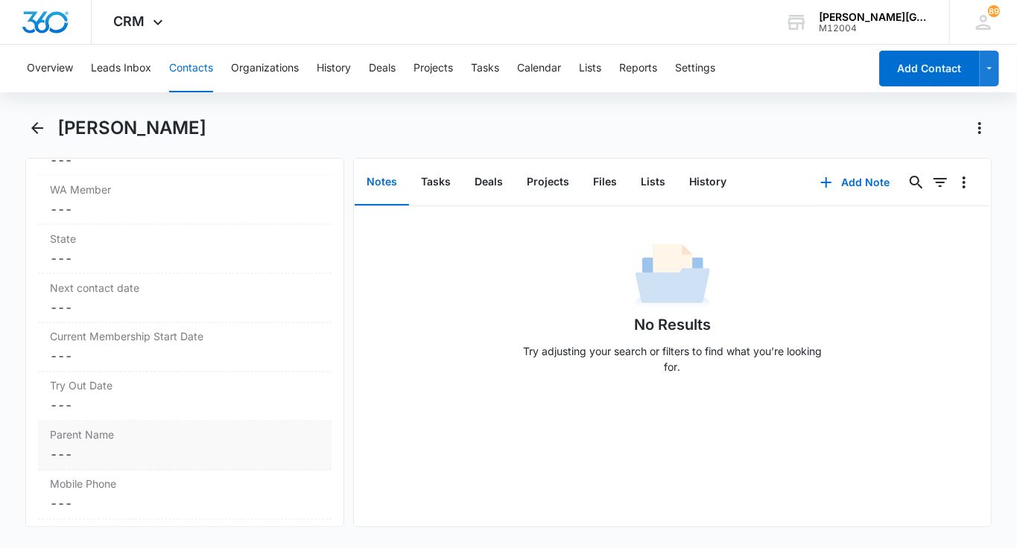
click at [103, 436] on label "Parent Name" at bounding box center [185, 435] width 270 height 16
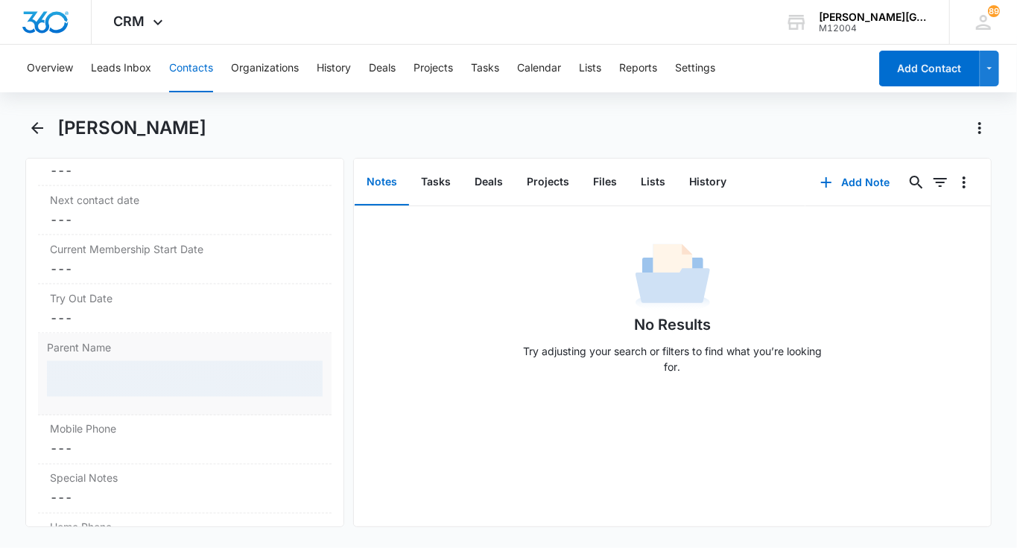
scroll to position [1272, 0]
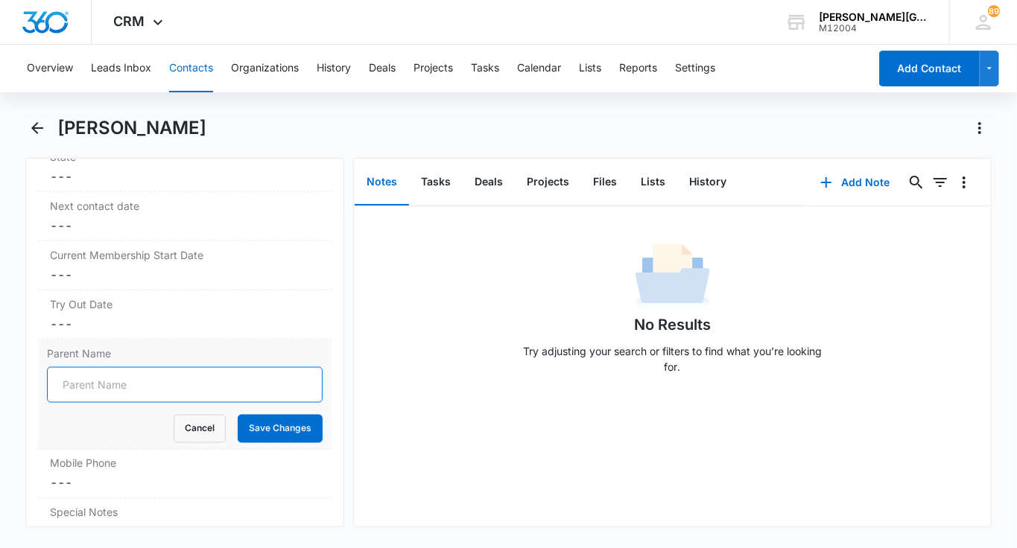
click at [109, 386] on input "Parent Name" at bounding box center [185, 385] width 276 height 36
paste input "Cleo Pinheiro"
type input "Cleo Pinheiro"
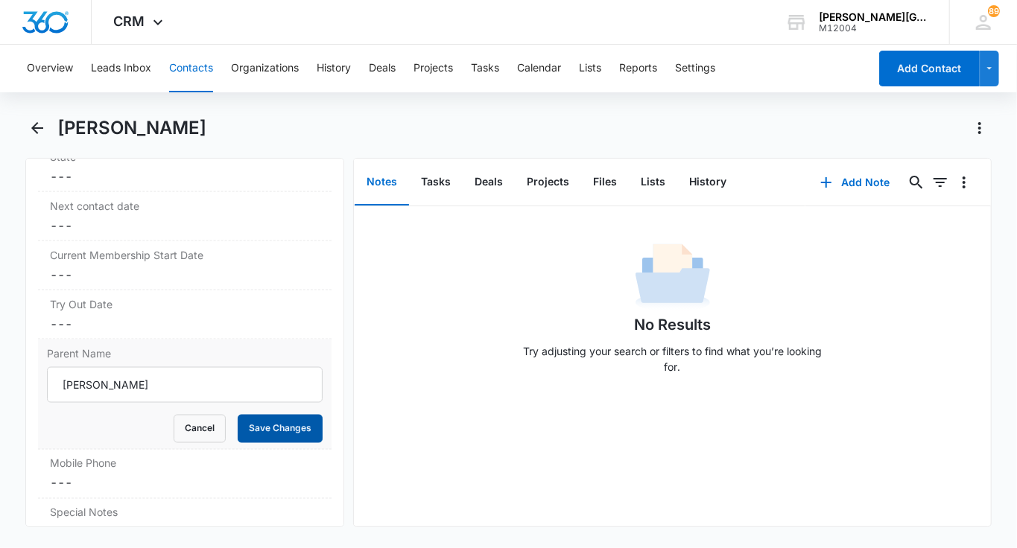
click at [267, 420] on button "Save Changes" at bounding box center [280, 429] width 85 height 28
click at [195, 68] on button "Contacts" at bounding box center [191, 69] width 44 height 48
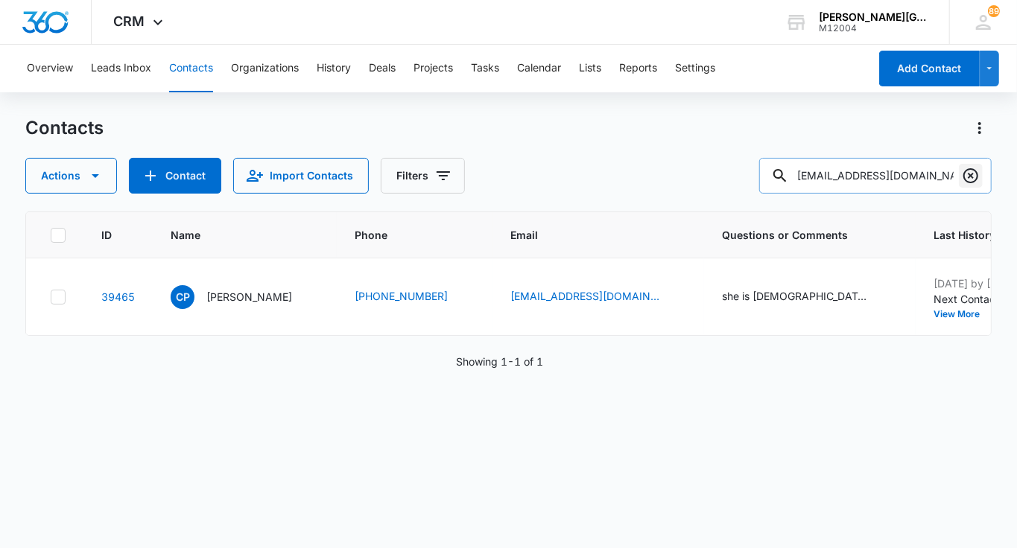
click at [964, 175] on icon "Clear" at bounding box center [970, 175] width 15 height 15
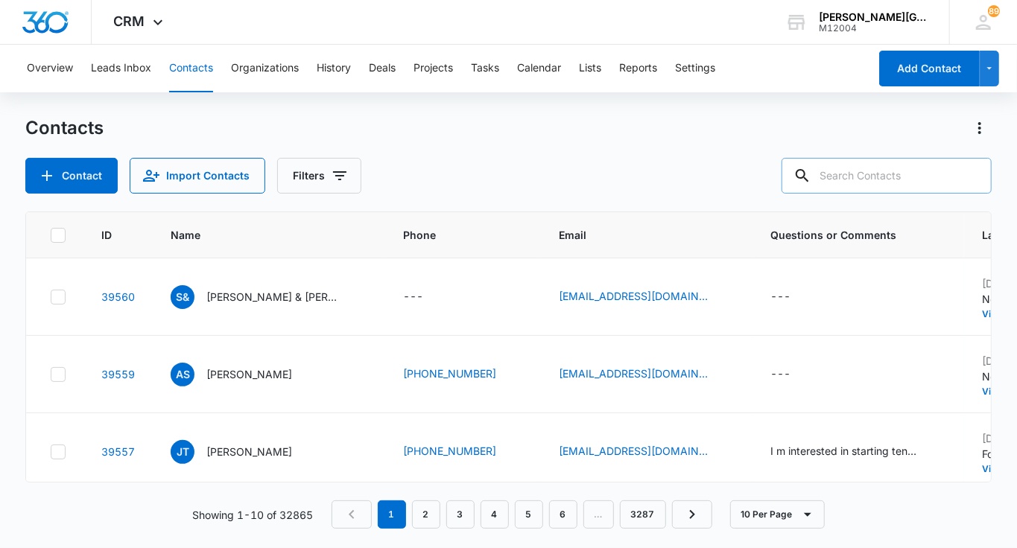
paste input "nadine.c.graham@gmail.com"
type input "nadine.c.graham@gmail.com"
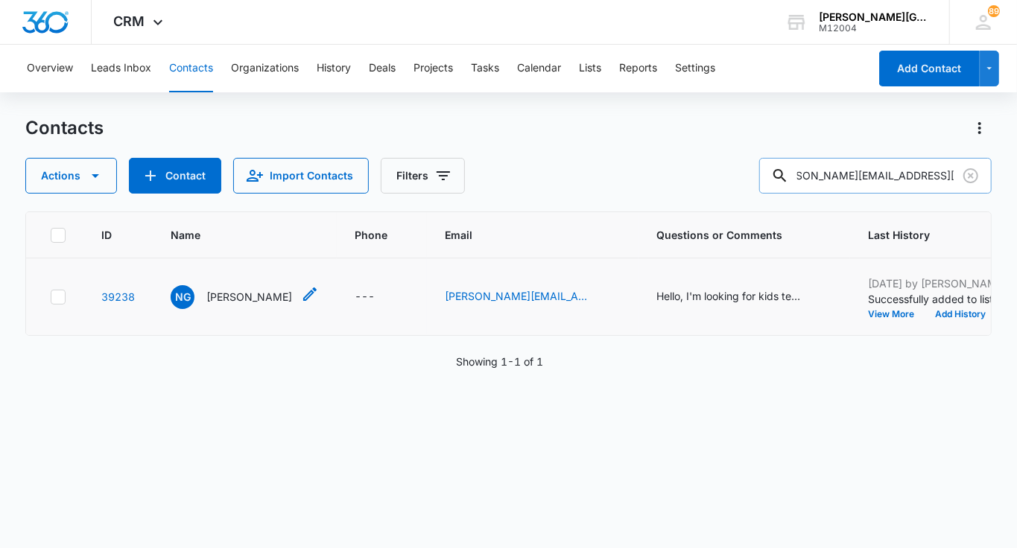
scroll to position [0, 0]
click at [225, 296] on p "Nadine Graham" at bounding box center [249, 297] width 86 height 16
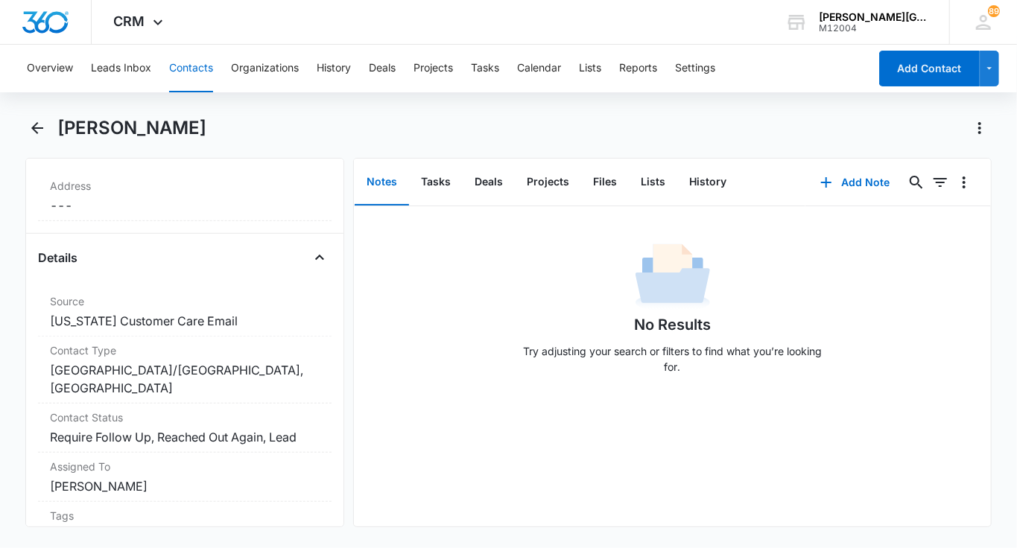
scroll to position [477, 0]
click at [706, 183] on button "History" at bounding box center [707, 182] width 61 height 46
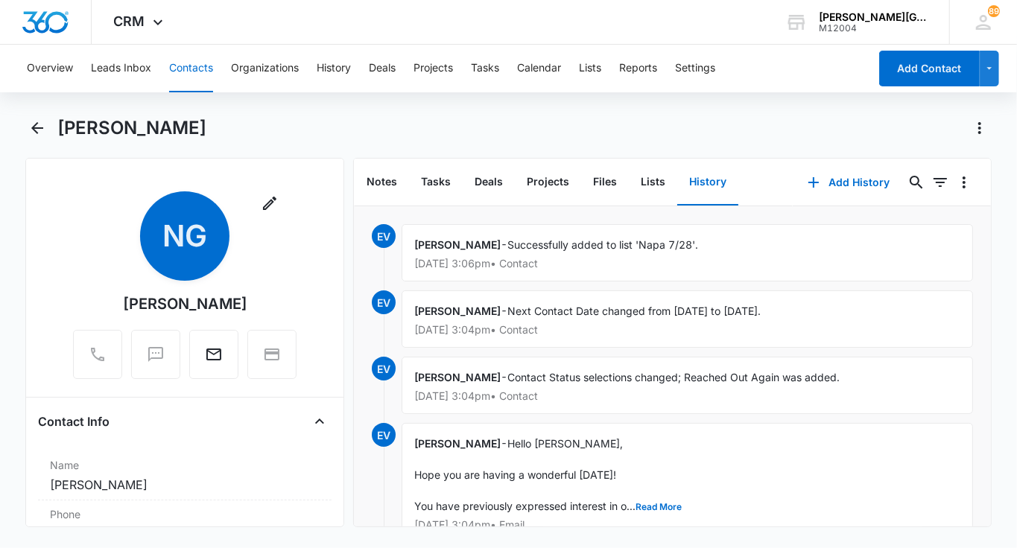
scroll to position [296, 0]
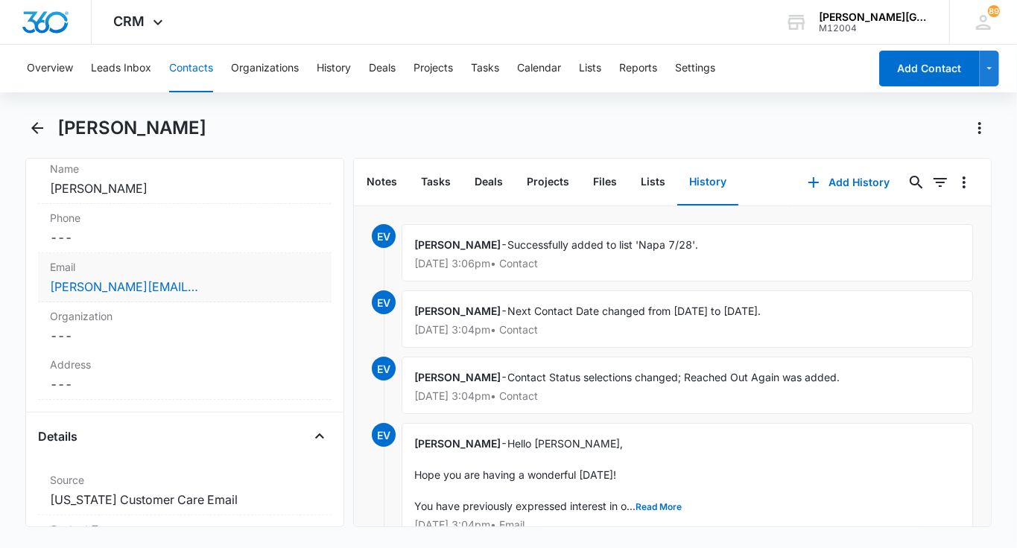
click at [197, 253] on div "Email Cancel Save Changes nadine.c.graham@gmail.com" at bounding box center [184, 277] width 293 height 49
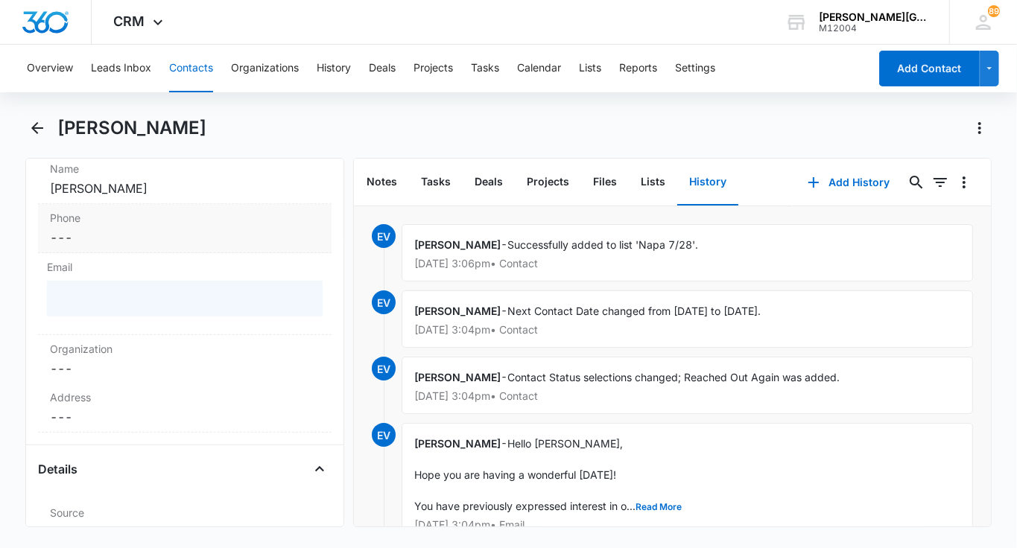
click at [187, 244] on dd "Cancel Save Changes ---" at bounding box center [185, 238] width 270 height 18
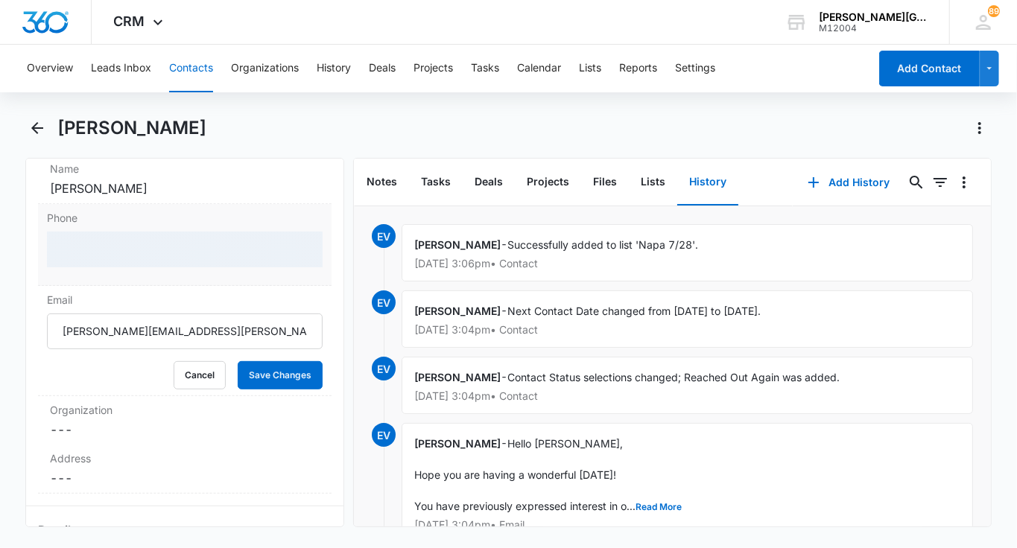
click at [163, 256] on div at bounding box center [185, 250] width 276 height 36
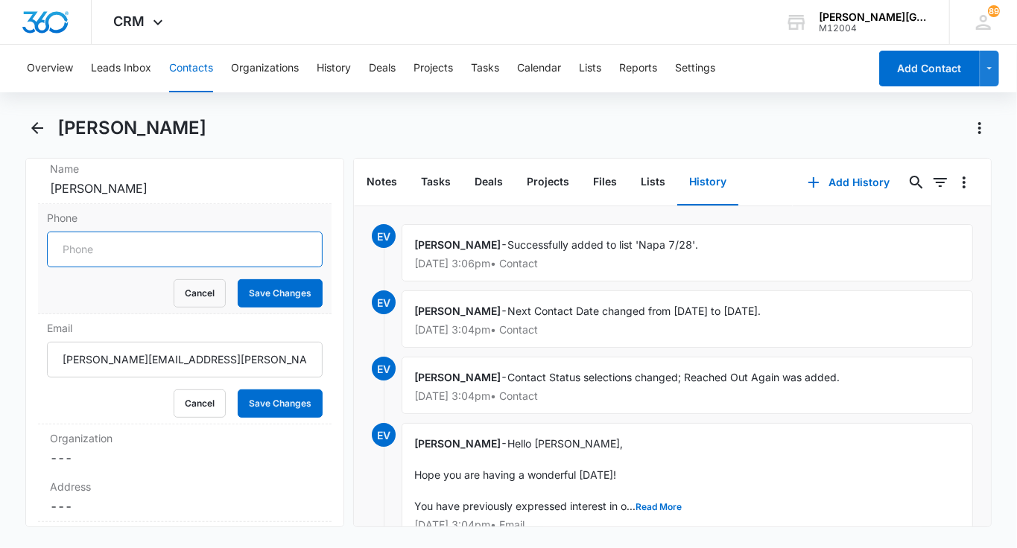
click at [163, 256] on input "Phone" at bounding box center [185, 250] width 276 height 36
paste input "1 (510) 326-1029"
type input "1 (510) 326-1029"
click at [273, 284] on button "Save Changes" at bounding box center [280, 293] width 85 height 28
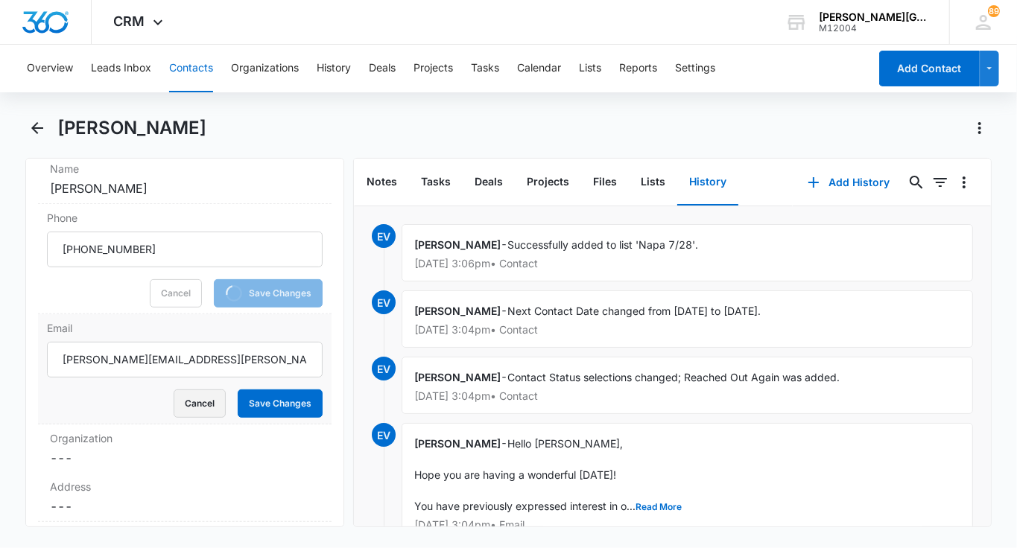
click at [213, 398] on button "Cancel" at bounding box center [200, 404] width 52 height 28
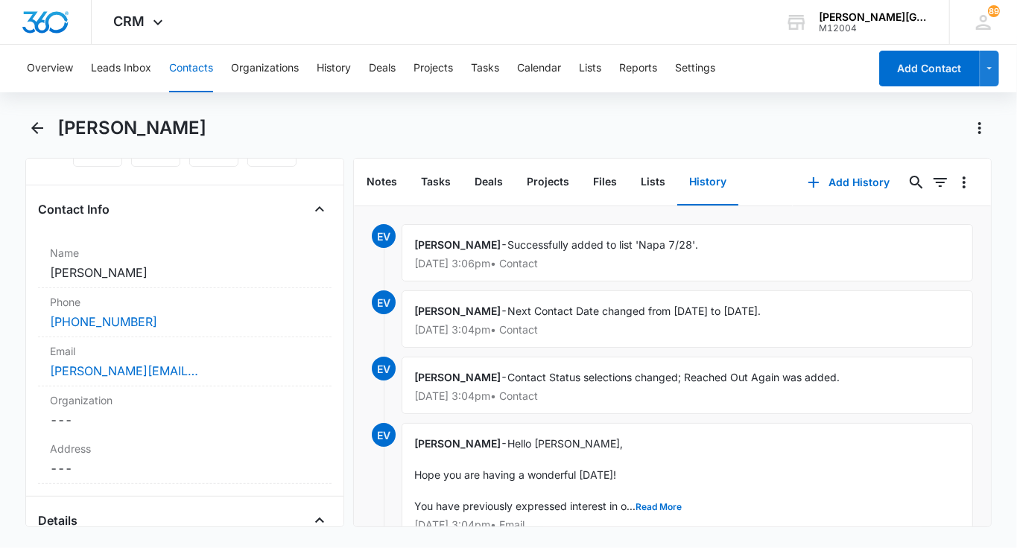
scroll to position [230, 0]
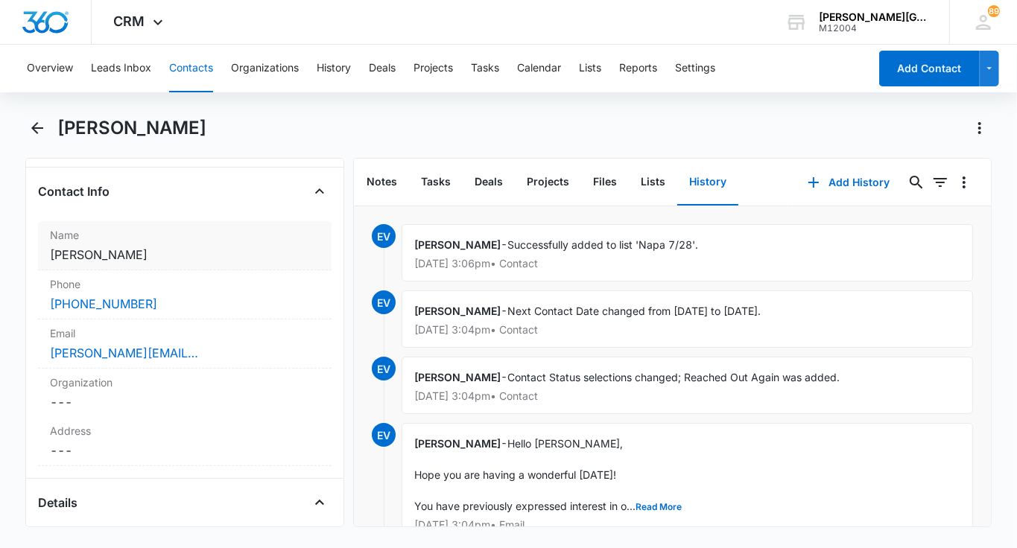
click at [156, 243] on div "Name Cancel Save Changes Nadine Graham" at bounding box center [184, 245] width 293 height 49
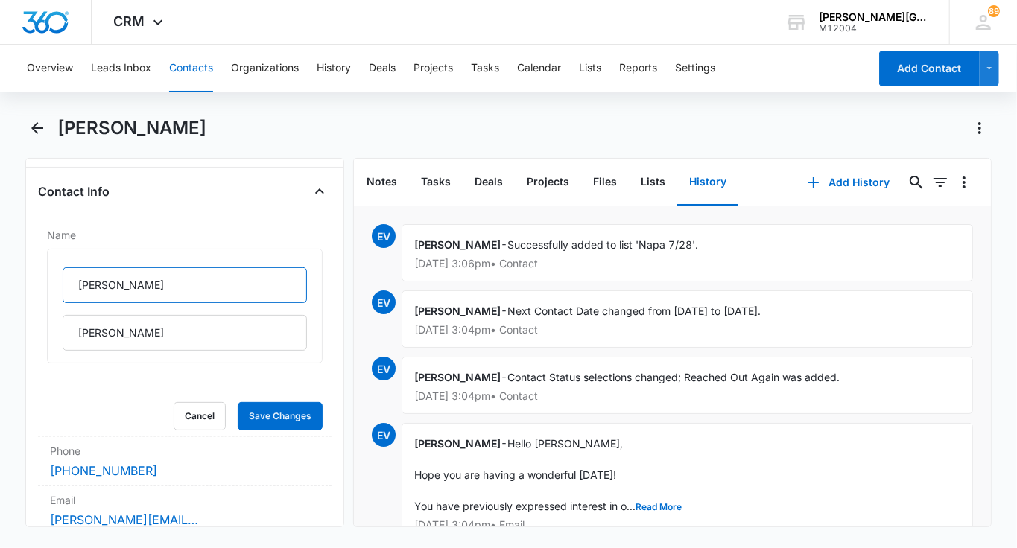
click at [125, 270] on input "Nadine" at bounding box center [185, 285] width 244 height 36
paste input ": Calista Graham"
click at [103, 287] on input ": Calista Graham" at bounding box center [185, 285] width 244 height 36
click at [147, 285] on input "Calista Graham" at bounding box center [185, 285] width 244 height 36
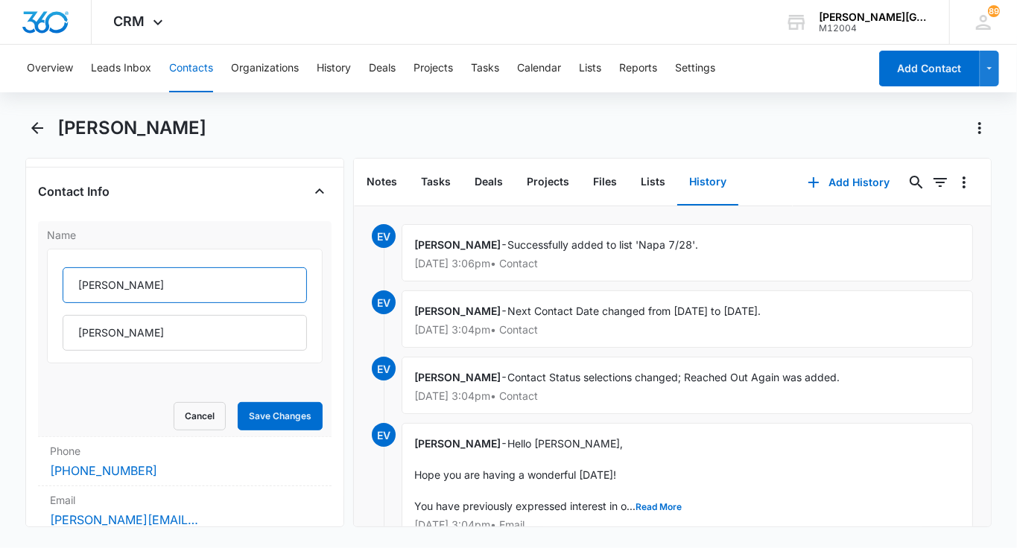
click at [147, 285] on input "Calista Graham" at bounding box center [185, 285] width 244 height 36
paste input "Camille"
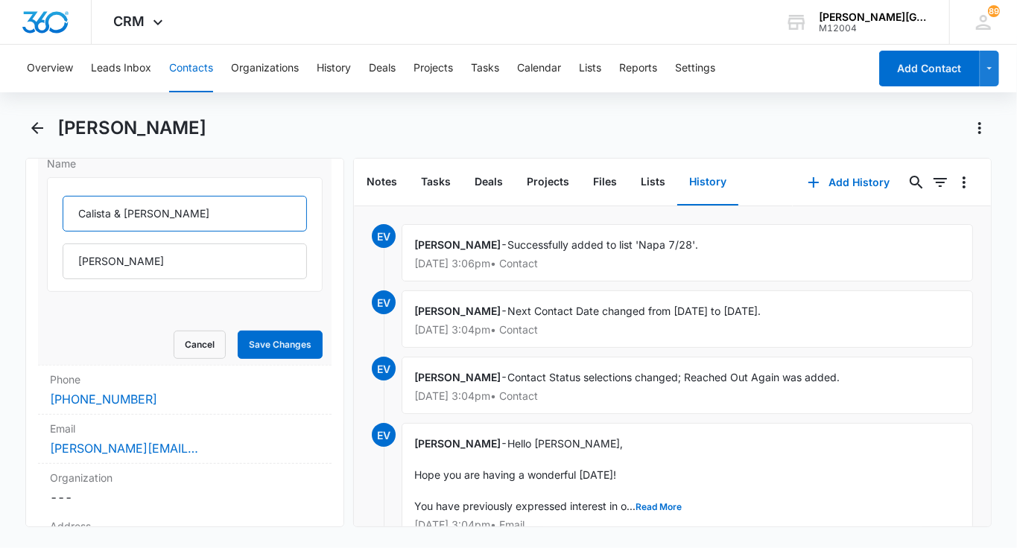
scroll to position [302, 0]
type input "Calista & Camille"
click at [287, 332] on button "Save Changes" at bounding box center [280, 344] width 85 height 28
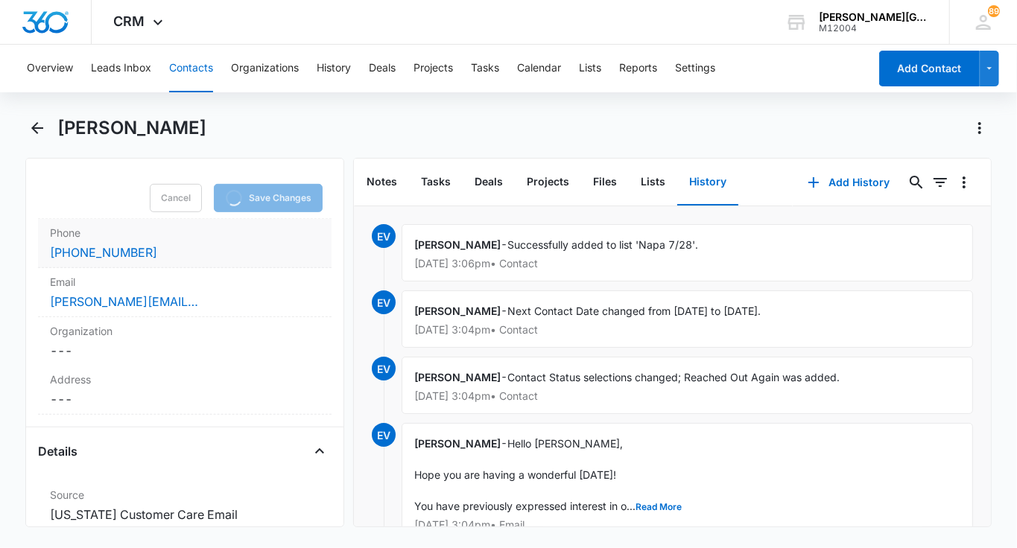
scroll to position [471, 0]
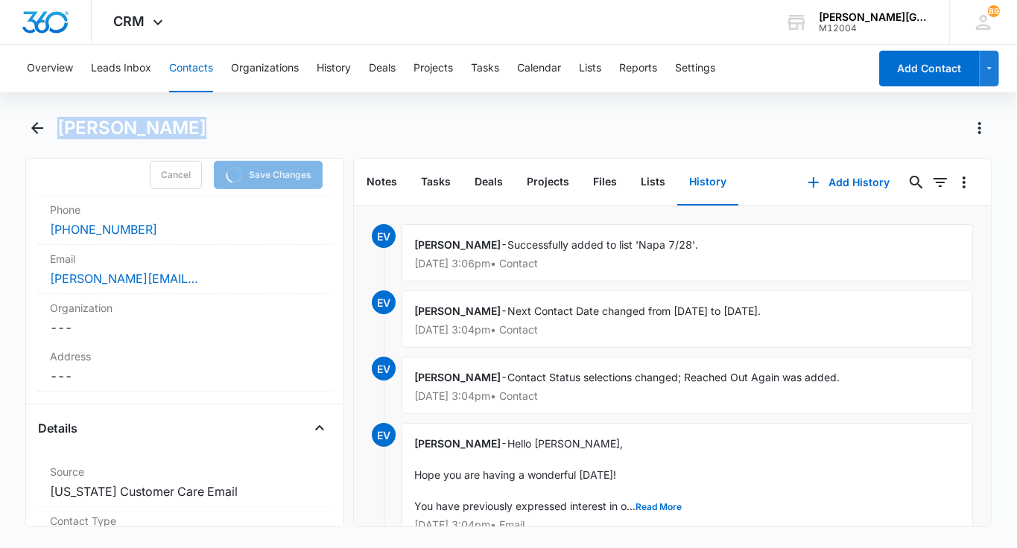
drag, startPoint x: 86, startPoint y: 130, endPoint x: 217, endPoint y: 131, distance: 131.1
click at [217, 131] on div "Nadine Graham" at bounding box center [524, 128] width 934 height 24
copy h1 "Nadine Graham"
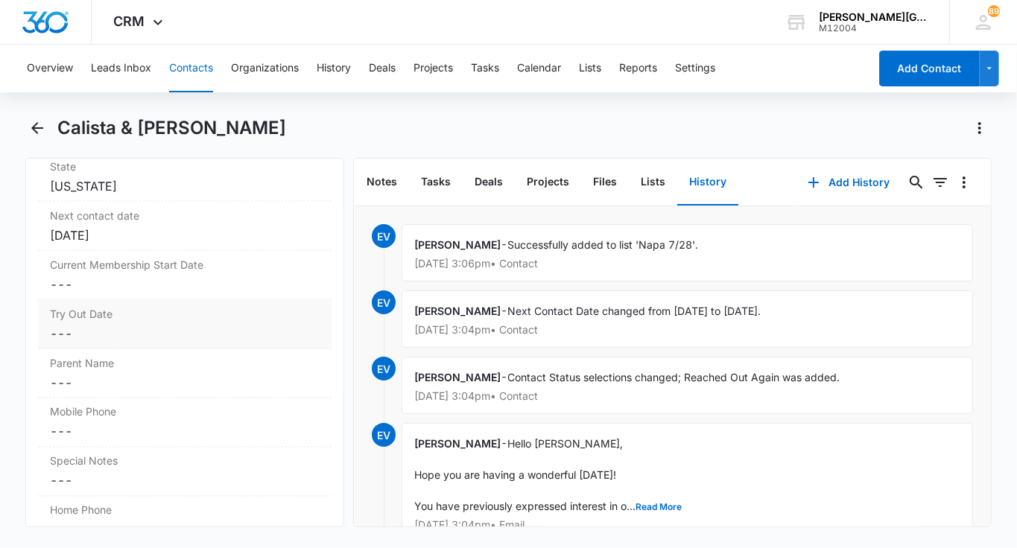
scroll to position [1285, 0]
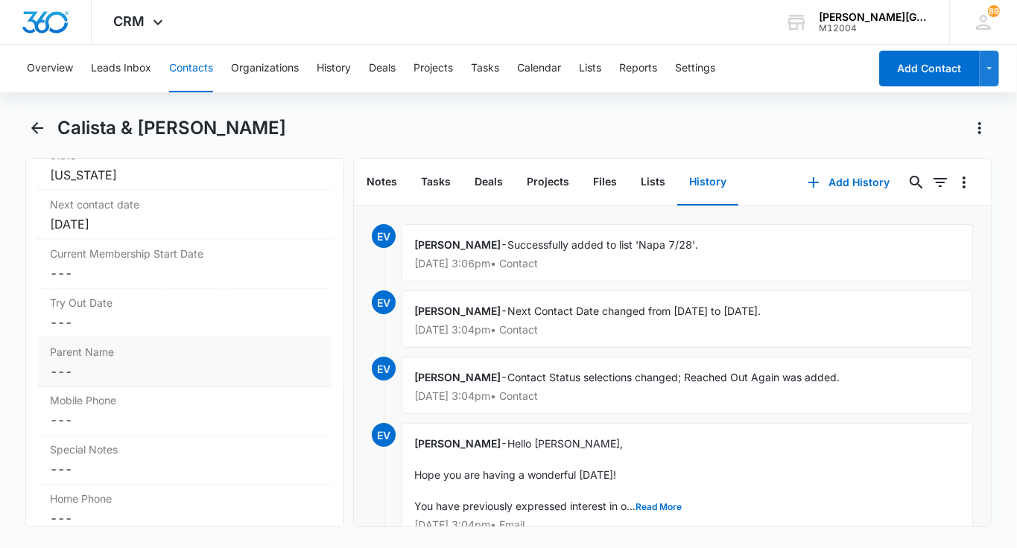
click at [131, 363] on dd "Cancel Save Changes ---" at bounding box center [185, 372] width 270 height 18
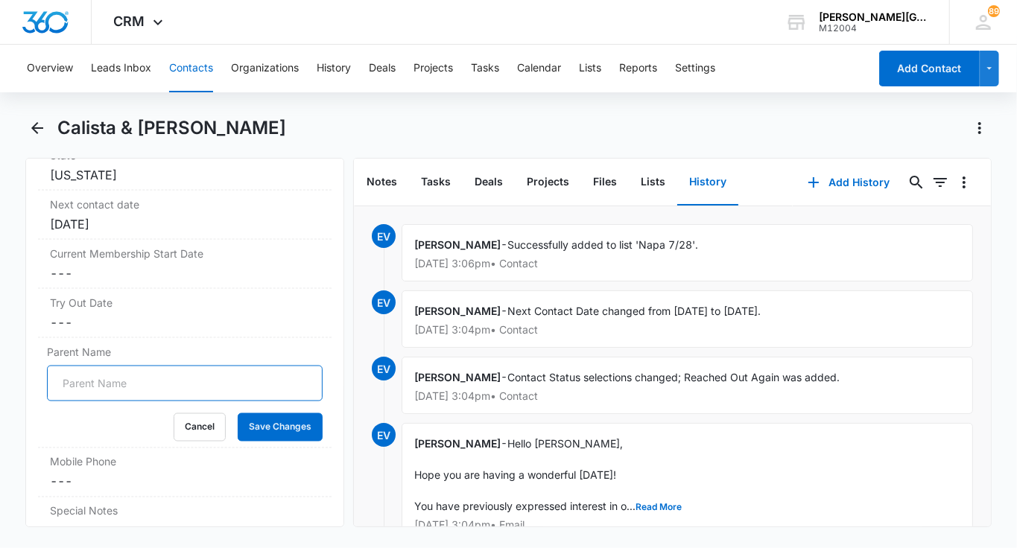
click at [133, 381] on input "Parent Name" at bounding box center [185, 384] width 276 height 36
paste input "Nadine Graham"
type input "Nadine Graham"
click at [257, 425] on button "Save Changes" at bounding box center [280, 427] width 85 height 28
